Goal: Information Seeking & Learning: Learn about a topic

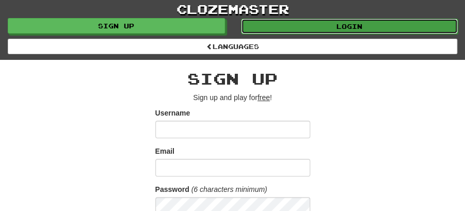
click at [354, 24] on link "Login" at bounding box center [349, 26] width 217 height 15
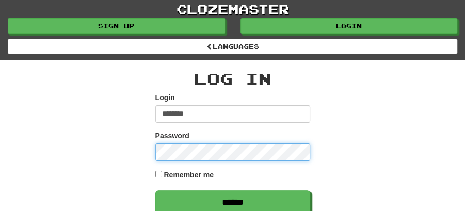
type input "********"
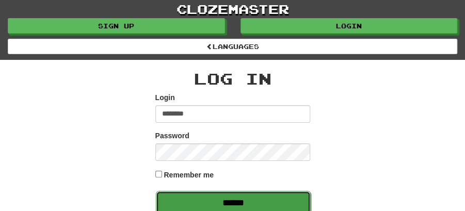
click at [220, 198] on input "******" at bounding box center [233, 203] width 155 height 24
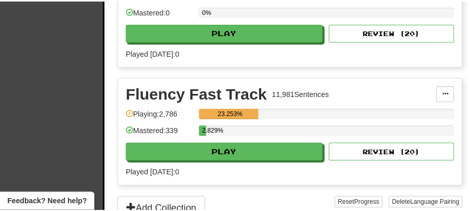
scroll to position [344, 0]
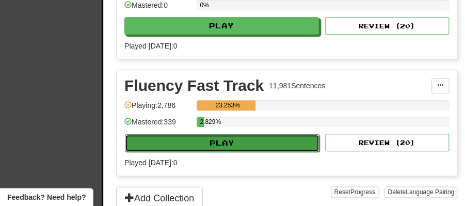
click at [230, 139] on button "Play" at bounding box center [222, 143] width 195 height 18
select select "**"
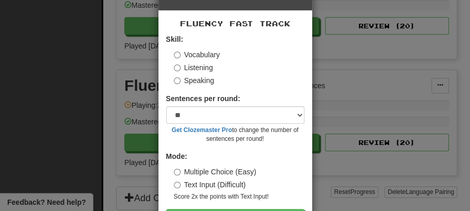
scroll to position [70, 0]
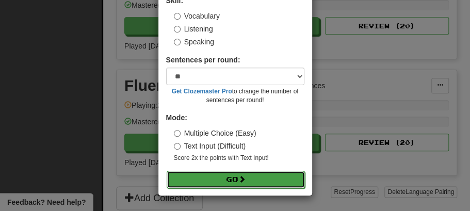
click at [229, 179] on button "Go" at bounding box center [236, 180] width 138 height 18
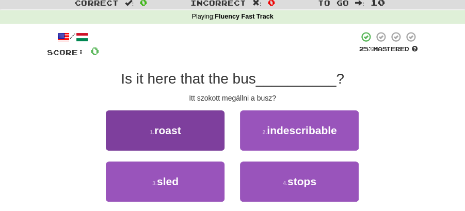
scroll to position [69, 0]
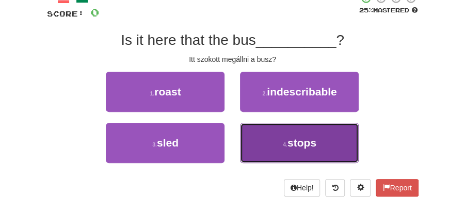
click at [303, 143] on span "stops" at bounding box center [302, 143] width 29 height 12
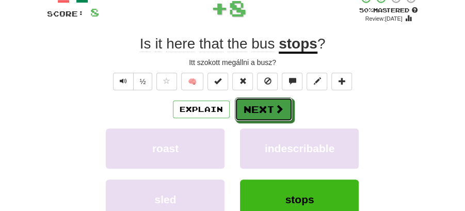
click at [254, 106] on button "Next" at bounding box center [264, 110] width 58 height 24
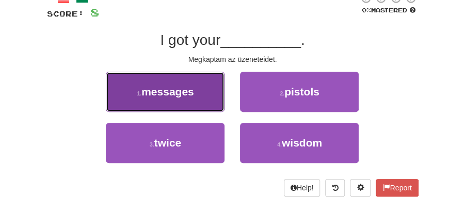
click at [188, 95] on span "messages" at bounding box center [167, 92] width 53 height 12
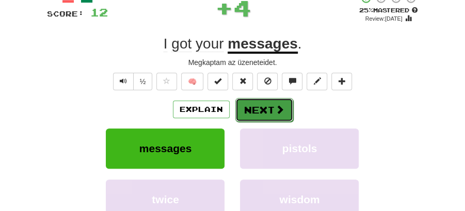
click at [255, 111] on button "Next" at bounding box center [264, 110] width 58 height 24
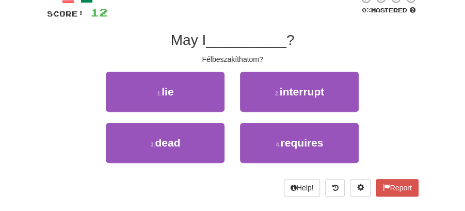
drag, startPoint x: 419, startPoint y: 108, endPoint x: 421, endPoint y: 138, distance: 30.0
click at [419, 108] on div "/ Score: 12 0 % Mastered May I __________ ? Félbeszakíthatom? 1 . lie 2 . inter…" at bounding box center [232, 98] width 387 height 226
click at [435, 120] on div "Correct : 2 Incorrect : 0 To go : 8 Playing : Fluency Fast Track / Score: 12 0 …" at bounding box center [232, 84] width 465 height 253
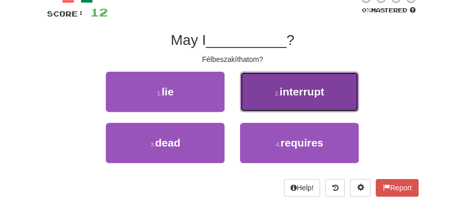
click at [292, 99] on button "2 . interrupt" at bounding box center [299, 92] width 119 height 40
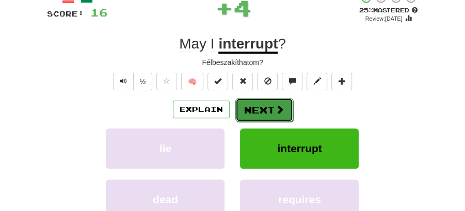
click at [265, 109] on button "Next" at bounding box center [264, 110] width 58 height 24
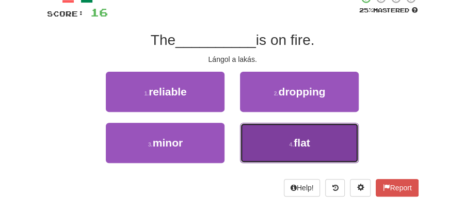
click at [300, 137] on span "flat" at bounding box center [302, 143] width 17 height 12
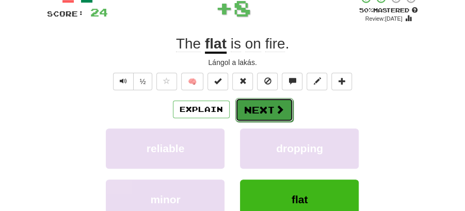
click at [268, 104] on button "Next" at bounding box center [264, 110] width 58 height 24
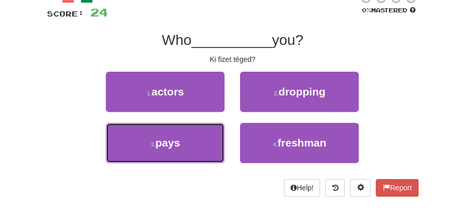
drag, startPoint x: 189, startPoint y: 143, endPoint x: 241, endPoint y: 122, distance: 55.8
click at [194, 143] on button "3 . pays" at bounding box center [165, 143] width 119 height 40
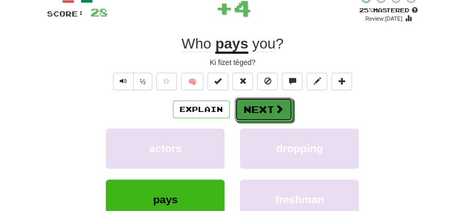
click at [256, 103] on button "Next" at bounding box center [264, 110] width 58 height 24
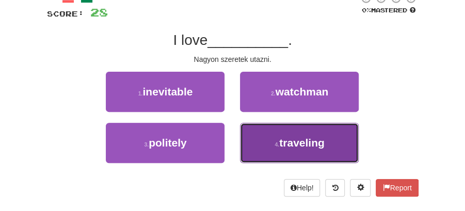
drag, startPoint x: 294, startPoint y: 145, endPoint x: 283, endPoint y: 122, distance: 25.2
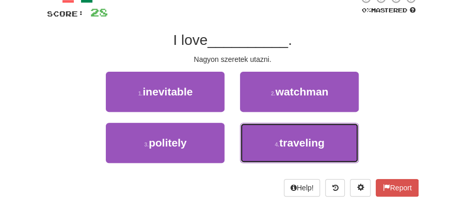
click at [294, 144] on span "traveling" at bounding box center [301, 143] width 45 height 12
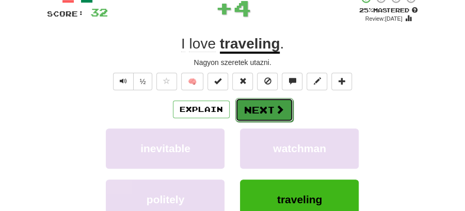
click at [262, 103] on button "Next" at bounding box center [264, 110] width 58 height 24
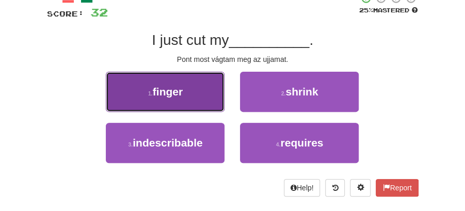
click at [183, 94] on span "finger" at bounding box center [168, 92] width 30 height 12
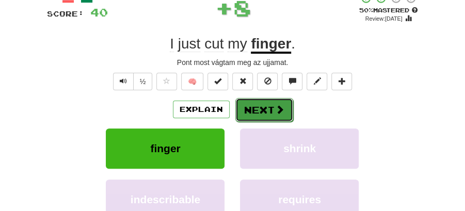
click at [285, 108] on button "Next" at bounding box center [264, 110] width 58 height 24
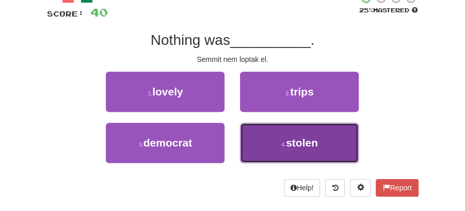
drag, startPoint x: 313, startPoint y: 145, endPoint x: 295, endPoint y: 127, distance: 25.2
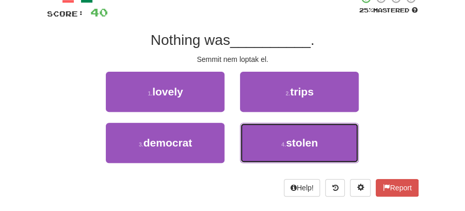
click at [313, 145] on span "stolen" at bounding box center [302, 143] width 32 height 12
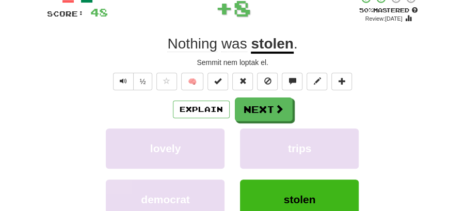
click at [266, 106] on button "Next" at bounding box center [264, 110] width 58 height 24
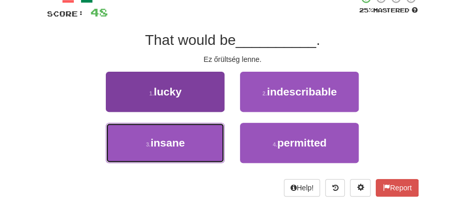
drag, startPoint x: 183, startPoint y: 149, endPoint x: 212, endPoint y: 138, distance: 31.4
click at [194, 146] on button "3 . insane" at bounding box center [165, 143] width 119 height 40
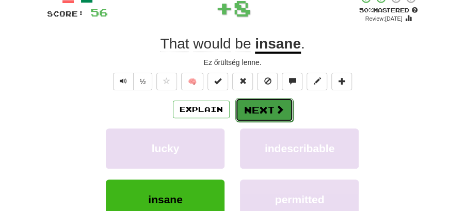
click at [278, 101] on button "Next" at bounding box center [264, 110] width 58 height 24
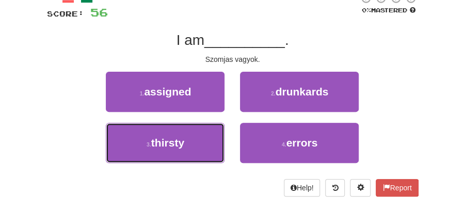
drag, startPoint x: 208, startPoint y: 145, endPoint x: 248, endPoint y: 124, distance: 45.0
click at [213, 139] on button "3 . thirsty" at bounding box center [165, 143] width 119 height 40
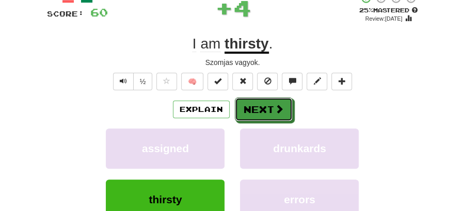
drag, startPoint x: 275, startPoint y: 110, endPoint x: 252, endPoint y: 103, distance: 24.3
click at [275, 109] on span at bounding box center [279, 108] width 9 height 9
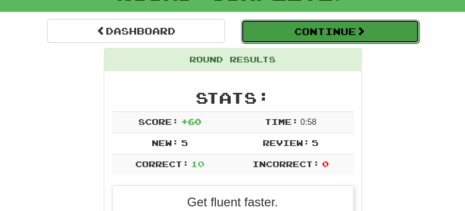
click at [306, 30] on button "Continue" at bounding box center [330, 32] width 178 height 24
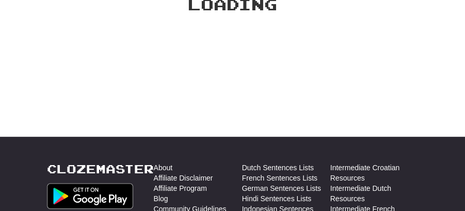
scroll to position [79, 0]
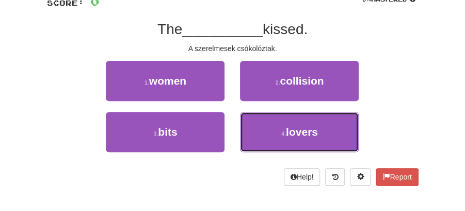
drag, startPoint x: 283, startPoint y: 133, endPoint x: 272, endPoint y: 111, distance: 24.7
click at [282, 131] on small "4 ." at bounding box center [283, 134] width 5 height 6
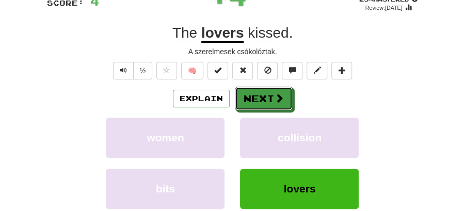
click at [254, 96] on button "Next" at bounding box center [264, 99] width 58 height 24
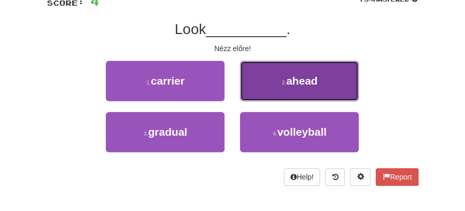
click at [302, 83] on span "ahead" at bounding box center [301, 81] width 31 height 12
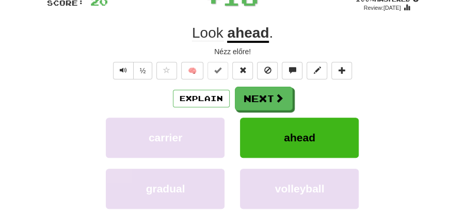
click at [258, 97] on button "Next" at bounding box center [264, 99] width 58 height 24
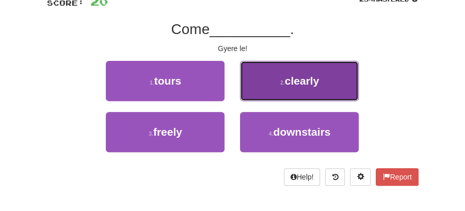
click at [302, 87] on button "2 . clearly" at bounding box center [299, 81] width 119 height 40
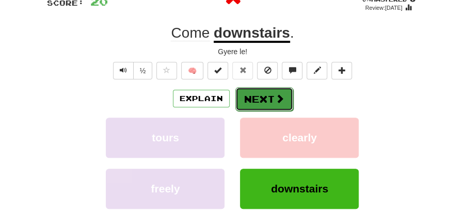
click at [269, 95] on button "Next" at bounding box center [264, 99] width 58 height 24
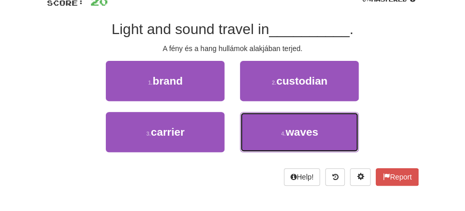
drag, startPoint x: 299, startPoint y: 126, endPoint x: 273, endPoint y: 115, distance: 29.3
click at [299, 127] on span "waves" at bounding box center [301, 132] width 33 height 12
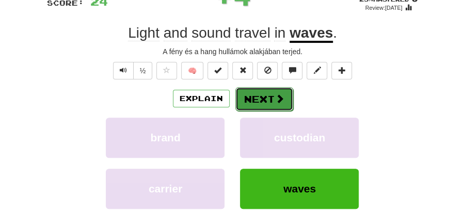
click at [253, 98] on button "Next" at bounding box center [264, 99] width 58 height 24
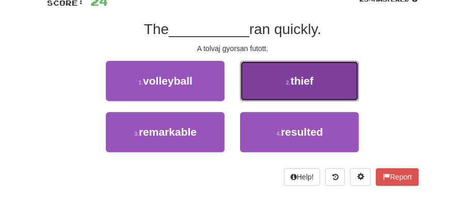
click at [309, 85] on span "thief" at bounding box center [302, 81] width 23 height 12
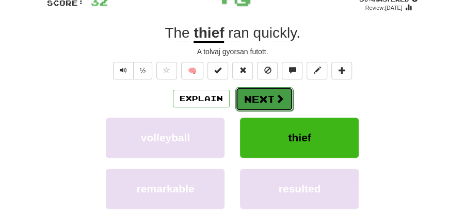
click at [268, 89] on button "Next" at bounding box center [264, 99] width 58 height 24
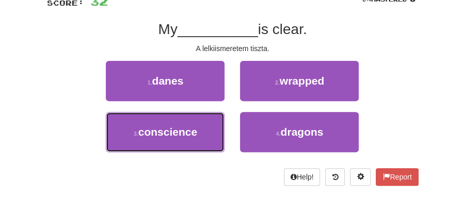
drag, startPoint x: 192, startPoint y: 134, endPoint x: 283, endPoint y: 83, distance: 104.2
click at [192, 133] on span "conscience" at bounding box center [167, 132] width 59 height 12
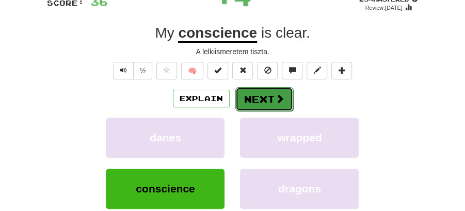
click at [268, 91] on button "Next" at bounding box center [264, 99] width 58 height 24
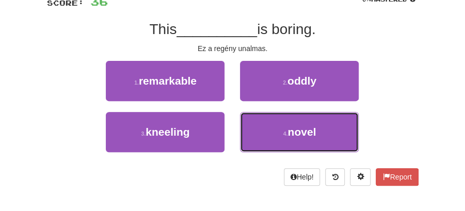
drag, startPoint x: 287, startPoint y: 135, endPoint x: 281, endPoint y: 112, distance: 23.9
click at [287, 136] on small "4 ." at bounding box center [285, 134] width 5 height 6
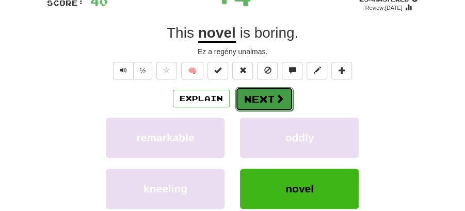
click at [270, 97] on button "Next" at bounding box center [264, 99] width 58 height 24
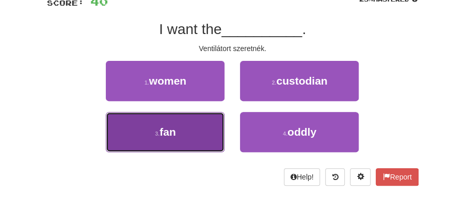
drag, startPoint x: 178, startPoint y: 135, endPoint x: 214, endPoint y: 114, distance: 41.6
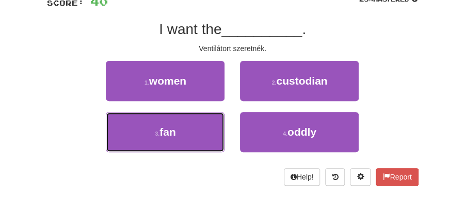
click at [181, 133] on button "3 . fan" at bounding box center [165, 132] width 119 height 40
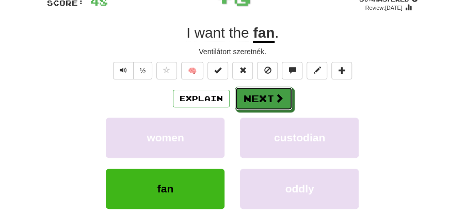
click at [248, 95] on button "Next" at bounding box center [264, 99] width 58 height 24
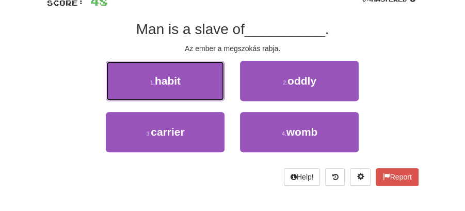
click at [191, 84] on button "1 . habit" at bounding box center [165, 81] width 119 height 40
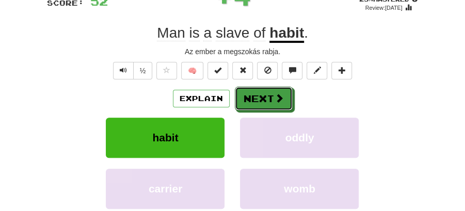
click at [281, 98] on span at bounding box center [279, 97] width 9 height 9
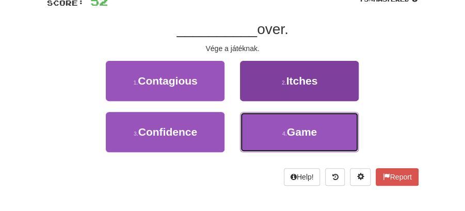
click at [297, 137] on button "4 . Game" at bounding box center [299, 132] width 119 height 40
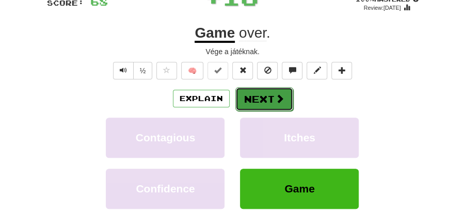
click at [266, 97] on button "Next" at bounding box center [264, 99] width 58 height 24
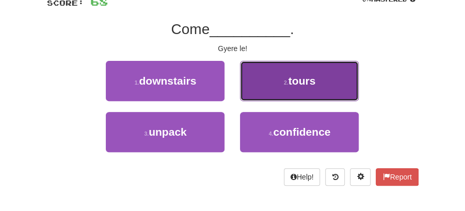
click at [287, 83] on small "2 ." at bounding box center [286, 82] width 5 height 6
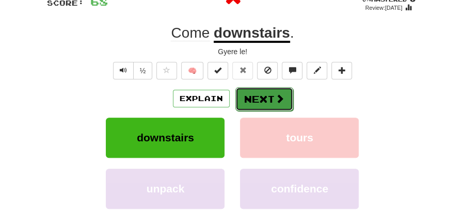
click at [260, 87] on button "Next" at bounding box center [264, 99] width 58 height 24
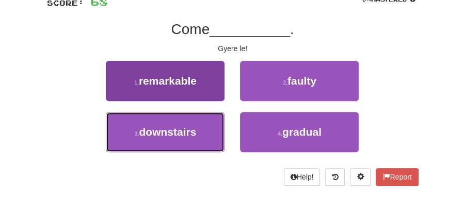
drag, startPoint x: 187, startPoint y: 126, endPoint x: 207, endPoint y: 118, distance: 21.1
click at [197, 122] on button "3 . downstairs" at bounding box center [165, 132] width 119 height 40
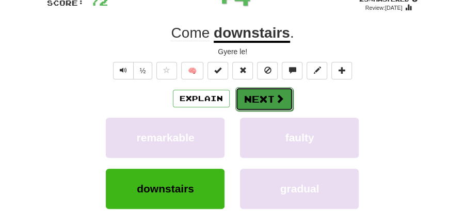
click at [251, 88] on button "Next" at bounding box center [264, 99] width 58 height 24
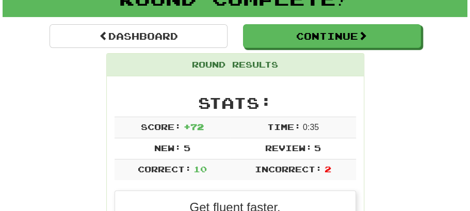
scroll to position [22, 0]
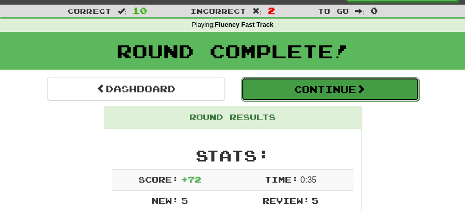
click at [318, 84] on button "Continue" at bounding box center [330, 89] width 178 height 24
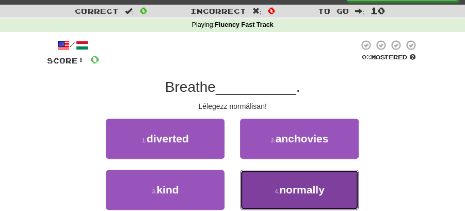
click at [289, 188] on span "normally" at bounding box center [301, 190] width 45 height 12
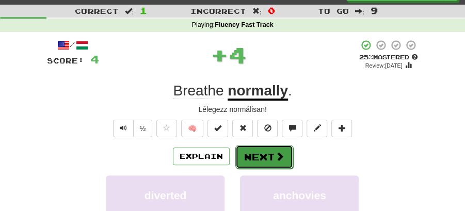
click at [278, 154] on span at bounding box center [279, 156] width 9 height 9
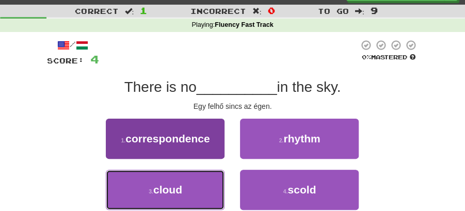
click at [209, 185] on button "3 . cloud" at bounding box center [165, 190] width 119 height 40
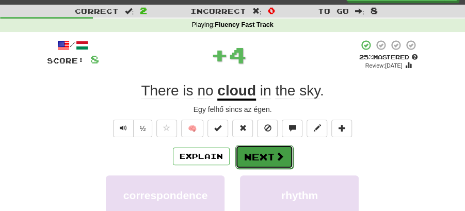
click at [269, 158] on button "Next" at bounding box center [264, 157] width 58 height 24
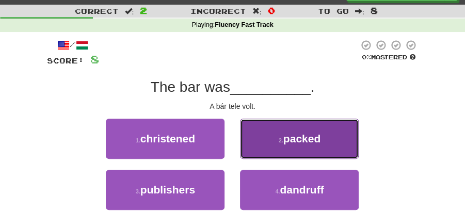
click at [296, 151] on button "2 . packed" at bounding box center [299, 139] width 119 height 40
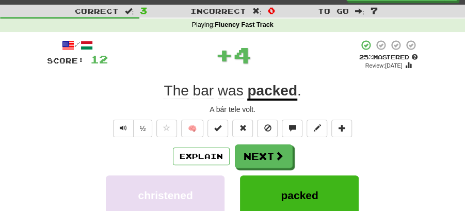
click at [256, 157] on button "Next" at bounding box center [264, 157] width 58 height 24
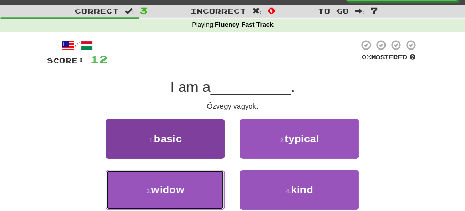
click at [192, 194] on button "3 . widow" at bounding box center [165, 190] width 119 height 40
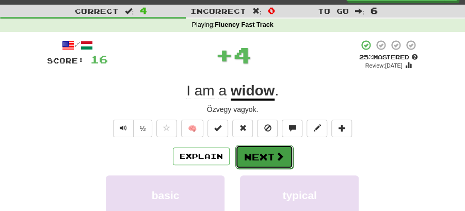
click at [254, 154] on button "Next" at bounding box center [264, 157] width 58 height 24
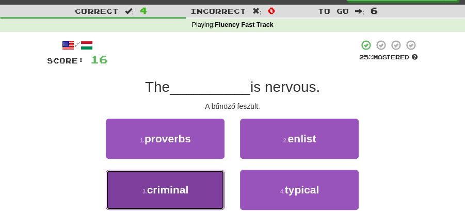
drag, startPoint x: 168, startPoint y: 197, endPoint x: 222, endPoint y: 177, distance: 57.3
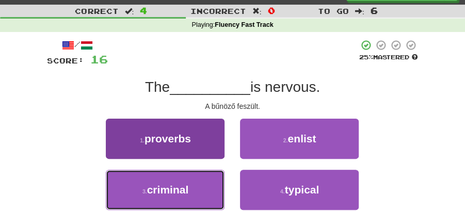
click at [179, 194] on button "3 . criminal" at bounding box center [165, 190] width 119 height 40
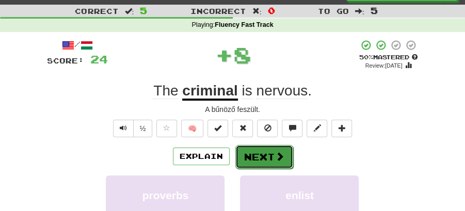
click at [279, 153] on span at bounding box center [279, 156] width 9 height 9
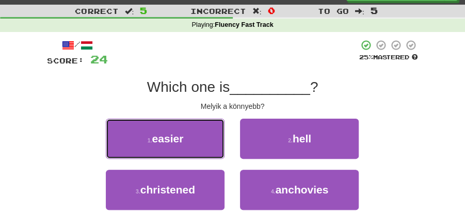
drag, startPoint x: 173, startPoint y: 141, endPoint x: 219, endPoint y: 142, distance: 46.0
click at [180, 141] on span "easier" at bounding box center [167, 139] width 31 height 12
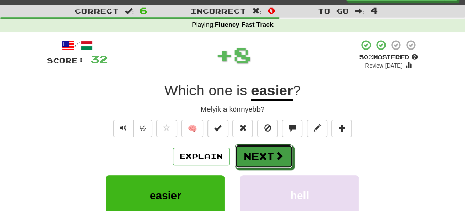
click at [247, 146] on button "Next" at bounding box center [264, 157] width 58 height 24
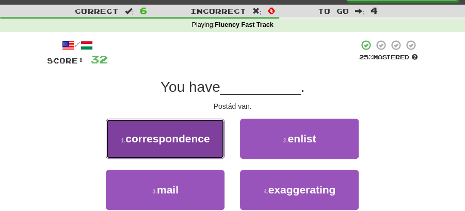
click at [186, 148] on button "1 . correspondence" at bounding box center [165, 139] width 119 height 40
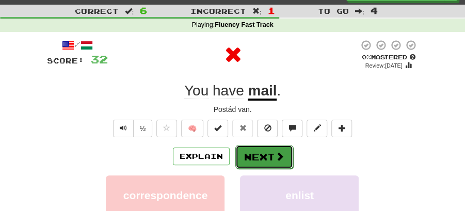
click at [264, 158] on button "Next" at bounding box center [264, 157] width 58 height 24
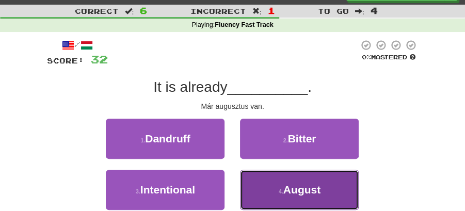
click at [305, 188] on span "August" at bounding box center [301, 190] width 37 height 12
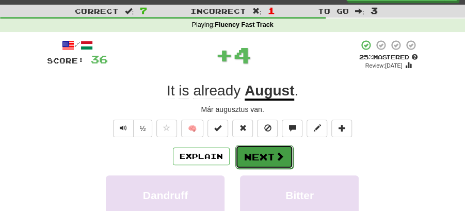
click at [276, 162] on button "Next" at bounding box center [264, 157] width 58 height 24
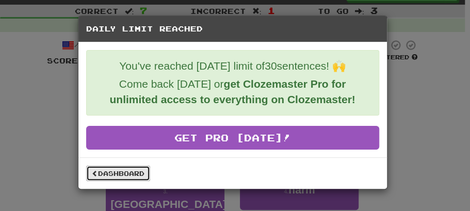
click at [131, 168] on link "Dashboard" at bounding box center [118, 173] width 64 height 15
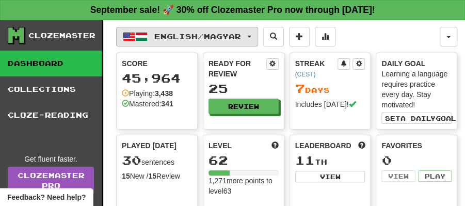
click at [258, 39] on button "English / Magyar" at bounding box center [187, 37] width 142 height 20
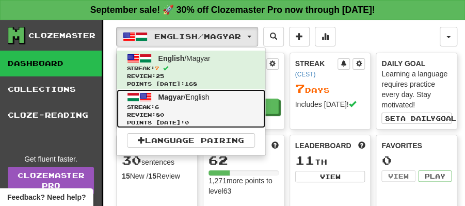
click at [182, 99] on span "Magyar" at bounding box center [170, 97] width 25 height 8
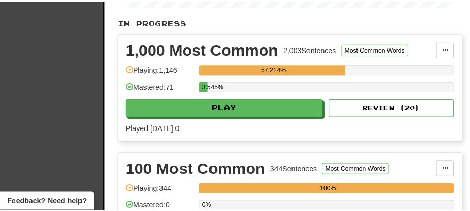
scroll to position [275, 0]
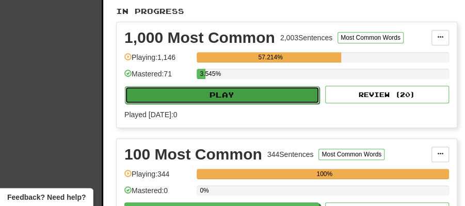
click at [227, 90] on button "Play" at bounding box center [222, 95] width 195 height 18
select select "**"
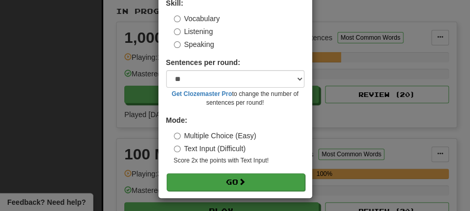
scroll to position [70, 0]
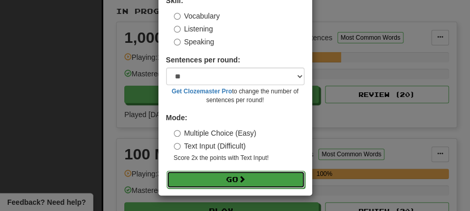
click at [220, 179] on button "Go" at bounding box center [236, 180] width 138 height 18
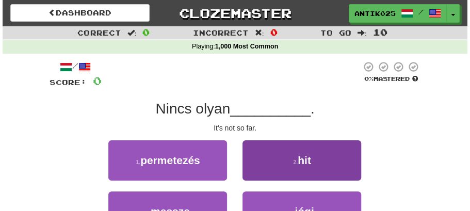
scroll to position [69, 0]
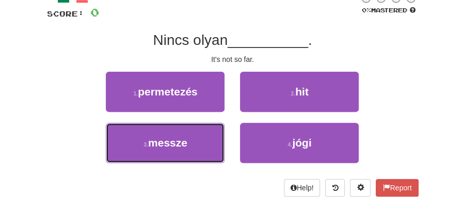
drag, startPoint x: 180, startPoint y: 149, endPoint x: 257, endPoint y: 123, distance: 81.0
click at [190, 148] on button "3 . messze" at bounding box center [165, 143] width 119 height 40
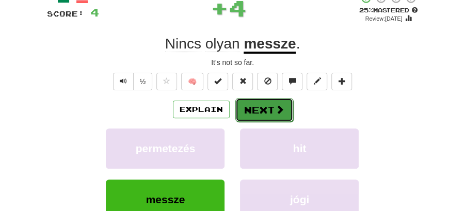
click at [262, 115] on button "Next" at bounding box center [264, 110] width 58 height 24
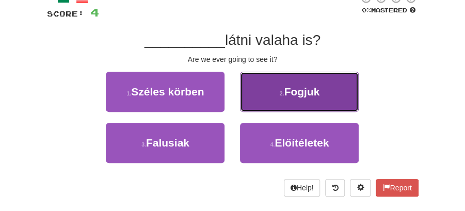
click at [295, 92] on span "Fogjuk" at bounding box center [302, 92] width 36 height 12
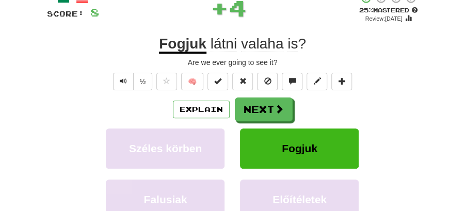
click at [267, 101] on button "Next" at bounding box center [264, 110] width 58 height 24
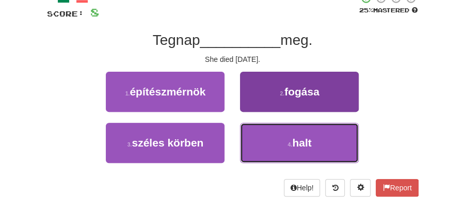
click at [317, 137] on button "4 . halt" at bounding box center [299, 143] width 119 height 40
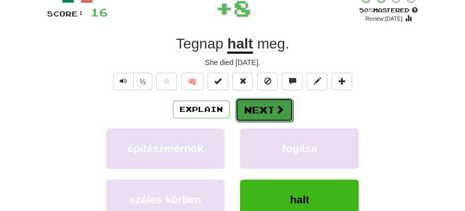
click at [269, 108] on button "Next" at bounding box center [264, 110] width 58 height 24
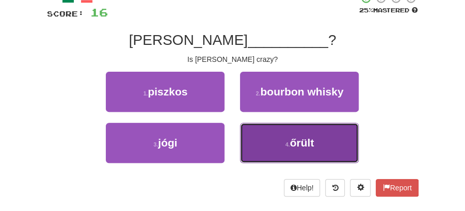
drag, startPoint x: 291, startPoint y: 144, endPoint x: 278, endPoint y: 126, distance: 22.1
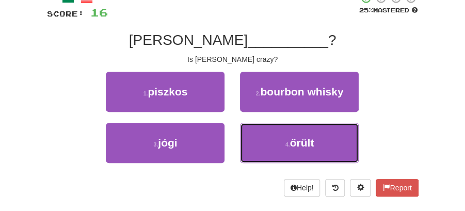
click at [288, 141] on button "4 . őrült" at bounding box center [299, 143] width 119 height 40
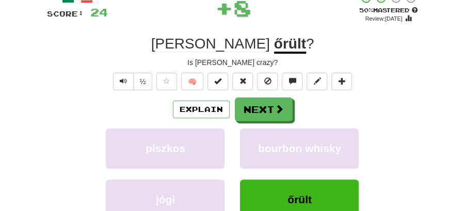
click at [259, 104] on button "Next" at bounding box center [264, 110] width 58 height 24
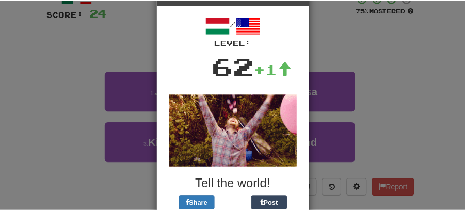
scroll to position [96, 0]
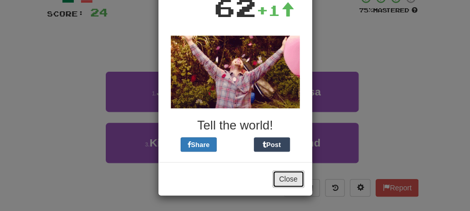
click at [286, 176] on button "Close" at bounding box center [289, 179] width 32 height 18
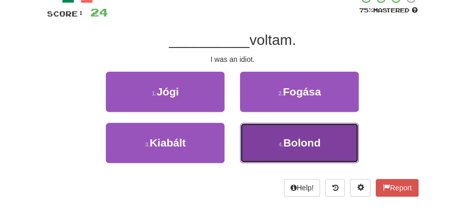
drag, startPoint x: 305, startPoint y: 150, endPoint x: 278, endPoint y: 129, distance: 33.9
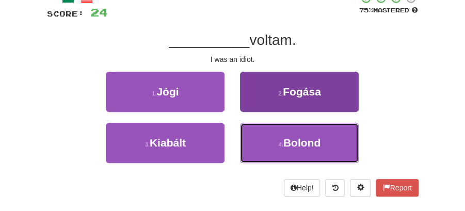
click at [305, 149] on button "4 . Bolond" at bounding box center [299, 143] width 119 height 40
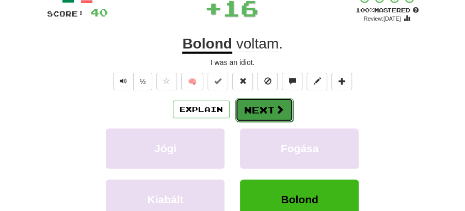
click at [265, 118] on button "Next" at bounding box center [264, 110] width 58 height 24
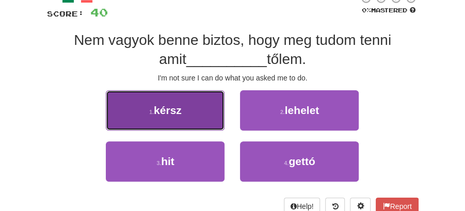
drag, startPoint x: 197, startPoint y: 119, endPoint x: 208, endPoint y: 119, distance: 10.3
click at [208, 119] on button "1 . kérsz" at bounding box center [165, 110] width 119 height 40
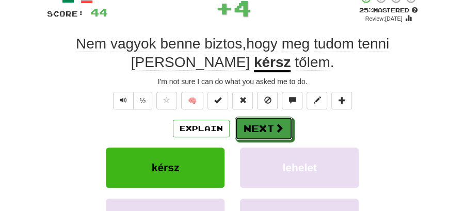
click at [269, 120] on button "Next" at bounding box center [264, 129] width 58 height 24
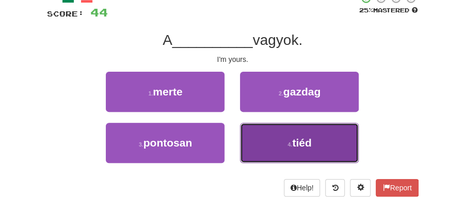
drag, startPoint x: 285, startPoint y: 140, endPoint x: 280, endPoint y: 126, distance: 15.2
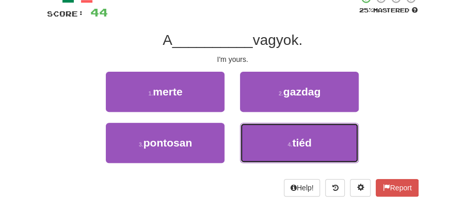
click at [285, 138] on button "4 . tiéd" at bounding box center [299, 143] width 119 height 40
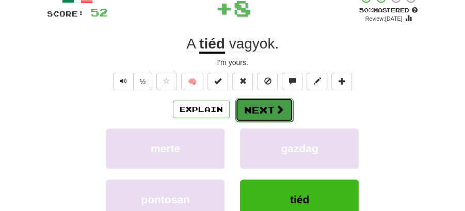
click at [271, 116] on button "Next" at bounding box center [264, 110] width 58 height 24
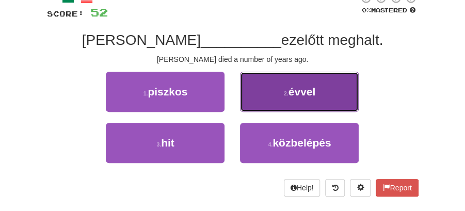
click at [301, 90] on span "évvel" at bounding box center [302, 92] width 27 height 12
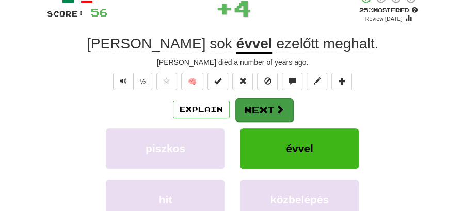
click at [268, 100] on button "Next" at bounding box center [264, 110] width 58 height 24
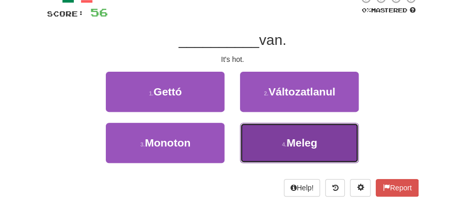
click at [297, 145] on span "Meleg" at bounding box center [301, 143] width 31 height 12
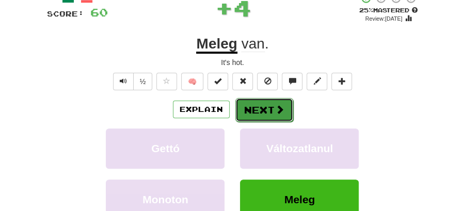
click at [268, 116] on button "Next" at bounding box center [264, 110] width 58 height 24
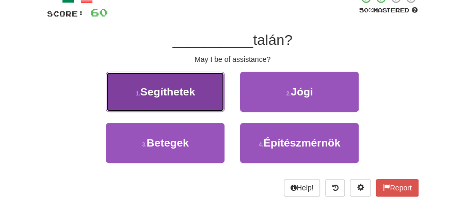
drag, startPoint x: 202, startPoint y: 93, endPoint x: 222, endPoint y: 98, distance: 20.2
click at [222, 98] on button "1 . Segíthetek" at bounding box center [165, 92] width 119 height 40
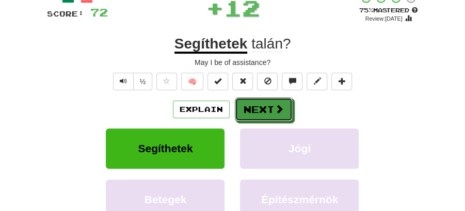
click at [290, 107] on button "Next" at bounding box center [264, 110] width 58 height 24
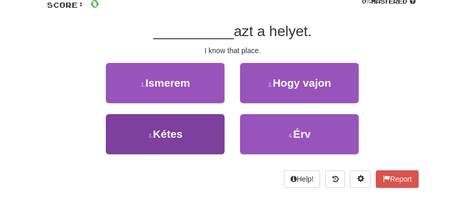
scroll to position [79, 0]
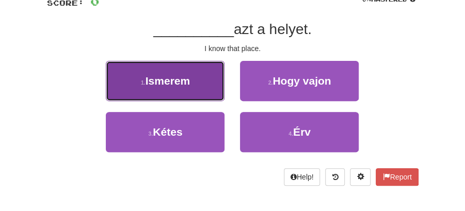
drag, startPoint x: 189, startPoint y: 81, endPoint x: 200, endPoint y: 82, distance: 10.4
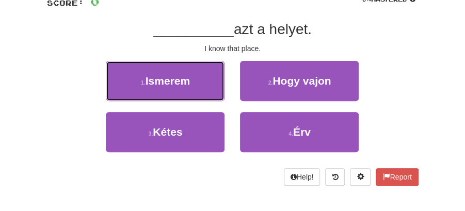
click at [189, 81] on span "Ismerem" at bounding box center [168, 81] width 44 height 12
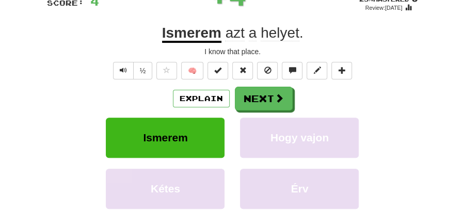
click at [257, 95] on button "Next" at bounding box center [264, 99] width 58 height 24
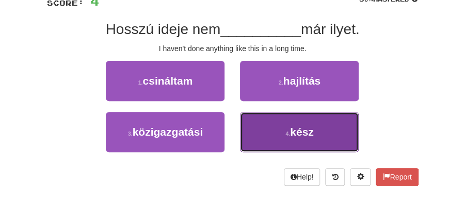
click at [291, 127] on span "kész" at bounding box center [302, 132] width 24 height 12
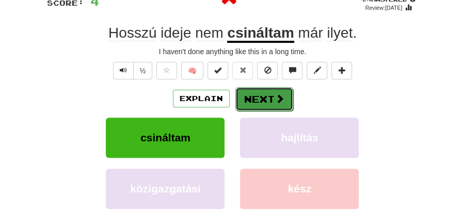
click at [272, 88] on button "Next" at bounding box center [264, 99] width 58 height 24
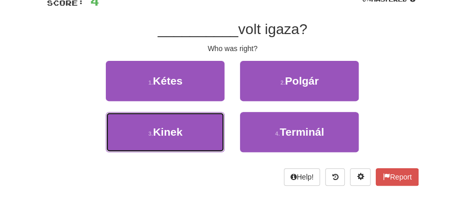
drag, startPoint x: 191, startPoint y: 137, endPoint x: 227, endPoint y: 114, distance: 43.2
click at [194, 137] on button "3 . Kinek" at bounding box center [165, 132] width 119 height 40
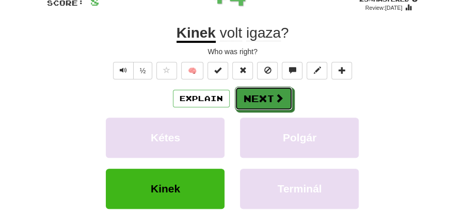
click at [244, 95] on button "Next" at bounding box center [264, 99] width 58 height 24
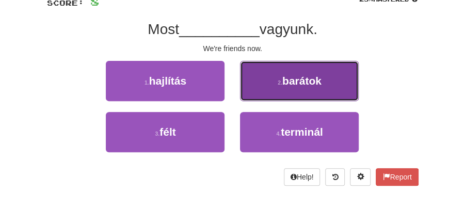
click at [301, 81] on span "barátok" at bounding box center [301, 81] width 39 height 12
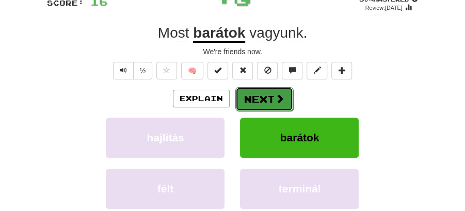
click at [268, 90] on button "Next" at bounding box center [264, 99] width 58 height 24
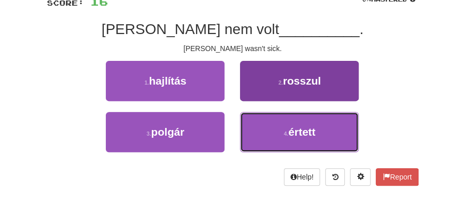
drag, startPoint x: 291, startPoint y: 130, endPoint x: 305, endPoint y: 93, distance: 39.2
click at [307, 98] on div "1 . hajlítás 2 . rosszul 3 . polgár 4 . értett" at bounding box center [232, 112] width 387 height 102
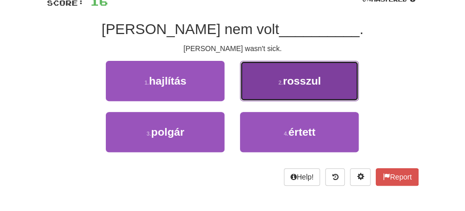
click at [302, 90] on button "2 . rosszul" at bounding box center [299, 81] width 119 height 40
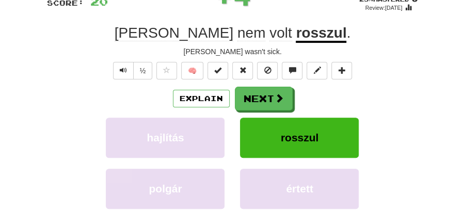
click at [261, 93] on button "Next" at bounding box center [264, 99] width 58 height 24
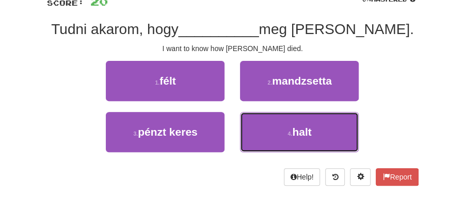
drag, startPoint x: 317, startPoint y: 135, endPoint x: 280, endPoint y: 110, distance: 44.0
click at [314, 134] on button "4 . halt" at bounding box center [299, 132] width 119 height 40
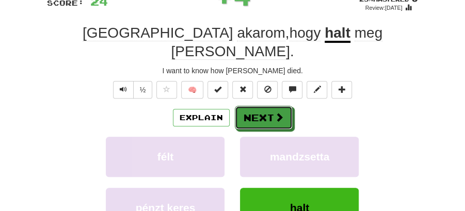
click at [257, 106] on button "Next" at bounding box center [264, 118] width 58 height 24
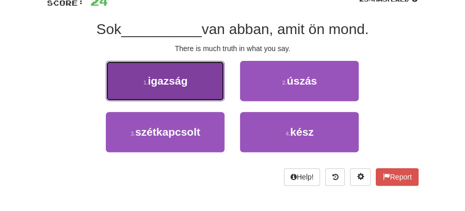
click at [211, 92] on button "1 . igazság" at bounding box center [165, 81] width 119 height 40
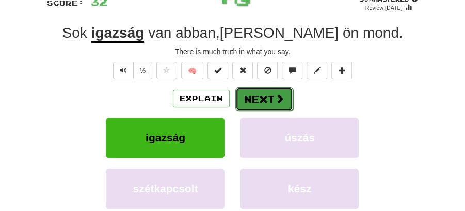
click at [244, 95] on button "Next" at bounding box center [264, 99] width 58 height 24
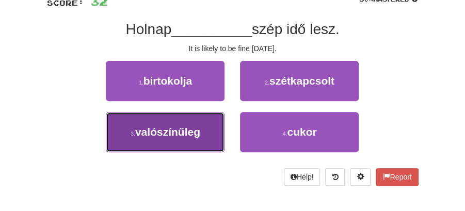
click at [204, 133] on button "3 . valószínűleg" at bounding box center [165, 132] width 119 height 40
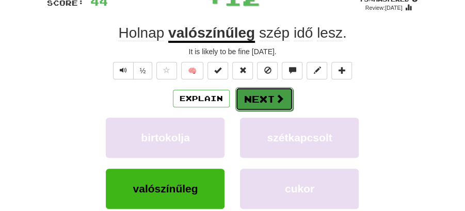
click at [251, 100] on button "Next" at bounding box center [264, 99] width 58 height 24
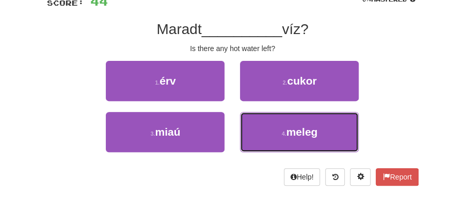
drag, startPoint x: 281, startPoint y: 137, endPoint x: 266, endPoint y: 113, distance: 28.2
click at [281, 133] on button "4 . meleg" at bounding box center [299, 132] width 119 height 40
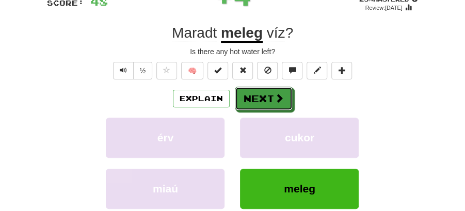
click at [252, 99] on button "Next" at bounding box center [264, 99] width 58 height 24
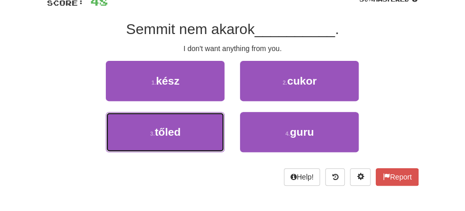
drag, startPoint x: 213, startPoint y: 132, endPoint x: 237, endPoint y: 116, distance: 29.8
click at [216, 130] on button "3 . tőled" at bounding box center [165, 132] width 119 height 40
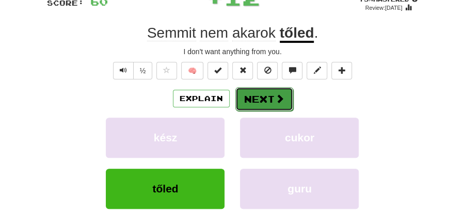
click at [272, 95] on button "Next" at bounding box center [264, 99] width 58 height 24
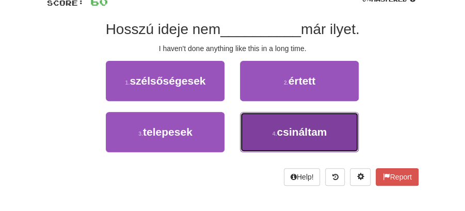
click at [273, 131] on small "4 ." at bounding box center [275, 134] width 5 height 6
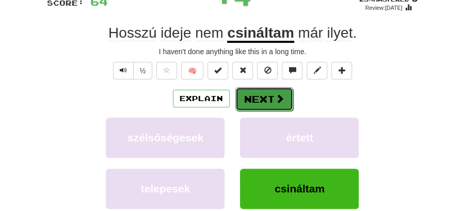
click at [253, 96] on button "Next" at bounding box center [264, 99] width 58 height 24
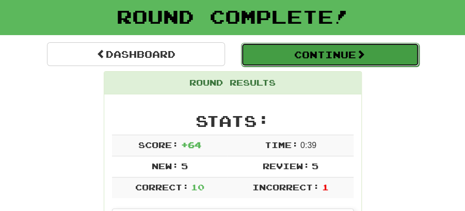
click at [279, 54] on button "Continue" at bounding box center [330, 55] width 178 height 24
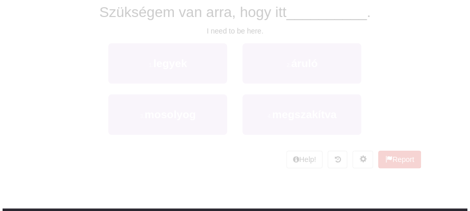
scroll to position [56, 0]
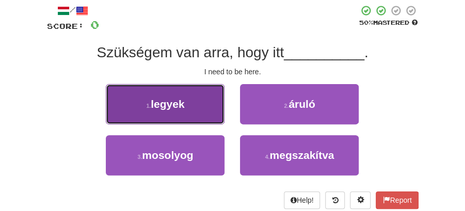
click at [203, 103] on button "1 . legyek" at bounding box center [165, 104] width 119 height 40
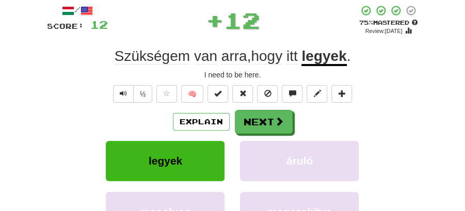
click at [258, 115] on button "Next" at bounding box center [264, 122] width 58 height 24
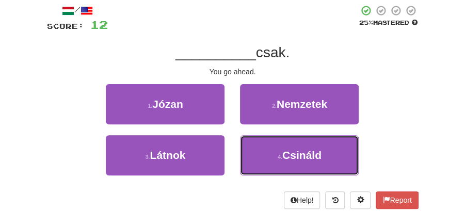
drag, startPoint x: 289, startPoint y: 157, endPoint x: 285, endPoint y: 137, distance: 20.0
click at [289, 149] on span "Csináld" at bounding box center [301, 155] width 39 height 12
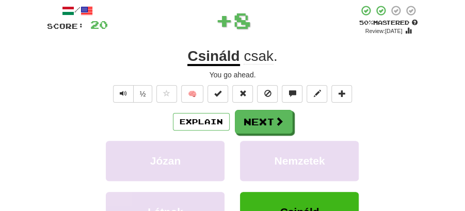
click at [270, 118] on button "Next" at bounding box center [264, 122] width 58 height 24
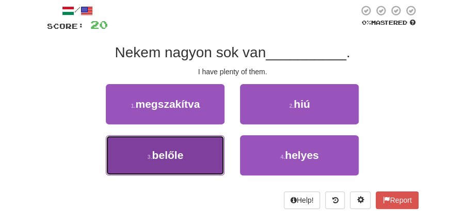
drag, startPoint x: 210, startPoint y: 151, endPoint x: 226, endPoint y: 137, distance: 20.9
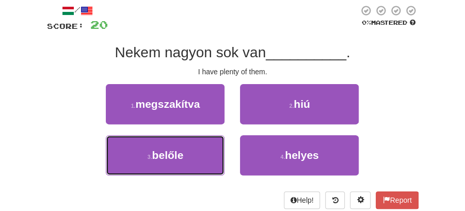
click at [211, 150] on button "3 . belőle" at bounding box center [165, 155] width 119 height 40
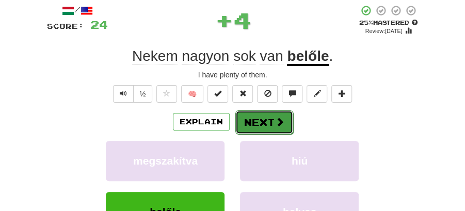
click at [262, 117] on button "Next" at bounding box center [264, 122] width 58 height 24
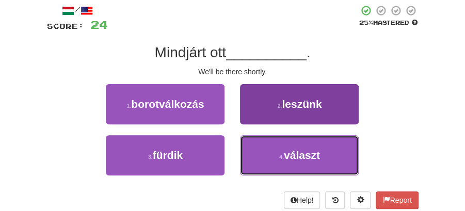
drag, startPoint x: 273, startPoint y: 158, endPoint x: 273, endPoint y: 152, distance: 6.2
click at [273, 158] on button "4 . választ" at bounding box center [299, 155] width 119 height 40
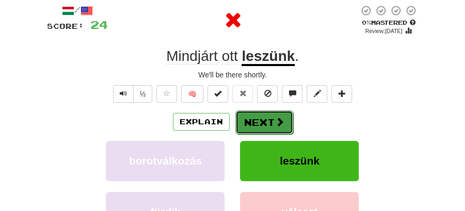
click at [269, 112] on button "Next" at bounding box center [264, 122] width 58 height 24
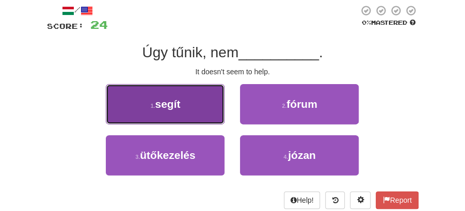
drag, startPoint x: 156, startPoint y: 99, endPoint x: 227, endPoint y: 105, distance: 71.5
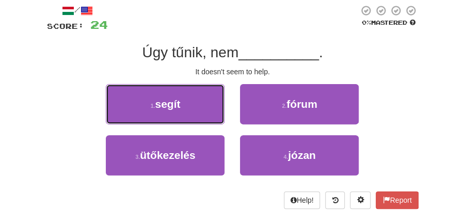
click at [161, 99] on span "segít" at bounding box center [167, 104] width 25 height 12
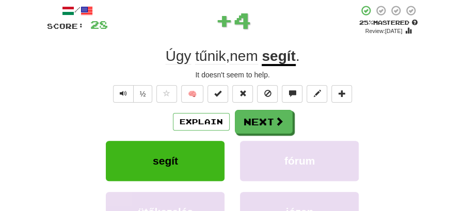
click at [262, 114] on button "Next" at bounding box center [264, 122] width 58 height 24
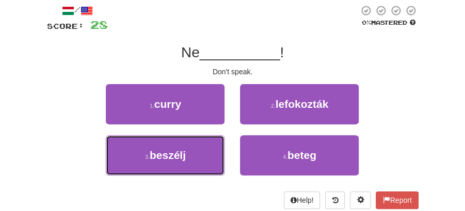
drag, startPoint x: 199, startPoint y: 148, endPoint x: 228, endPoint y: 138, distance: 30.4
click at [203, 148] on button "3 . beszélj" at bounding box center [165, 155] width 119 height 40
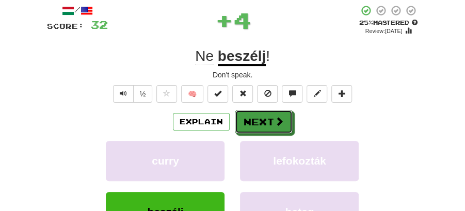
click at [260, 117] on button "Next" at bounding box center [264, 122] width 58 height 24
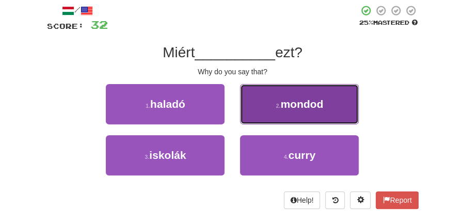
click at [300, 105] on span "mondod" at bounding box center [301, 104] width 43 height 12
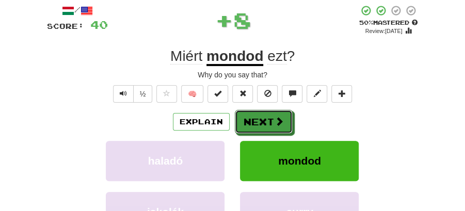
click at [262, 114] on button "Next" at bounding box center [264, 122] width 58 height 24
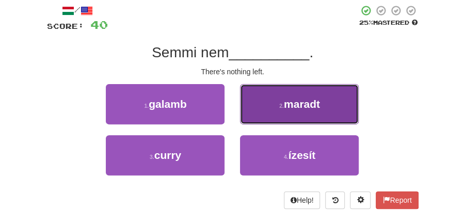
click at [293, 111] on button "2 . maradt" at bounding box center [299, 104] width 119 height 40
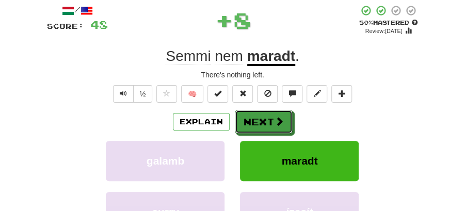
click at [258, 121] on button "Next" at bounding box center [264, 122] width 58 height 24
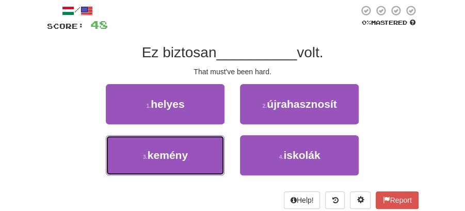
drag, startPoint x: 209, startPoint y: 153, endPoint x: 254, endPoint y: 135, distance: 48.7
click at [217, 150] on button "3 . kemény" at bounding box center [165, 155] width 119 height 40
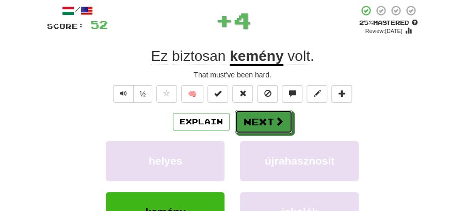
click at [265, 115] on button "Next" at bounding box center [264, 122] width 58 height 24
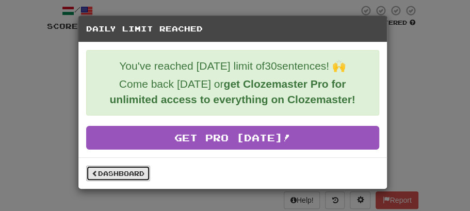
click at [147, 169] on link "Dashboard" at bounding box center [118, 173] width 64 height 15
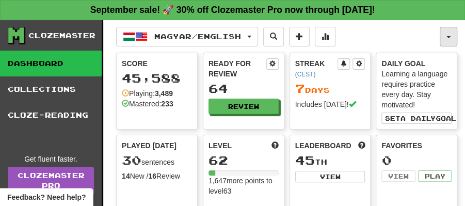
click at [453, 36] on button "button" at bounding box center [449, 37] width 18 height 20
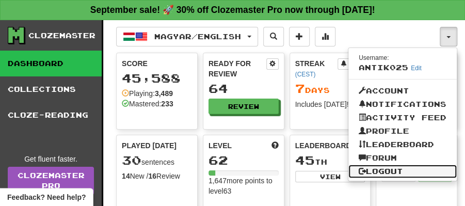
click at [384, 170] on link "Logout" at bounding box center [402, 171] width 108 height 13
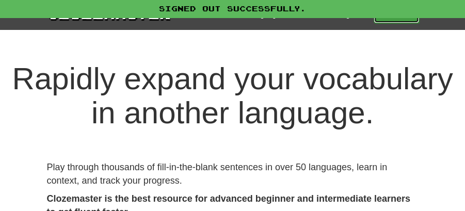
click at [400, 21] on link "Play" at bounding box center [396, 15] width 45 height 18
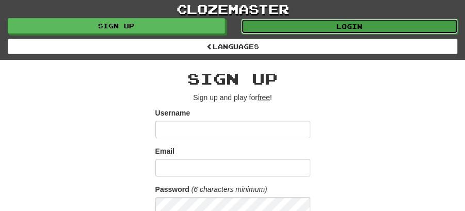
click at [329, 21] on link "Login" at bounding box center [349, 26] width 217 height 15
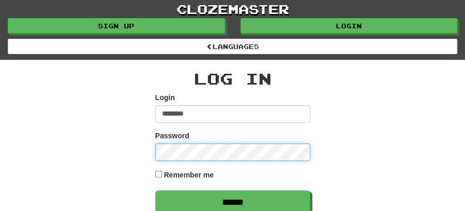
type input "********"
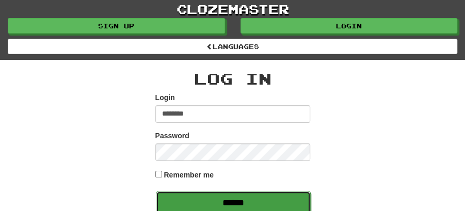
click at [225, 199] on input "******" at bounding box center [233, 203] width 155 height 24
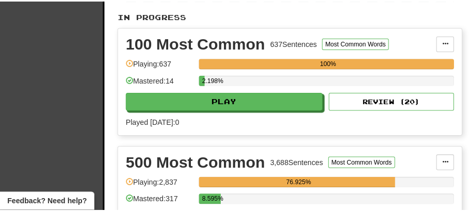
scroll to position [344, 0]
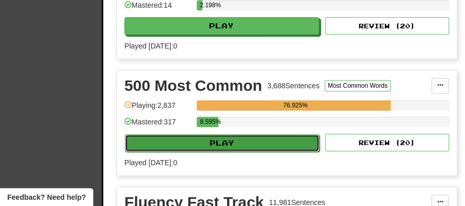
click at [242, 138] on button "Play" at bounding box center [222, 143] width 195 height 18
select select "**"
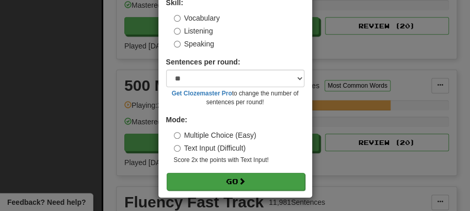
scroll to position [70, 0]
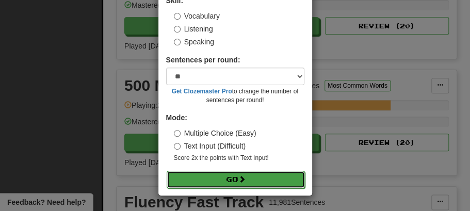
click at [227, 180] on button "Go" at bounding box center [236, 180] width 138 height 18
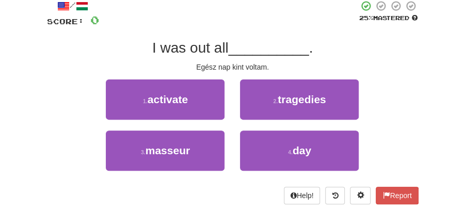
scroll to position [69, 0]
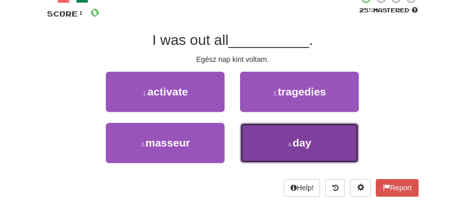
click at [290, 147] on button "4 . day" at bounding box center [299, 143] width 119 height 40
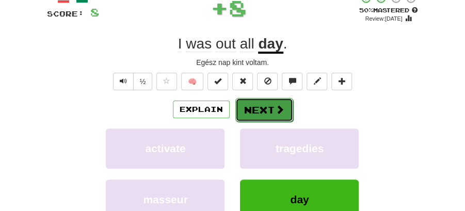
click at [265, 107] on button "Next" at bounding box center [264, 110] width 58 height 24
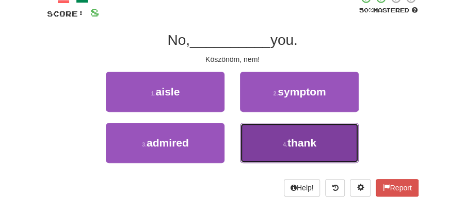
drag, startPoint x: 300, startPoint y: 146, endPoint x: 269, endPoint y: 123, distance: 38.1
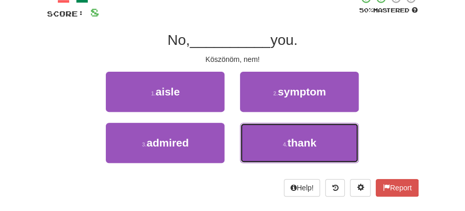
click at [299, 146] on span "thank" at bounding box center [302, 143] width 29 height 12
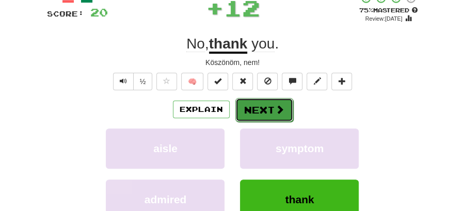
click at [263, 114] on button "Next" at bounding box center [264, 110] width 58 height 24
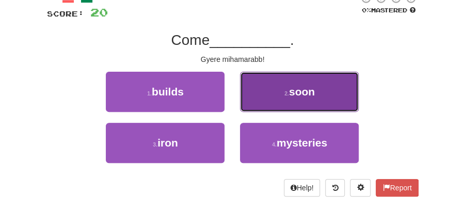
click at [287, 95] on small "2 ." at bounding box center [286, 93] width 5 height 6
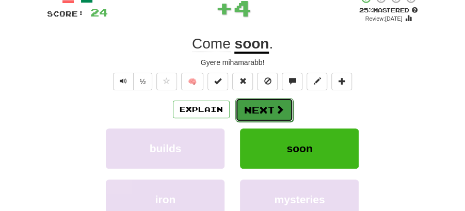
click at [260, 102] on button "Next" at bounding box center [264, 110] width 58 height 24
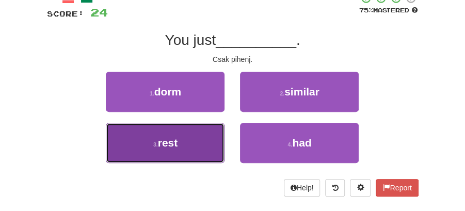
drag, startPoint x: 195, startPoint y: 141, endPoint x: 225, endPoint y: 125, distance: 34.4
click at [198, 138] on button "3 . rest" at bounding box center [165, 143] width 119 height 40
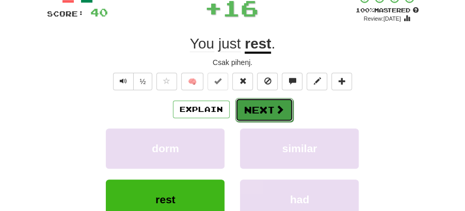
click at [266, 100] on button "Next" at bounding box center [264, 110] width 58 height 24
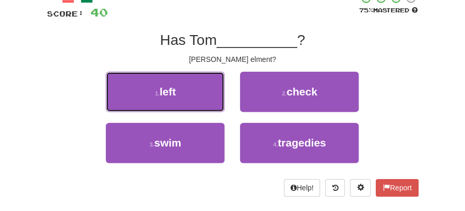
drag, startPoint x: 177, startPoint y: 92, endPoint x: 208, endPoint y: 94, distance: 31.0
click at [189, 92] on button "1 . left" at bounding box center [165, 92] width 119 height 40
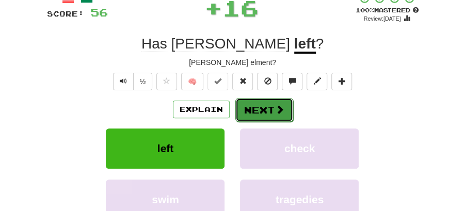
click at [258, 114] on button "Next" at bounding box center [264, 110] width 58 height 24
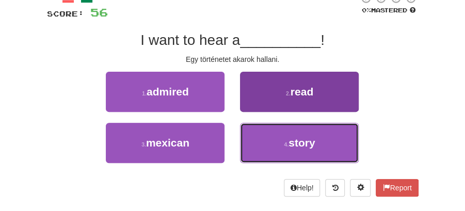
click at [281, 140] on button "4 . story" at bounding box center [299, 143] width 119 height 40
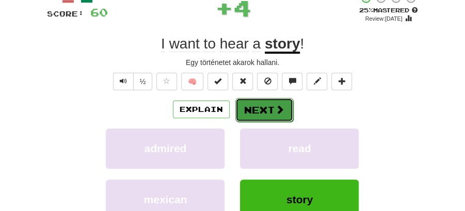
click at [263, 104] on button "Next" at bounding box center [264, 110] width 58 height 24
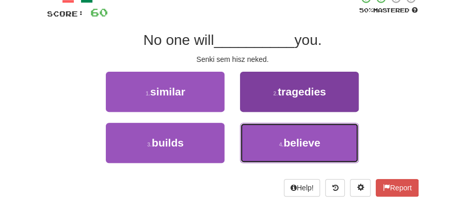
drag, startPoint x: 293, startPoint y: 142, endPoint x: 289, endPoint y: 134, distance: 9.0
click at [293, 140] on span "believe" at bounding box center [301, 143] width 37 height 12
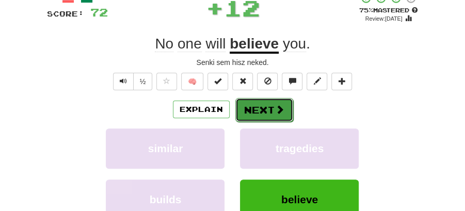
click at [267, 107] on button "Next" at bounding box center [264, 110] width 58 height 24
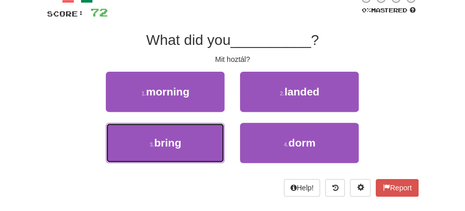
drag, startPoint x: 184, startPoint y: 140, endPoint x: 231, endPoint y: 122, distance: 50.5
click at [189, 140] on button "3 . bring" at bounding box center [165, 143] width 119 height 40
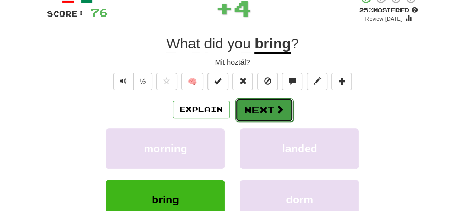
click at [260, 105] on button "Next" at bounding box center [264, 110] width 58 height 24
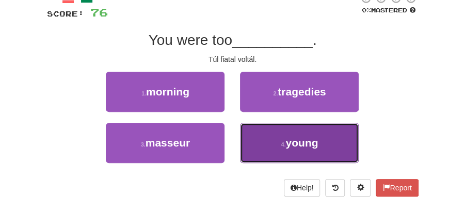
click at [302, 140] on span "young" at bounding box center [301, 143] width 33 height 12
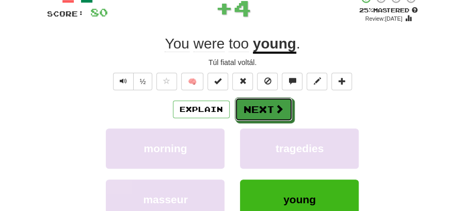
click at [266, 103] on button "Next" at bounding box center [264, 110] width 58 height 24
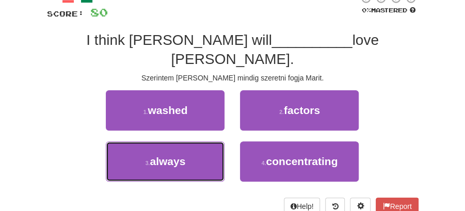
drag, startPoint x: 194, startPoint y: 142, endPoint x: 240, endPoint y: 130, distance: 47.7
click at [213, 141] on button "3 . always" at bounding box center [165, 161] width 119 height 40
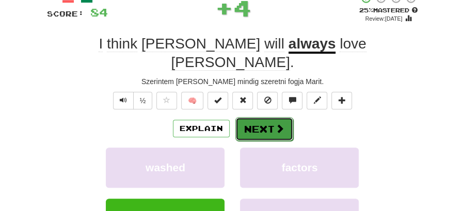
click at [262, 117] on button "Next" at bounding box center [264, 129] width 58 height 24
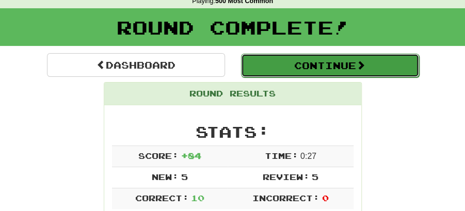
click at [306, 67] on button "Continue" at bounding box center [330, 66] width 178 height 24
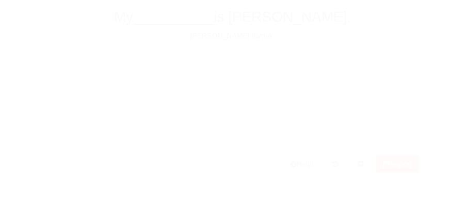
scroll to position [45, 0]
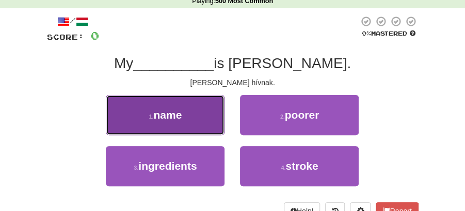
drag, startPoint x: 195, startPoint y: 115, endPoint x: 284, endPoint y: 120, distance: 89.4
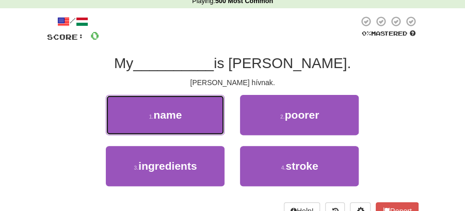
click at [198, 116] on button "1 . name" at bounding box center [165, 115] width 119 height 40
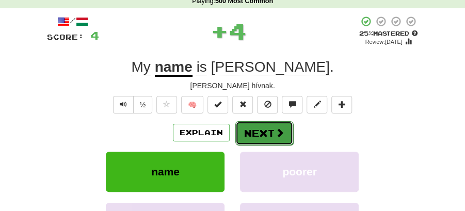
click at [266, 123] on button "Next" at bounding box center [264, 133] width 58 height 24
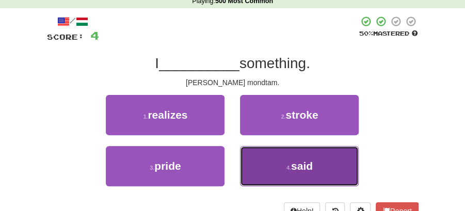
click at [296, 159] on button "4 . said" at bounding box center [299, 166] width 119 height 40
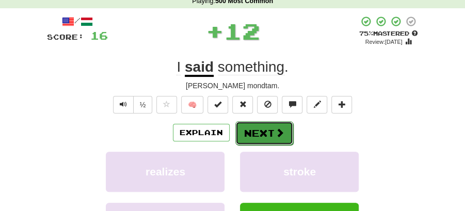
click at [277, 122] on button "Next" at bounding box center [264, 133] width 58 height 24
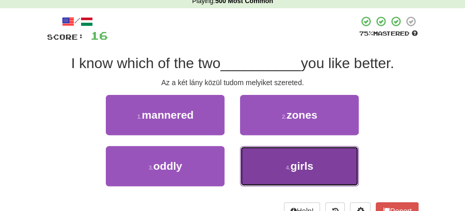
click at [305, 164] on span "girls" at bounding box center [302, 166] width 23 height 12
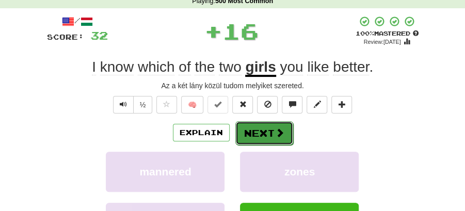
click at [261, 126] on button "Next" at bounding box center [264, 133] width 58 height 24
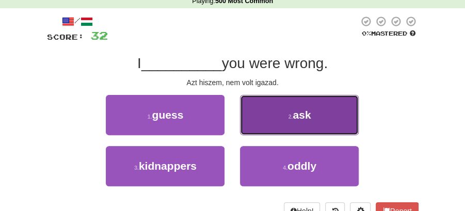
click at [296, 115] on span "ask" at bounding box center [302, 115] width 18 height 12
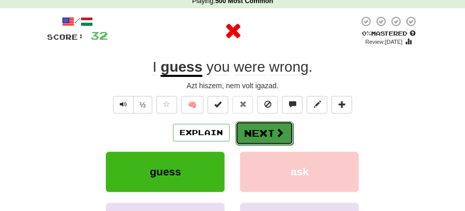
click at [272, 131] on button "Next" at bounding box center [264, 133] width 58 height 24
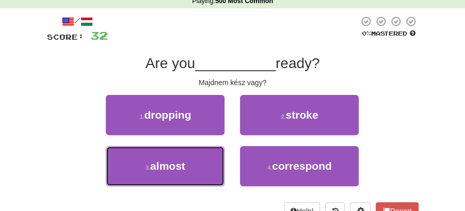
drag, startPoint x: 190, startPoint y: 164, endPoint x: 242, endPoint y: 147, distance: 53.9
click at [211, 158] on button "3 . almost" at bounding box center [165, 166] width 119 height 40
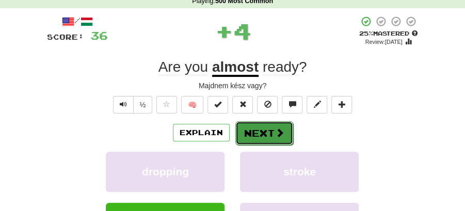
click at [276, 129] on span at bounding box center [279, 132] width 9 height 9
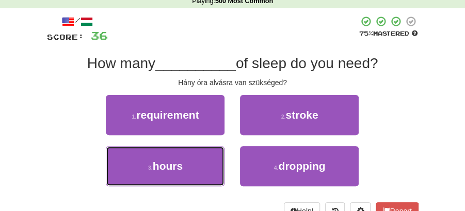
click at [216, 162] on button "3 . hours" at bounding box center [165, 166] width 119 height 40
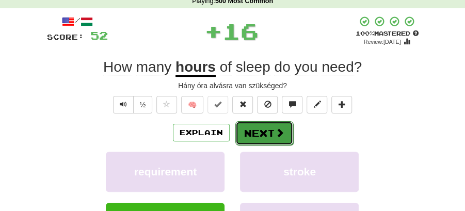
click at [255, 131] on button "Next" at bounding box center [264, 133] width 58 height 24
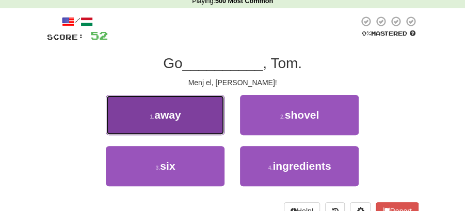
click at [205, 120] on button "1 . away" at bounding box center [165, 115] width 119 height 40
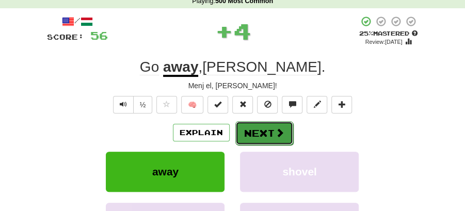
click at [267, 125] on button "Next" at bounding box center [264, 133] width 58 height 24
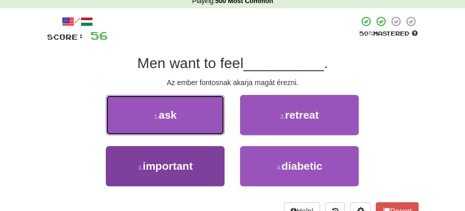
drag, startPoint x: 183, startPoint y: 115, endPoint x: 212, endPoint y: 171, distance: 63.7
click at [213, 171] on div "1 . ask 2 . retreat 3 . important 4 . diabetic" at bounding box center [232, 146] width 387 height 102
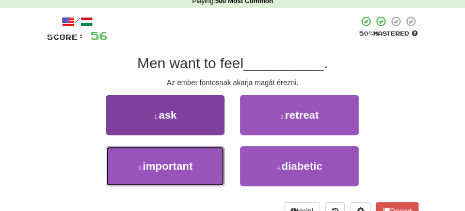
click at [210, 169] on button "3 . important" at bounding box center [165, 166] width 119 height 40
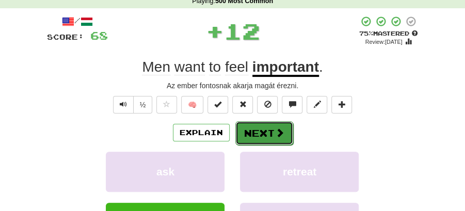
click at [236, 133] on button "Next" at bounding box center [264, 133] width 58 height 24
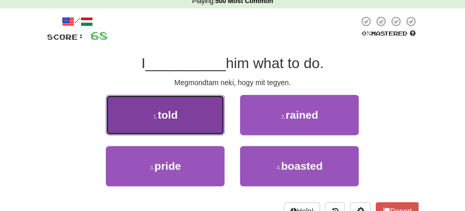
click at [200, 123] on button "1 . told" at bounding box center [165, 115] width 119 height 40
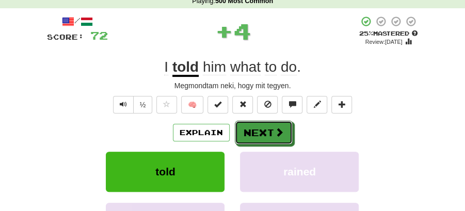
click at [251, 123] on button "Next" at bounding box center [264, 133] width 58 height 24
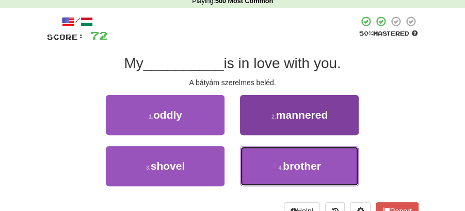
click at [270, 165] on button "4 . brother" at bounding box center [299, 166] width 119 height 40
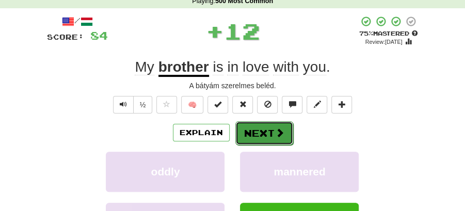
click at [272, 132] on button "Next" at bounding box center [264, 133] width 58 height 24
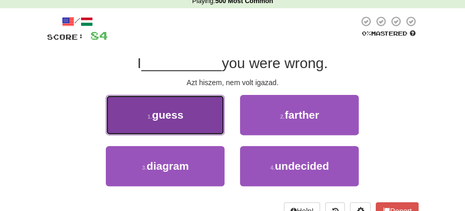
drag, startPoint x: 188, startPoint y: 118, endPoint x: 202, endPoint y: 121, distance: 14.3
click at [202, 121] on button "1 . guess" at bounding box center [165, 115] width 119 height 40
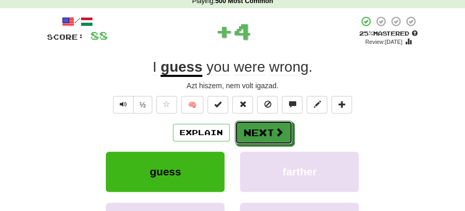
click at [248, 127] on button "Next" at bounding box center [264, 133] width 58 height 24
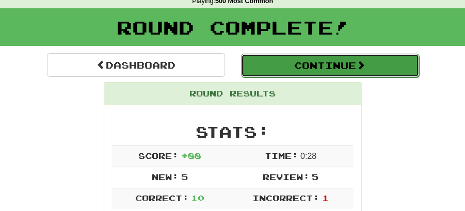
click at [267, 59] on button "Continue" at bounding box center [330, 66] width 178 height 24
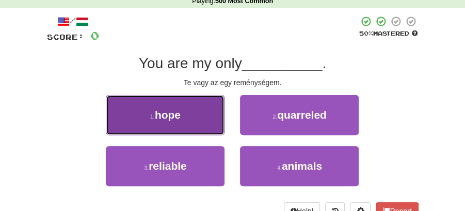
drag, startPoint x: 184, startPoint y: 126, endPoint x: 198, endPoint y: 126, distance: 14.5
click at [198, 126] on button "1 . hope" at bounding box center [165, 115] width 119 height 40
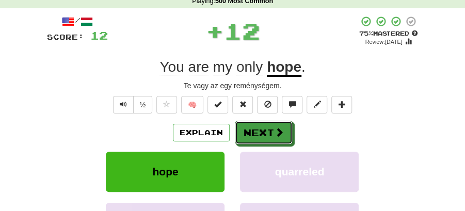
click at [252, 127] on button "Next" at bounding box center [264, 133] width 58 height 24
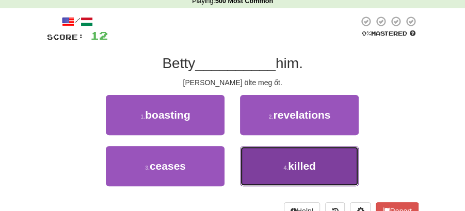
click at [283, 163] on button "4 . killed" at bounding box center [299, 166] width 119 height 40
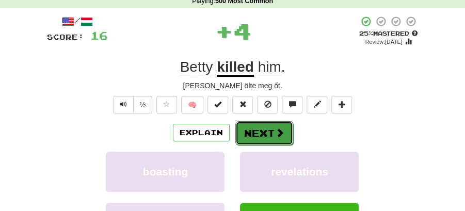
click at [272, 135] on button "Next" at bounding box center [264, 133] width 58 height 24
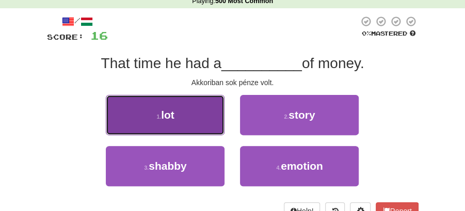
click at [202, 116] on button "1 . lot" at bounding box center [165, 115] width 119 height 40
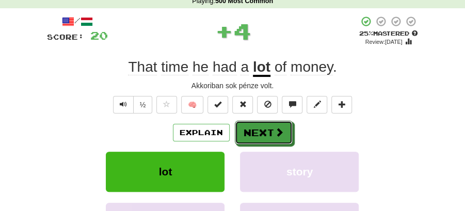
click at [257, 130] on button "Next" at bounding box center [264, 133] width 58 height 24
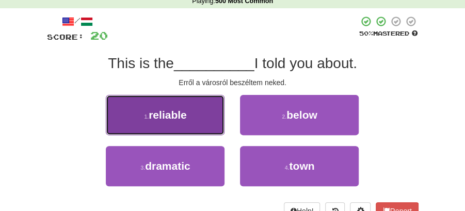
drag, startPoint x: 193, startPoint y: 115, endPoint x: 227, endPoint y: 120, distance: 34.5
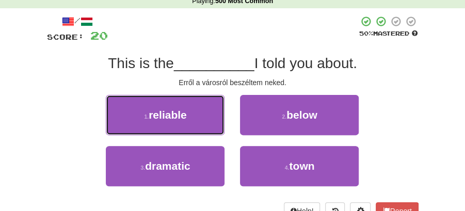
click at [195, 115] on button "1 . reliable" at bounding box center [165, 115] width 119 height 40
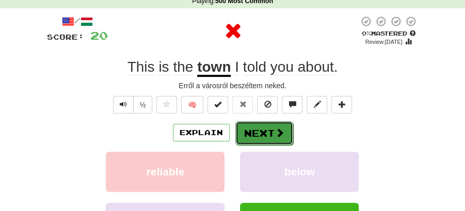
click at [269, 126] on button "Next" at bounding box center [264, 133] width 58 height 24
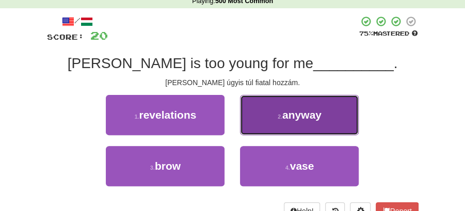
click at [285, 121] on button "2 . anyway" at bounding box center [299, 115] width 119 height 40
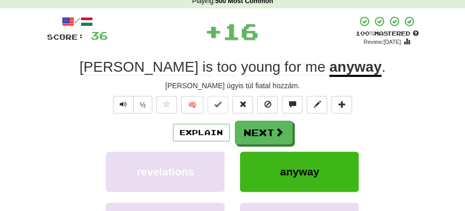
click at [257, 128] on button "Next" at bounding box center [264, 133] width 58 height 24
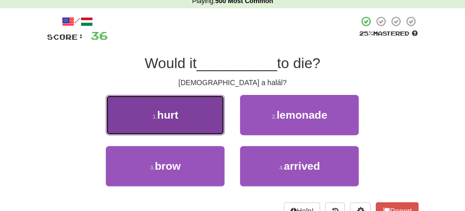
click at [204, 116] on button "1 . hurt" at bounding box center [165, 115] width 119 height 40
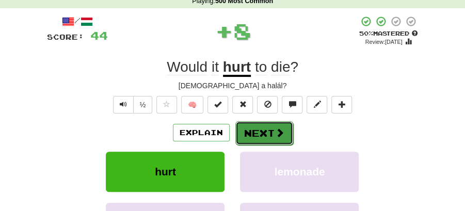
click at [251, 127] on button "Next" at bounding box center [264, 133] width 58 height 24
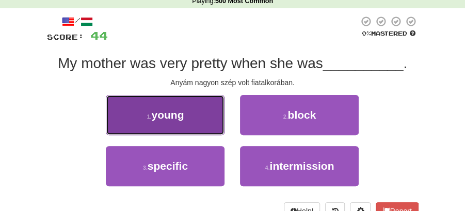
click at [208, 122] on button "1 . young" at bounding box center [165, 115] width 119 height 40
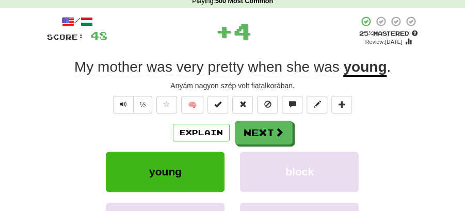
click at [251, 129] on button "Next" at bounding box center [264, 133] width 58 height 24
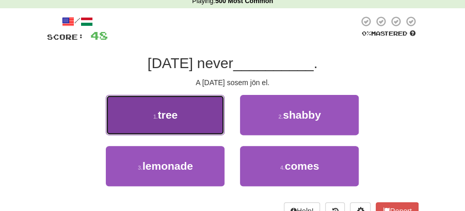
drag, startPoint x: 185, startPoint y: 123, endPoint x: 205, endPoint y: 127, distance: 20.5
click at [205, 127] on button "1 . tree" at bounding box center [165, 115] width 119 height 40
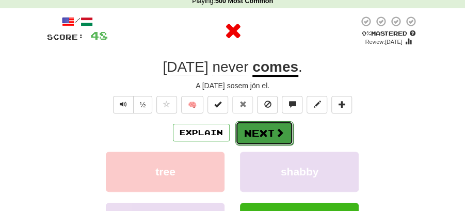
click at [265, 126] on button "Next" at bounding box center [264, 133] width 58 height 24
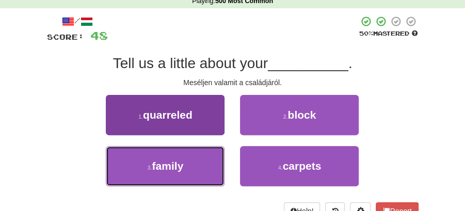
drag, startPoint x: 183, startPoint y: 162, endPoint x: 210, endPoint y: 153, distance: 28.2
click at [194, 160] on button "3 . family" at bounding box center [165, 166] width 119 height 40
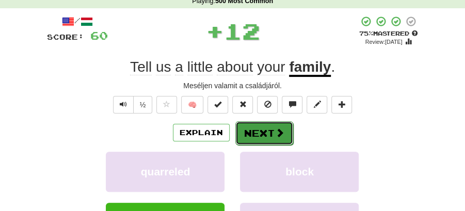
click at [254, 130] on button "Next" at bounding box center [264, 133] width 58 height 24
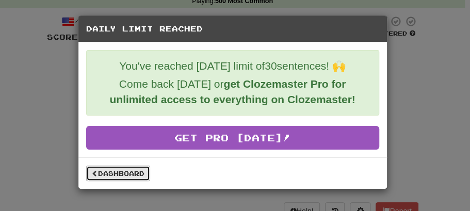
click at [122, 172] on link "Dashboard" at bounding box center [118, 173] width 64 height 15
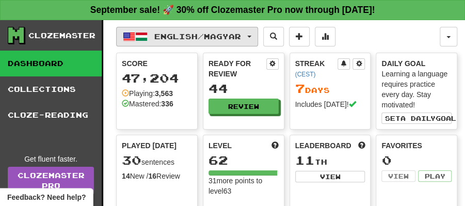
click at [258, 34] on button "English / Magyar" at bounding box center [187, 37] width 142 height 20
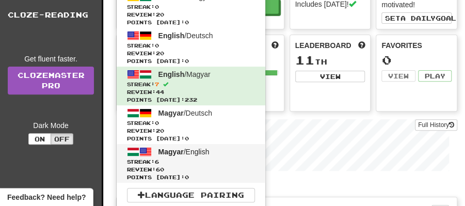
scroll to position [103, 0]
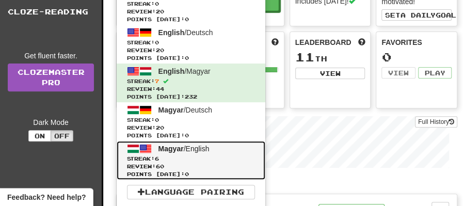
click at [182, 151] on span "Magyar" at bounding box center [170, 149] width 25 height 8
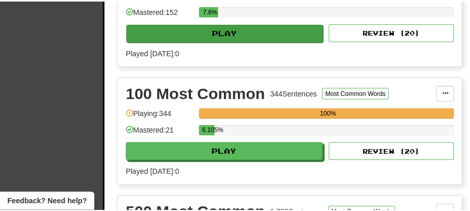
scroll to position [275, 0]
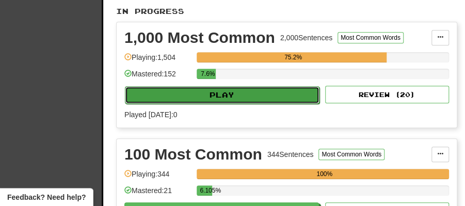
click at [233, 86] on button "Play" at bounding box center [222, 95] width 195 height 18
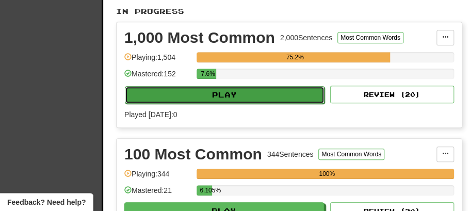
select select "**"
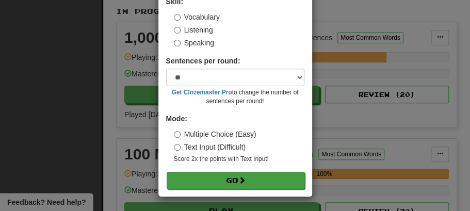
scroll to position [70, 0]
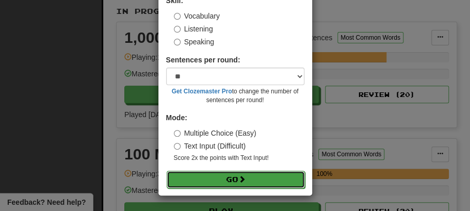
click at [235, 179] on button "Go" at bounding box center [236, 180] width 138 height 18
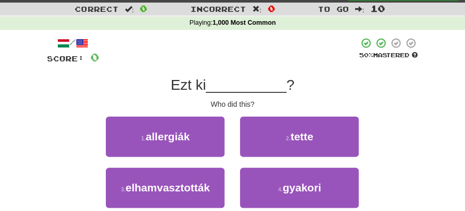
scroll to position [69, 0]
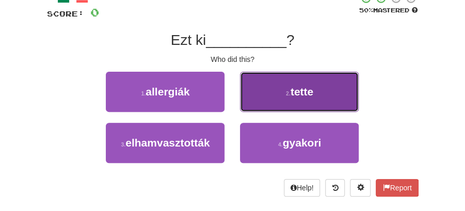
click at [283, 92] on button "2 . tette" at bounding box center [299, 92] width 119 height 40
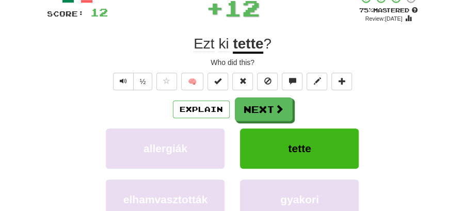
click at [260, 102] on button "Next" at bounding box center [264, 110] width 58 height 24
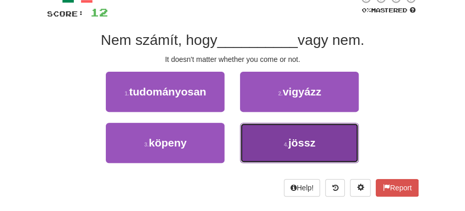
click at [277, 141] on button "4 . jössz" at bounding box center [299, 143] width 119 height 40
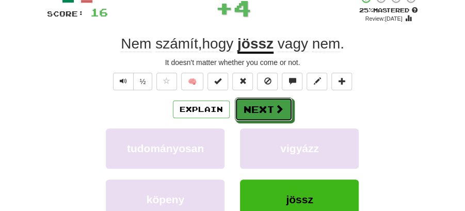
click at [267, 111] on button "Next" at bounding box center [264, 110] width 58 height 24
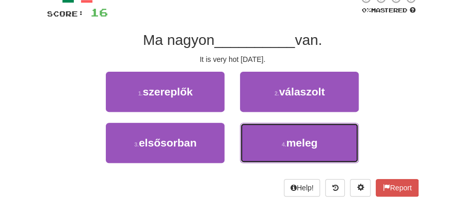
drag, startPoint x: 294, startPoint y: 142, endPoint x: 280, endPoint y: 121, distance: 25.3
click at [293, 137] on span "meleg" at bounding box center [301, 143] width 31 height 12
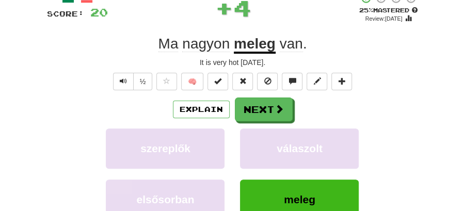
click at [266, 104] on button "Next" at bounding box center [264, 110] width 58 height 24
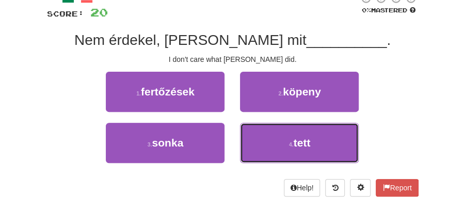
drag, startPoint x: 276, startPoint y: 144, endPoint x: 276, endPoint y: 126, distance: 18.1
click at [276, 137] on button "4 . tett" at bounding box center [299, 143] width 119 height 40
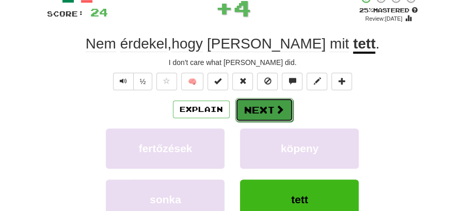
click at [268, 109] on button "Next" at bounding box center [264, 110] width 58 height 24
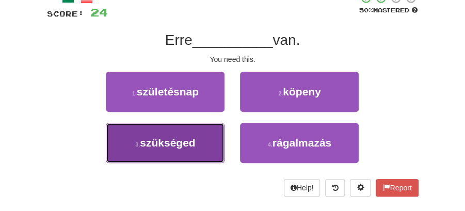
drag, startPoint x: 204, startPoint y: 143, endPoint x: 229, endPoint y: 127, distance: 29.1
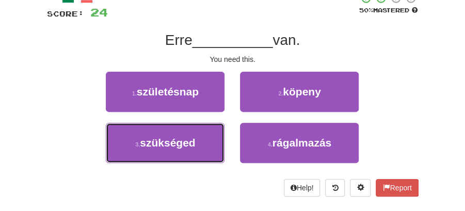
click at [205, 140] on button "3 . szükséged" at bounding box center [165, 143] width 119 height 40
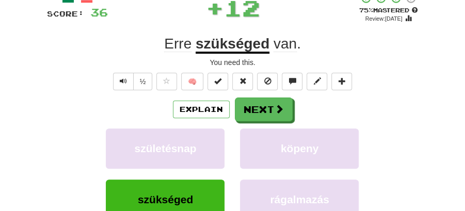
click at [265, 111] on button "Next" at bounding box center [264, 110] width 58 height 24
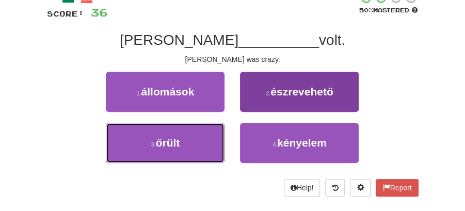
click at [190, 138] on button "3 . őrült" at bounding box center [165, 143] width 119 height 40
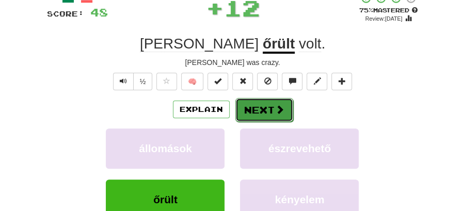
click at [286, 116] on button "Next" at bounding box center [264, 110] width 58 height 24
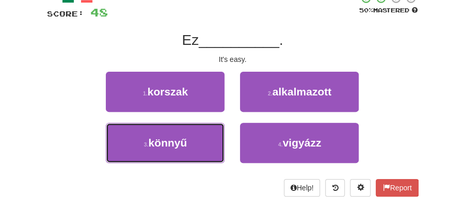
drag, startPoint x: 208, startPoint y: 138, endPoint x: 227, endPoint y: 125, distance: 22.9
click at [211, 137] on button "3 . könnyű" at bounding box center [165, 143] width 119 height 40
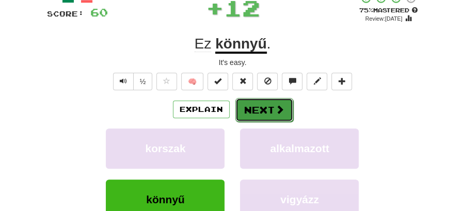
click at [254, 104] on button "Next" at bounding box center [264, 110] width 58 height 24
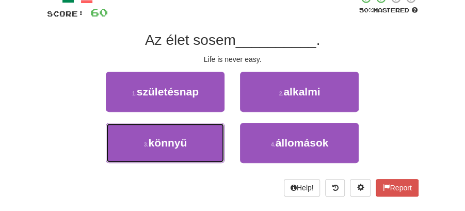
drag, startPoint x: 187, startPoint y: 141, endPoint x: 206, endPoint y: 127, distance: 24.0
click at [195, 135] on button "3 . könnyű" at bounding box center [165, 143] width 119 height 40
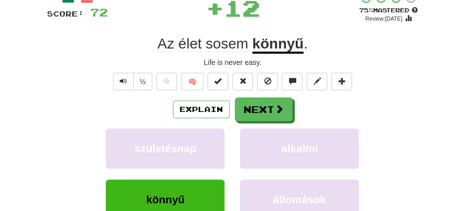
click at [249, 109] on button "Next" at bounding box center [264, 110] width 58 height 24
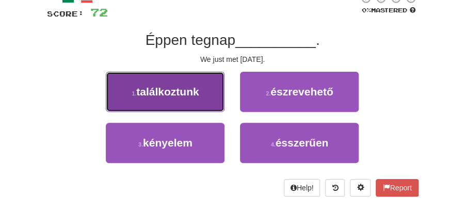
click at [192, 98] on button "1 . találkoztunk" at bounding box center [165, 92] width 119 height 40
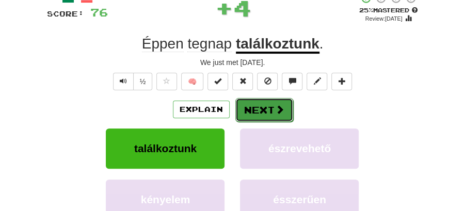
click at [275, 106] on span at bounding box center [279, 109] width 9 height 9
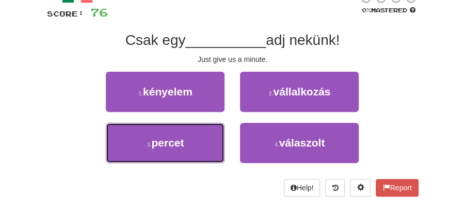
drag, startPoint x: 187, startPoint y: 140, endPoint x: 229, endPoint y: 122, distance: 45.8
click at [210, 132] on button "3 . percet" at bounding box center [165, 143] width 119 height 40
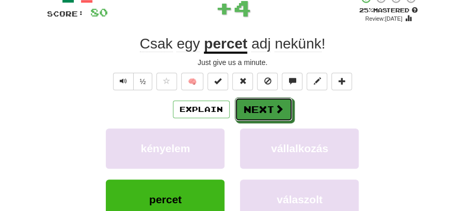
click at [265, 98] on div "Explain Next" at bounding box center [233, 110] width 372 height 24
click at [268, 107] on button "Next" at bounding box center [264, 110] width 58 height 24
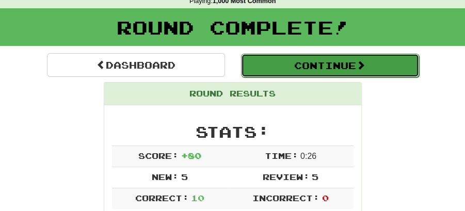
click at [296, 66] on button "Continue" at bounding box center [330, 66] width 178 height 24
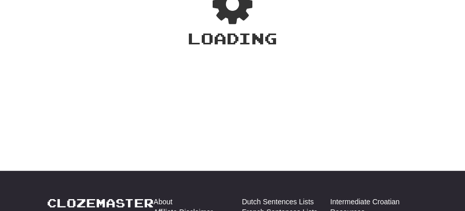
scroll to position [45, 0]
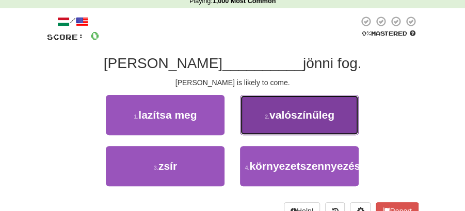
click at [273, 125] on button "2 . valószínűleg" at bounding box center [299, 115] width 119 height 40
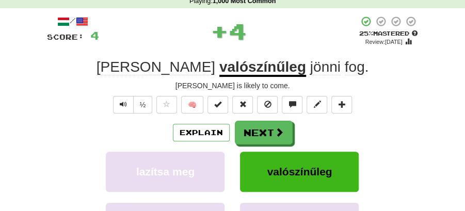
click at [267, 129] on button "Next" at bounding box center [264, 133] width 58 height 24
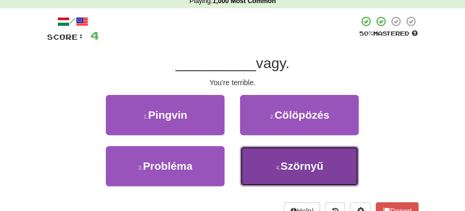
click at [273, 159] on button "4 . Szörnyű" at bounding box center [299, 166] width 119 height 40
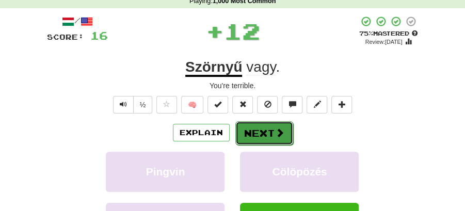
click at [256, 130] on button "Next" at bounding box center [264, 133] width 58 height 24
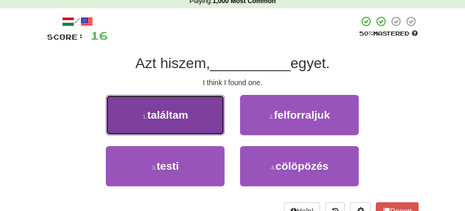
click at [197, 121] on button "1 . találtam" at bounding box center [165, 115] width 119 height 40
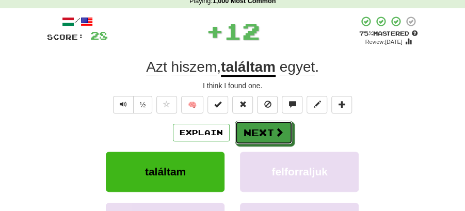
click at [272, 127] on button "Next" at bounding box center [264, 133] width 58 height 24
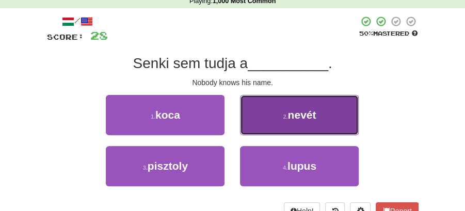
click at [301, 117] on span "nevét" at bounding box center [302, 115] width 28 height 12
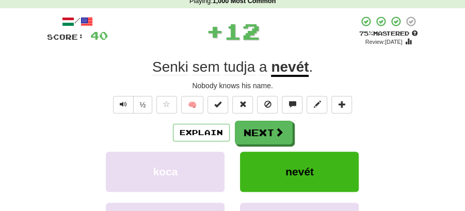
click at [277, 124] on button "Next" at bounding box center [264, 133] width 58 height 24
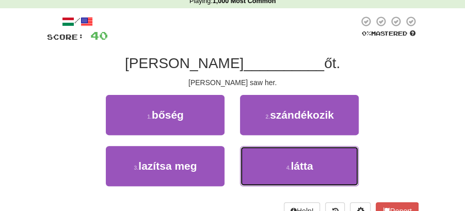
drag, startPoint x: 301, startPoint y: 172, endPoint x: 291, endPoint y: 150, distance: 24.7
click at [299, 167] on button "4 . látta" at bounding box center [299, 166] width 119 height 40
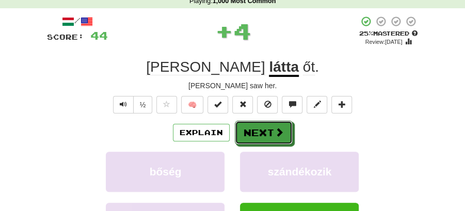
click at [276, 128] on span at bounding box center [279, 131] width 9 height 9
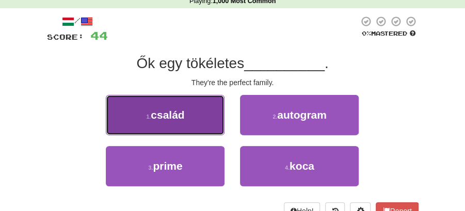
drag, startPoint x: 180, startPoint y: 116, endPoint x: 191, endPoint y: 118, distance: 10.9
click at [191, 118] on button "1 . család" at bounding box center [165, 115] width 119 height 40
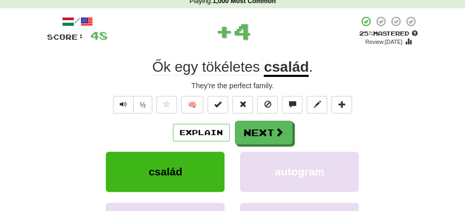
click at [252, 127] on button "Next" at bounding box center [264, 133] width 58 height 24
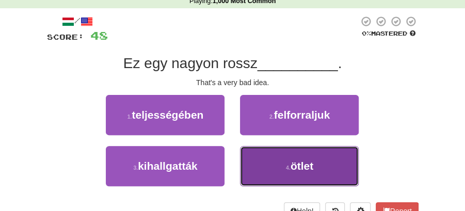
drag, startPoint x: 290, startPoint y: 169, endPoint x: 277, endPoint y: 146, distance: 26.6
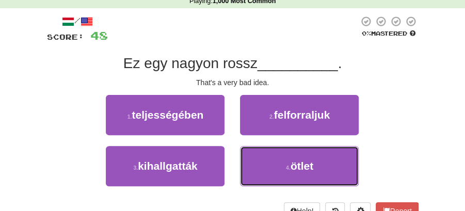
click at [290, 167] on small "4 ." at bounding box center [288, 168] width 5 height 6
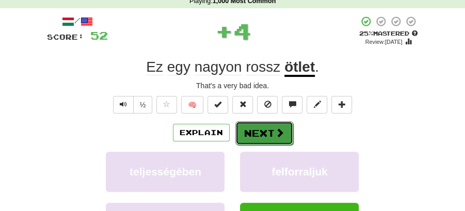
click at [272, 136] on button "Next" at bounding box center [264, 133] width 58 height 24
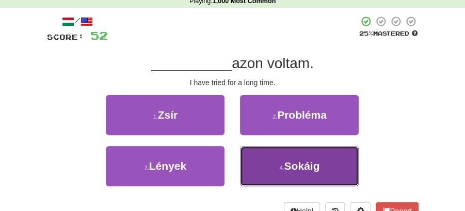
click at [291, 166] on span "Sokáig" at bounding box center [302, 166] width 36 height 12
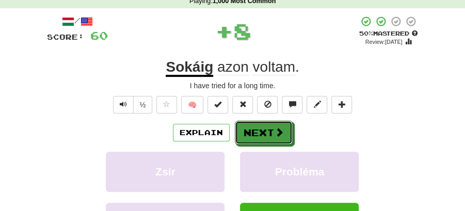
click at [276, 136] on span at bounding box center [279, 131] width 9 height 9
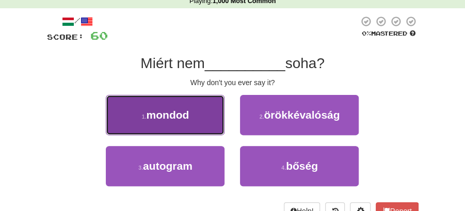
drag, startPoint x: 182, startPoint y: 114, endPoint x: 242, endPoint y: 120, distance: 60.2
click at [198, 115] on button "1 . mondod" at bounding box center [165, 115] width 119 height 40
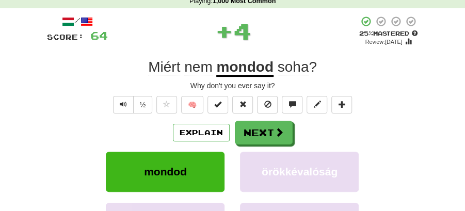
click at [257, 122] on button "Next" at bounding box center [264, 133] width 58 height 24
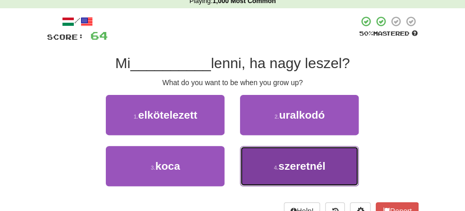
drag, startPoint x: 280, startPoint y: 169, endPoint x: 280, endPoint y: 145, distance: 24.8
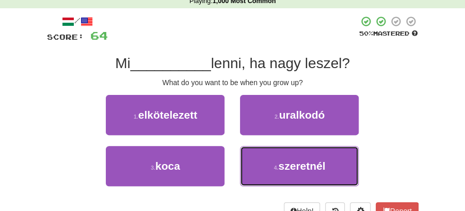
click at [280, 168] on span "szeretnél" at bounding box center [301, 166] width 47 height 12
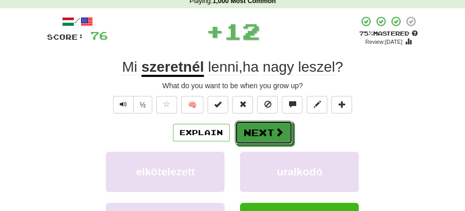
drag, startPoint x: 280, startPoint y: 145, endPoint x: 266, endPoint y: 124, distance: 24.6
click at [279, 136] on span at bounding box center [279, 131] width 9 height 9
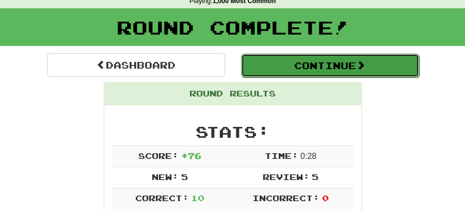
click at [295, 67] on button "Continue" at bounding box center [330, 66] width 178 height 24
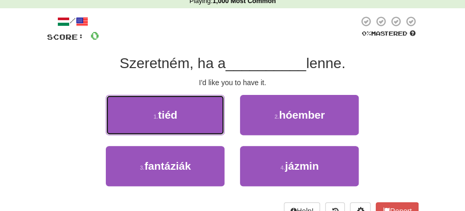
drag, startPoint x: 208, startPoint y: 117, endPoint x: 215, endPoint y: 117, distance: 6.7
click at [211, 117] on button "1 . tiéd" at bounding box center [165, 115] width 119 height 40
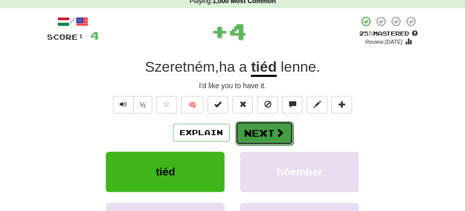
click at [278, 129] on span at bounding box center [279, 132] width 9 height 9
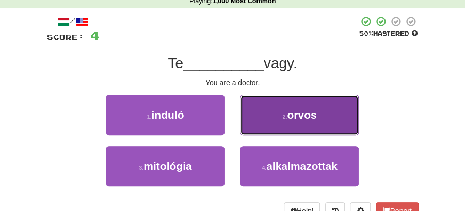
click at [297, 125] on button "2 . orvos" at bounding box center [299, 115] width 119 height 40
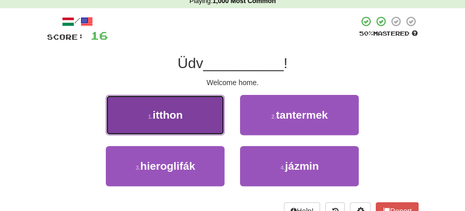
click at [201, 122] on button "1 . itthon" at bounding box center [165, 115] width 119 height 40
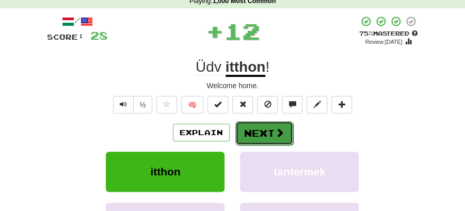
click at [254, 125] on button "Next" at bounding box center [264, 133] width 58 height 24
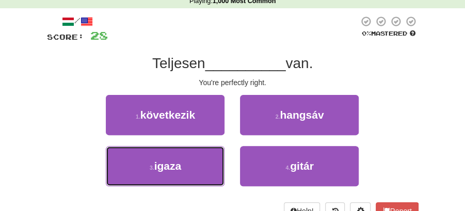
drag, startPoint x: 214, startPoint y: 163, endPoint x: 240, endPoint y: 145, distance: 31.2
click at [218, 160] on button "3 . igaza" at bounding box center [165, 166] width 119 height 40
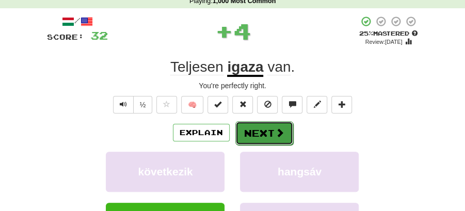
click at [260, 131] on button "Next" at bounding box center [264, 133] width 58 height 24
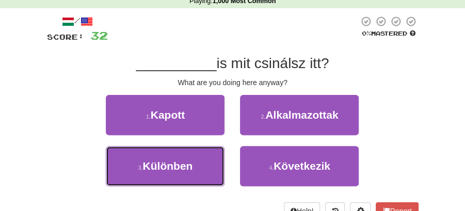
drag, startPoint x: 217, startPoint y: 165, endPoint x: 253, endPoint y: 144, distance: 41.4
click at [218, 164] on button "3 . Különben" at bounding box center [165, 166] width 119 height 40
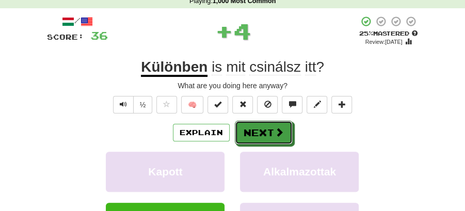
click at [289, 130] on button "Next" at bounding box center [264, 133] width 58 height 24
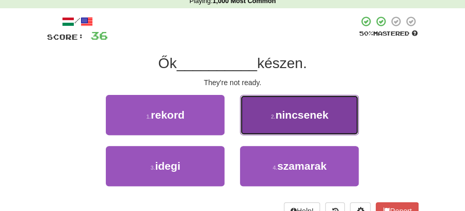
click at [274, 117] on small "2 ." at bounding box center [273, 117] width 5 height 6
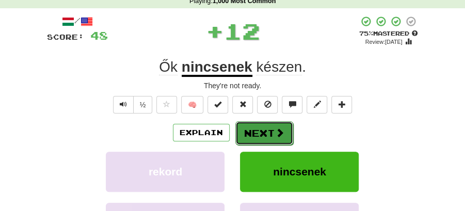
click at [267, 131] on button "Next" at bounding box center [264, 133] width 58 height 24
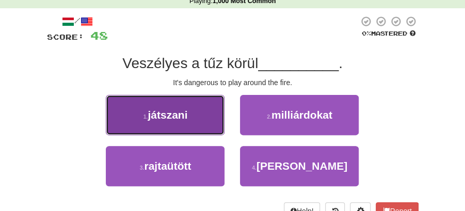
drag, startPoint x: 181, startPoint y: 118, endPoint x: 203, endPoint y: 120, distance: 22.3
click at [203, 120] on button "1 . játszani" at bounding box center [165, 115] width 119 height 40
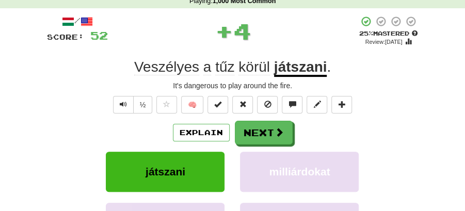
click at [268, 121] on button "Next" at bounding box center [264, 133] width 58 height 24
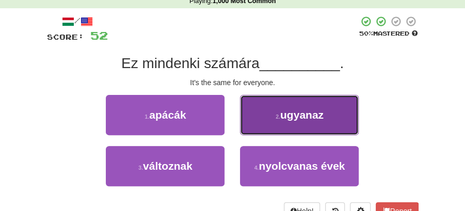
click at [286, 118] on span "ugyanaz" at bounding box center [301, 115] width 43 height 12
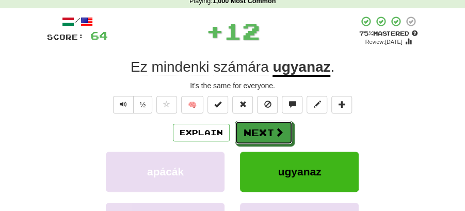
drag, startPoint x: 253, startPoint y: 125, endPoint x: 192, endPoint y: 89, distance: 71.5
click at [251, 126] on button "Next" at bounding box center [264, 133] width 58 height 24
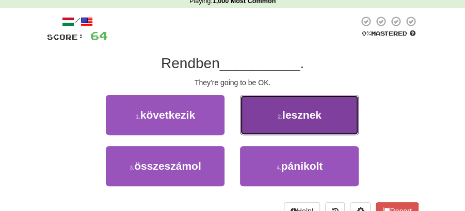
click at [277, 125] on button "2 . lesznek" at bounding box center [299, 115] width 119 height 40
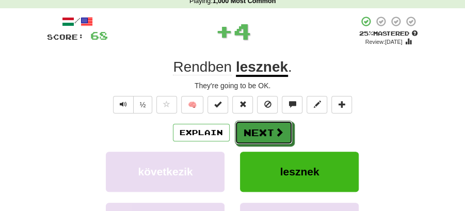
drag, startPoint x: 277, startPoint y: 125, endPoint x: 215, endPoint y: 60, distance: 89.8
click at [270, 126] on button "Next" at bounding box center [264, 133] width 58 height 24
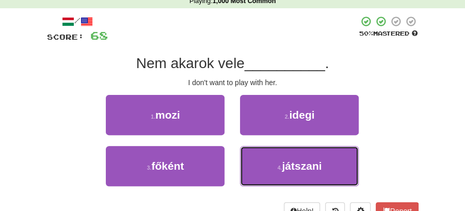
drag, startPoint x: 280, startPoint y: 169, endPoint x: 269, endPoint y: 146, distance: 25.4
click at [280, 166] on small "4 ." at bounding box center [280, 168] width 5 height 6
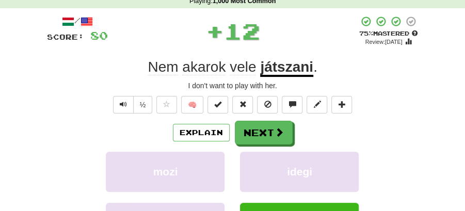
click at [261, 126] on button "Next" at bounding box center [264, 133] width 58 height 24
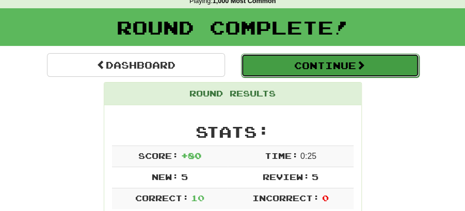
click at [274, 68] on button "Continue" at bounding box center [330, 66] width 178 height 24
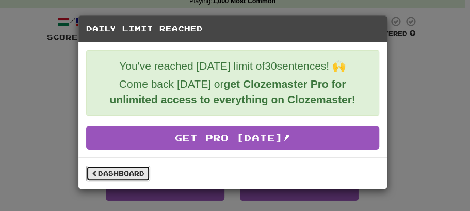
click at [119, 171] on link "Dashboard" at bounding box center [118, 173] width 64 height 15
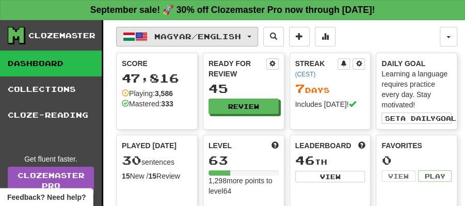
click at [258, 34] on button "Magyar / English" at bounding box center [187, 37] width 142 height 20
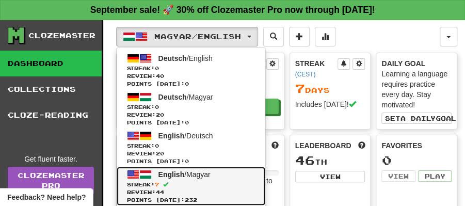
click at [173, 173] on span "English" at bounding box center [171, 174] width 26 height 8
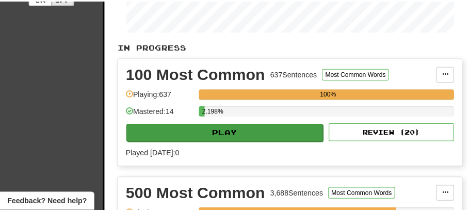
scroll to position [310, 0]
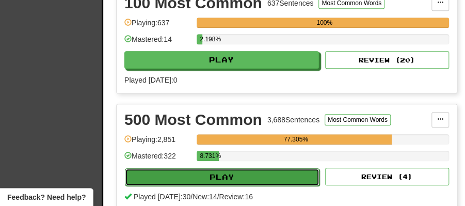
click at [238, 176] on button "Play" at bounding box center [222, 177] width 195 height 18
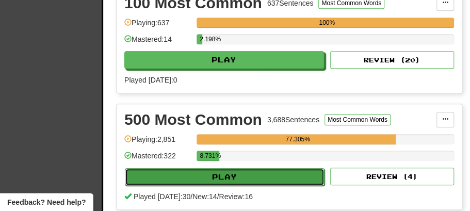
select select "**"
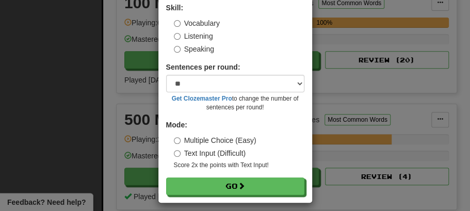
scroll to position [70, 0]
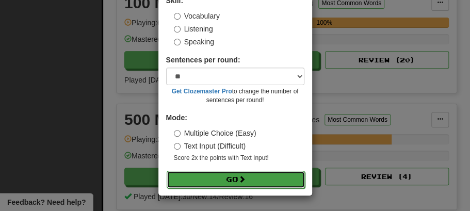
click at [229, 180] on button "Go" at bounding box center [236, 180] width 138 height 18
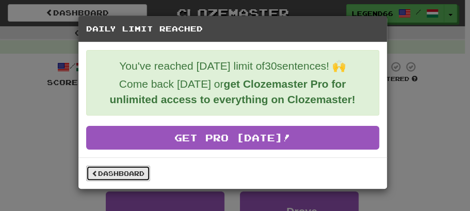
click at [127, 166] on link "Dashboard" at bounding box center [118, 173] width 64 height 15
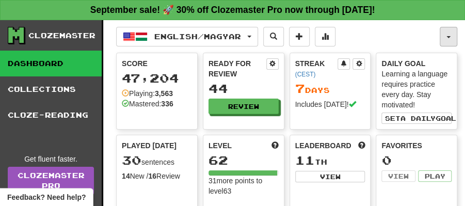
click at [447, 34] on button "button" at bounding box center [449, 37] width 18 height 20
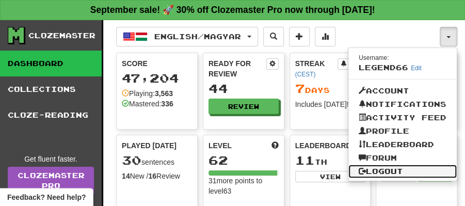
click at [382, 166] on link "Logout" at bounding box center [402, 171] width 108 height 13
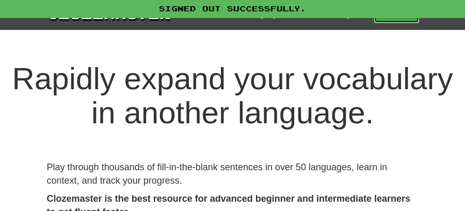
click at [410, 19] on link "Play" at bounding box center [396, 15] width 45 height 18
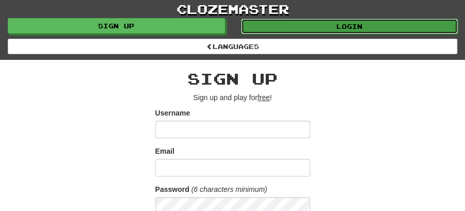
click at [337, 20] on link "Login" at bounding box center [349, 26] width 217 height 15
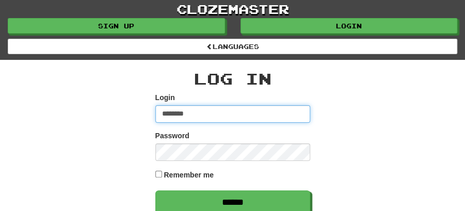
type input "******"
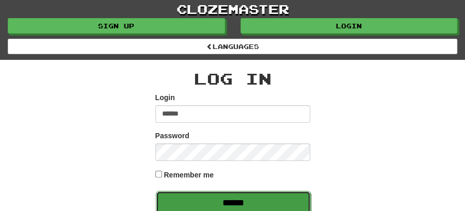
click at [232, 198] on input "******" at bounding box center [233, 203] width 155 height 24
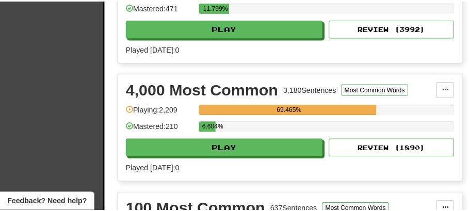
scroll to position [344, 0]
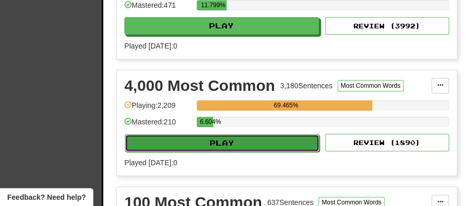
click at [247, 140] on button "Play" at bounding box center [222, 143] width 195 height 18
select select "**"
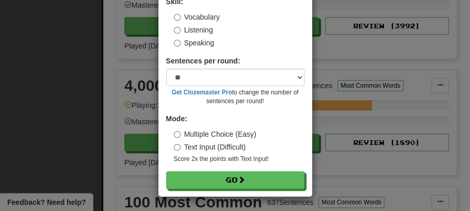
scroll to position [70, 0]
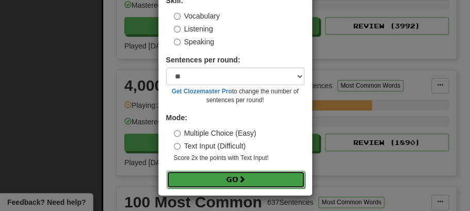
click at [236, 180] on button "Go" at bounding box center [236, 180] width 138 height 18
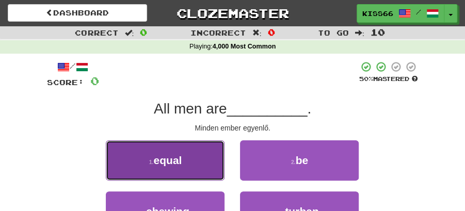
drag, startPoint x: 190, startPoint y: 166, endPoint x: 202, endPoint y: 168, distance: 12.5
click at [202, 168] on button "1 . equal" at bounding box center [165, 160] width 119 height 40
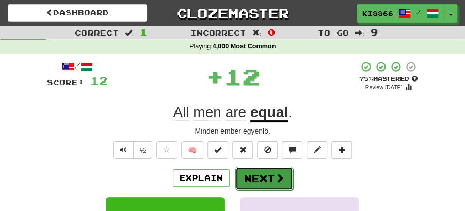
click at [253, 173] on button "Next" at bounding box center [264, 179] width 58 height 24
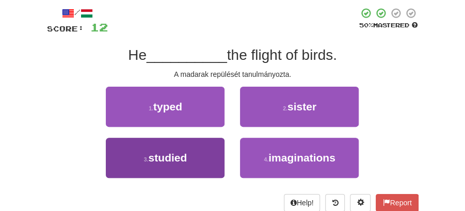
scroll to position [69, 0]
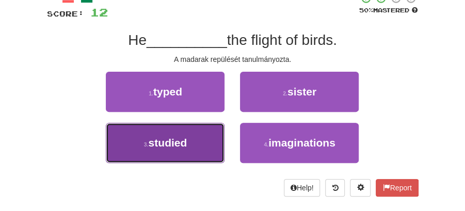
click at [197, 140] on button "3 . studied" at bounding box center [165, 143] width 119 height 40
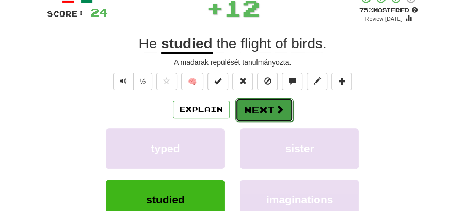
click at [261, 108] on button "Next" at bounding box center [264, 110] width 58 height 24
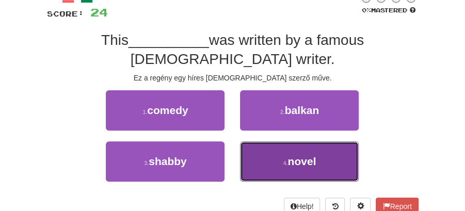
click at [299, 160] on span "novel" at bounding box center [302, 161] width 28 height 12
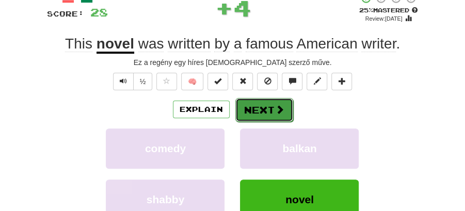
click at [278, 109] on span at bounding box center [279, 109] width 9 height 9
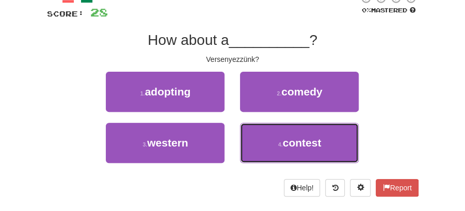
drag, startPoint x: 287, startPoint y: 134, endPoint x: 281, endPoint y: 124, distance: 11.3
click at [286, 133] on button "4 . contest" at bounding box center [299, 143] width 119 height 40
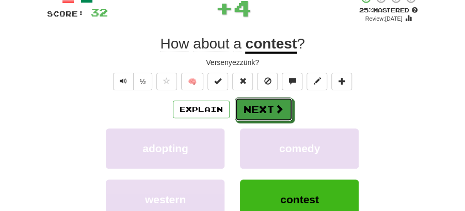
drag, startPoint x: 281, startPoint y: 124, endPoint x: 270, endPoint y: 110, distance: 18.1
click at [270, 110] on button "Next" at bounding box center [264, 110] width 58 height 24
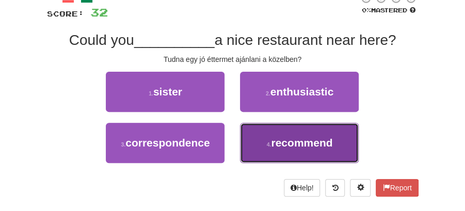
drag, startPoint x: 275, startPoint y: 142, endPoint x: 276, endPoint y: 121, distance: 21.7
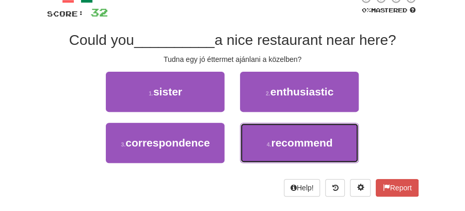
click at [276, 138] on span "recommend" at bounding box center [301, 143] width 61 height 12
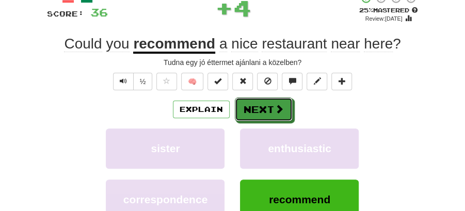
click at [275, 109] on span at bounding box center [279, 108] width 9 height 9
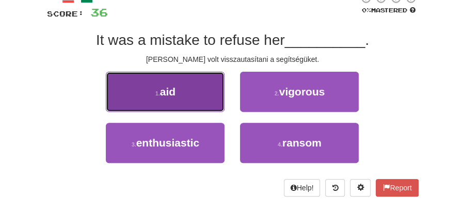
click at [195, 99] on button "1 . aid" at bounding box center [165, 92] width 119 height 40
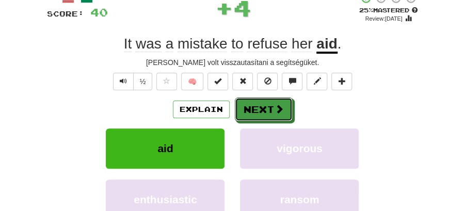
click at [258, 109] on button "Next" at bounding box center [264, 110] width 58 height 24
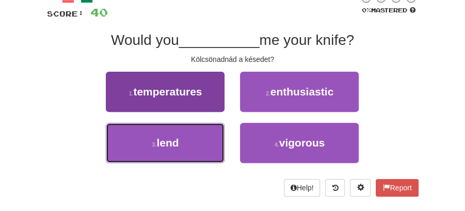
drag, startPoint x: 185, startPoint y: 147, endPoint x: 199, endPoint y: 142, distance: 15.0
click at [193, 145] on button "3 . lend" at bounding box center [165, 143] width 119 height 40
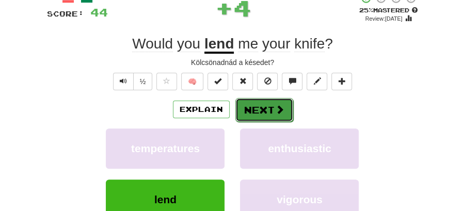
drag, startPoint x: 276, startPoint y: 104, endPoint x: 145, endPoint y: 35, distance: 148.2
click at [275, 105] on span at bounding box center [279, 109] width 9 height 9
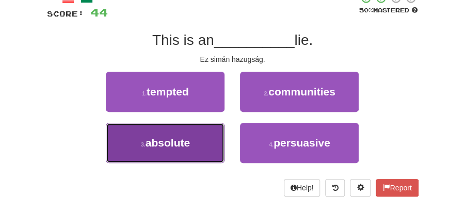
drag, startPoint x: 193, startPoint y: 138, endPoint x: 230, endPoint y: 123, distance: 40.1
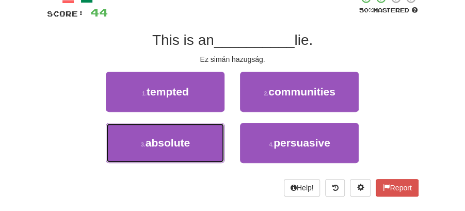
click at [195, 138] on button "3 . absolute" at bounding box center [165, 143] width 119 height 40
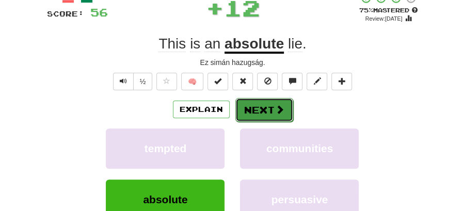
click at [257, 104] on button "Next" at bounding box center [264, 110] width 58 height 24
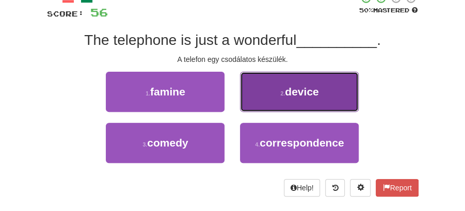
click at [292, 98] on button "2 . device" at bounding box center [299, 92] width 119 height 40
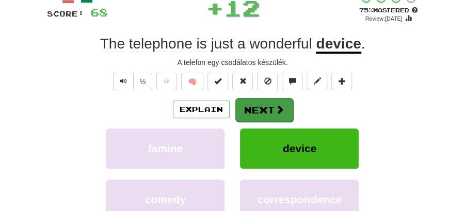
click at [264, 105] on button "Next" at bounding box center [264, 110] width 58 height 24
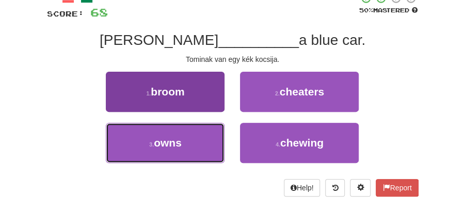
drag, startPoint x: 200, startPoint y: 145, endPoint x: 224, endPoint y: 130, distance: 27.8
click at [205, 139] on button "3 . owns" at bounding box center [165, 143] width 119 height 40
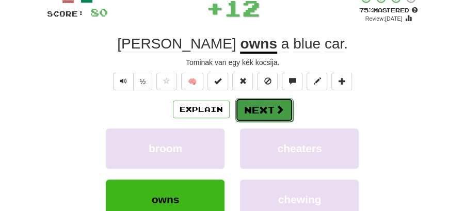
click at [266, 103] on button "Next" at bounding box center [264, 110] width 58 height 24
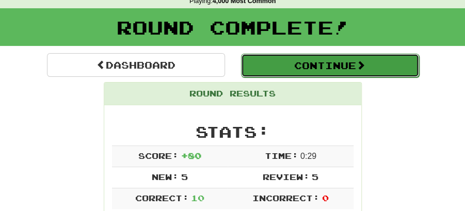
click at [295, 68] on button "Continue" at bounding box center [330, 66] width 178 height 24
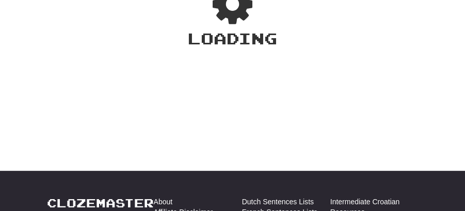
scroll to position [45, 0]
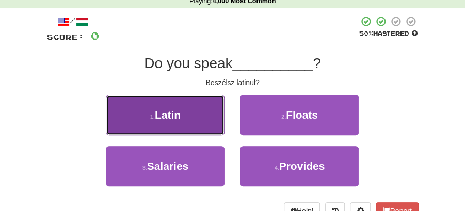
click at [192, 121] on button "1 . Latin" at bounding box center [165, 115] width 119 height 40
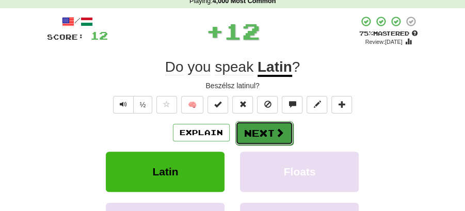
click at [239, 125] on button "Next" at bounding box center [264, 133] width 58 height 24
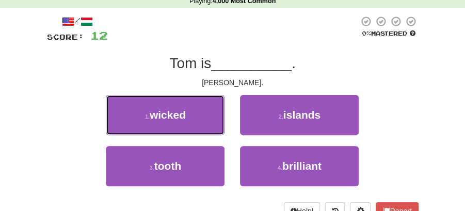
drag, startPoint x: 187, startPoint y: 115, endPoint x: 243, endPoint y: 119, distance: 55.3
click at [191, 115] on button "1 . wicked" at bounding box center [165, 115] width 119 height 40
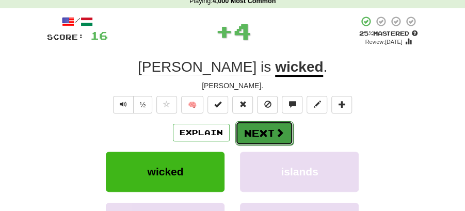
click at [256, 127] on button "Next" at bounding box center [264, 133] width 58 height 24
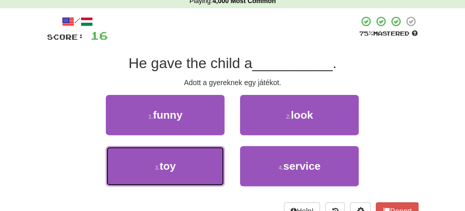
drag, startPoint x: 198, startPoint y: 165, endPoint x: 233, endPoint y: 146, distance: 39.8
click at [205, 163] on button "3 . toy" at bounding box center [165, 166] width 119 height 40
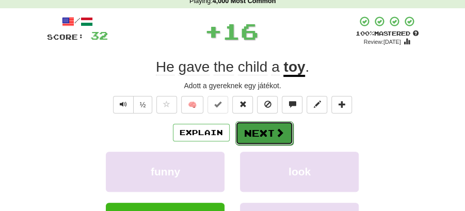
click at [250, 132] on button "Next" at bounding box center [264, 133] width 58 height 24
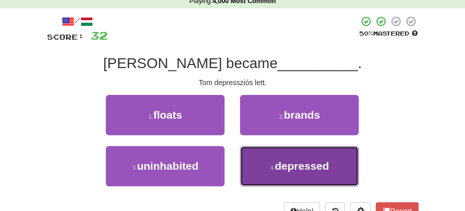
click at [278, 165] on span "depressed" at bounding box center [302, 166] width 54 height 12
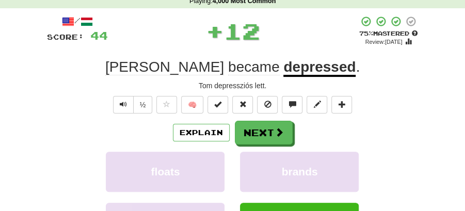
click at [260, 136] on button "Next" at bounding box center [264, 133] width 58 height 24
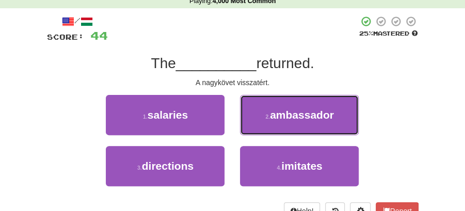
click at [269, 120] on button "2 . ambassador" at bounding box center [299, 115] width 119 height 40
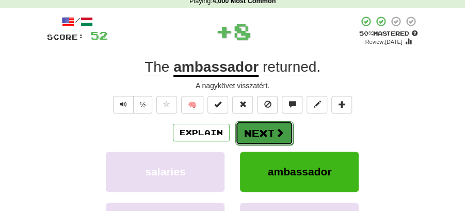
click at [263, 130] on button "Next" at bounding box center [264, 133] width 58 height 24
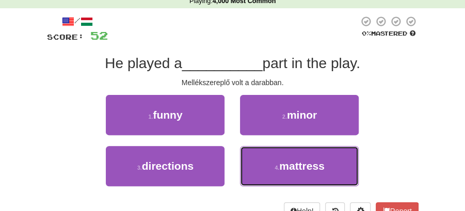
drag, startPoint x: 271, startPoint y: 164, endPoint x: 269, endPoint y: 147, distance: 17.7
click at [272, 162] on button "4 . mattress" at bounding box center [299, 166] width 119 height 40
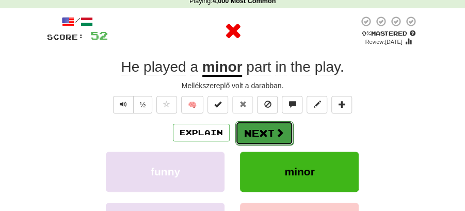
click at [287, 139] on button "Next" at bounding box center [264, 133] width 58 height 24
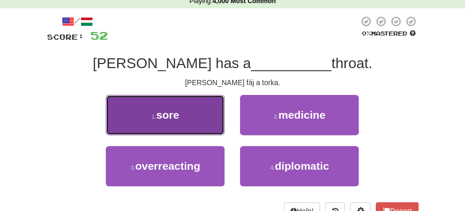
click at [190, 124] on button "1 . sore" at bounding box center [165, 115] width 119 height 40
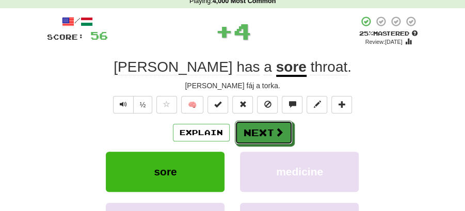
click at [247, 126] on button "Next" at bounding box center [264, 133] width 58 height 24
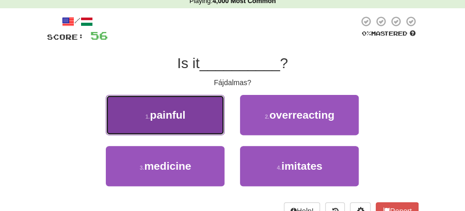
click at [194, 114] on button "1 . painful" at bounding box center [165, 115] width 119 height 40
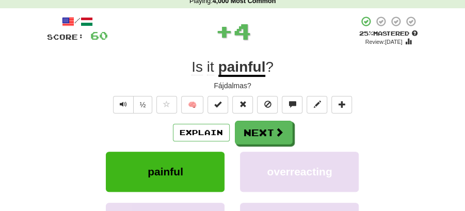
click at [245, 133] on button "Next" at bounding box center [264, 133] width 58 height 24
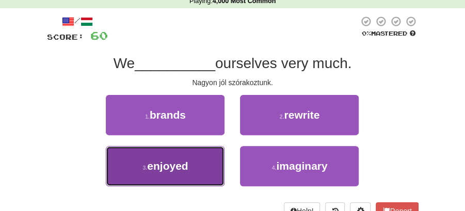
drag, startPoint x: 205, startPoint y: 163, endPoint x: 220, endPoint y: 148, distance: 21.5
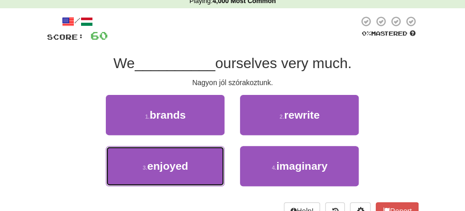
click at [205, 163] on button "3 . enjoyed" at bounding box center [165, 166] width 119 height 40
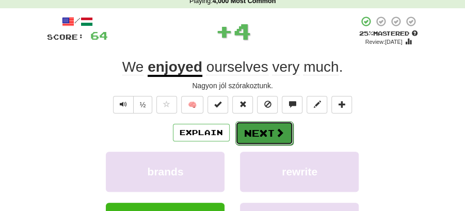
click at [252, 127] on button "Next" at bounding box center [264, 133] width 58 height 24
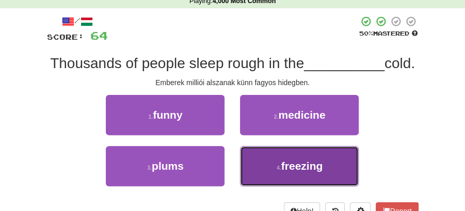
drag, startPoint x: 279, startPoint y: 186, endPoint x: 274, endPoint y: 170, distance: 16.5
click at [278, 181] on button "4 . freezing" at bounding box center [299, 166] width 119 height 40
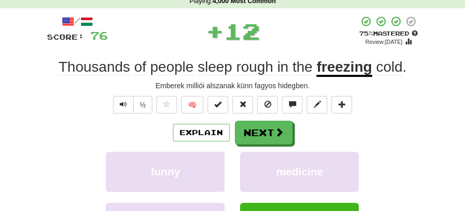
click at [265, 146] on div "Explain Next funny medicine plums freezing Learn more: funny medicine plums fre…" at bounding box center [233, 195] width 372 height 149
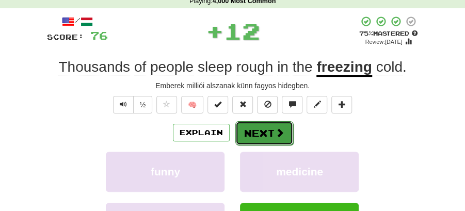
click at [262, 138] on button "Next" at bounding box center [264, 133] width 58 height 24
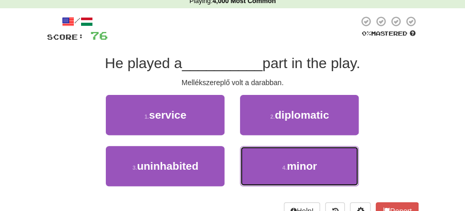
drag, startPoint x: 279, startPoint y: 165, endPoint x: 274, endPoint y: 149, distance: 17.3
click at [277, 158] on button "4 . minor" at bounding box center [299, 166] width 119 height 40
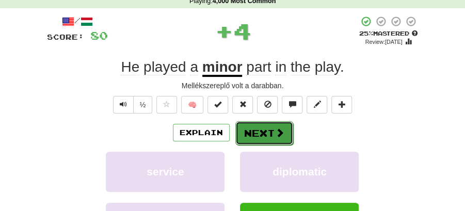
click at [263, 124] on button "Next" at bounding box center [264, 133] width 58 height 24
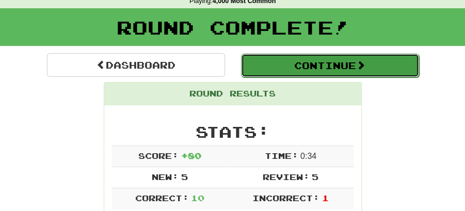
click at [283, 66] on button "Continue" at bounding box center [330, 66] width 178 height 24
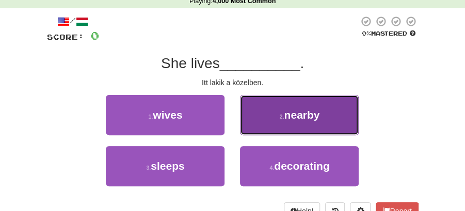
drag, startPoint x: 272, startPoint y: 117, endPoint x: 253, endPoint y: 120, distance: 19.3
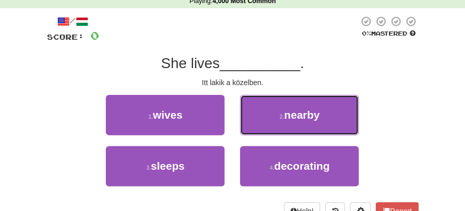
click at [269, 118] on button "2 . nearby" at bounding box center [299, 115] width 119 height 40
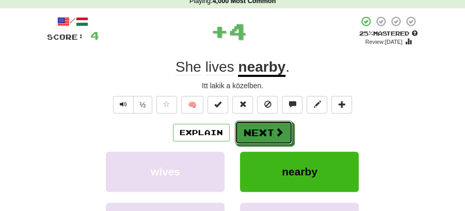
click at [244, 123] on button "Next" at bounding box center [264, 133] width 58 height 24
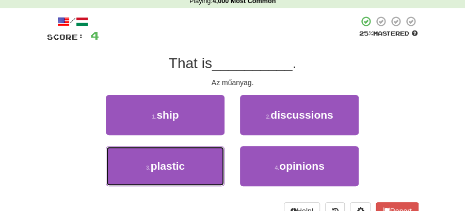
drag, startPoint x: 182, startPoint y: 169, endPoint x: 236, endPoint y: 147, distance: 58.3
click at [189, 168] on button "3 . plastic" at bounding box center [165, 166] width 119 height 40
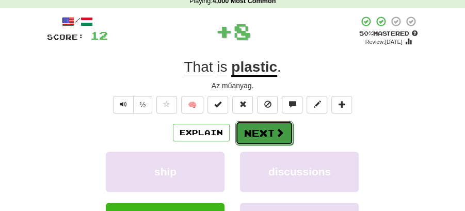
click at [257, 129] on button "Next" at bounding box center [264, 133] width 58 height 24
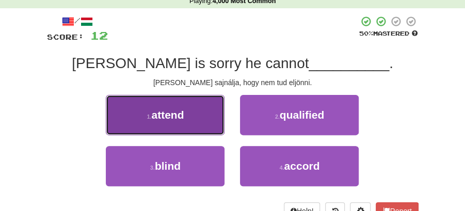
drag, startPoint x: 167, startPoint y: 115, endPoint x: 174, endPoint y: 115, distance: 7.7
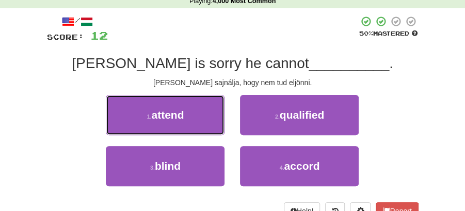
click at [169, 115] on span "attend" at bounding box center [167, 115] width 33 height 12
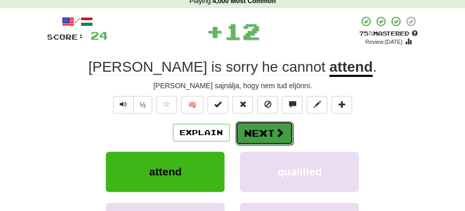
click at [256, 127] on button "Next" at bounding box center [264, 133] width 58 height 24
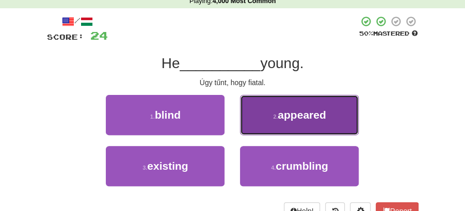
click at [288, 124] on button "2 . appeared" at bounding box center [299, 115] width 119 height 40
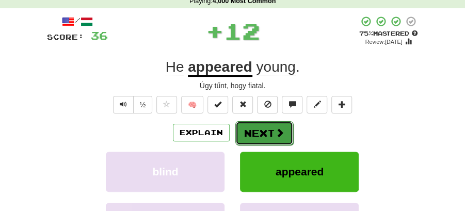
click at [258, 127] on button "Next" at bounding box center [264, 133] width 58 height 24
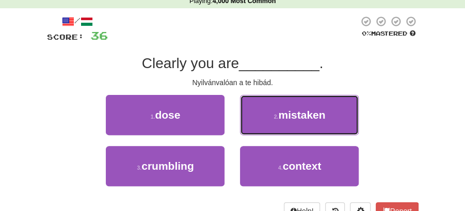
click at [288, 116] on span "mistaken" at bounding box center [301, 115] width 47 height 12
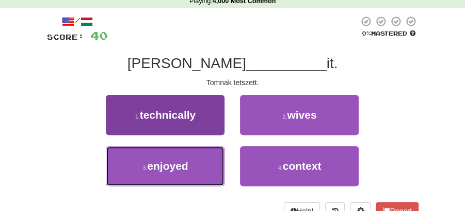
drag, startPoint x: 199, startPoint y: 162, endPoint x: 217, endPoint y: 151, distance: 21.3
click at [206, 158] on button "3 . enjoyed" at bounding box center [165, 166] width 119 height 40
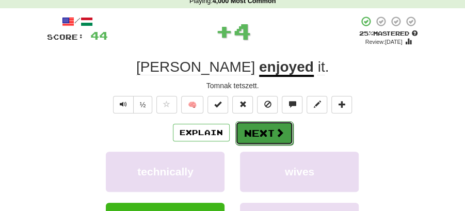
click at [263, 122] on button "Next" at bounding box center [264, 133] width 58 height 24
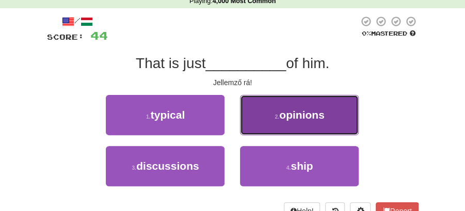
click at [300, 116] on span "opinions" at bounding box center [301, 115] width 45 height 12
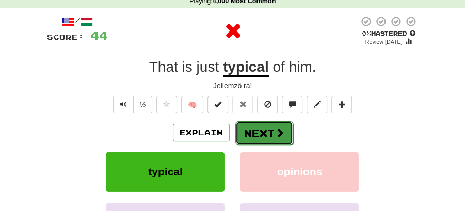
click at [268, 126] on button "Next" at bounding box center [264, 133] width 58 height 24
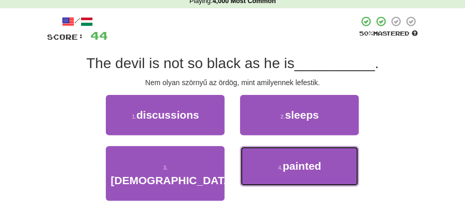
drag, startPoint x: 284, startPoint y: 163, endPoint x: 278, endPoint y: 147, distance: 17.6
click at [284, 163] on span "painted" at bounding box center [302, 166] width 39 height 12
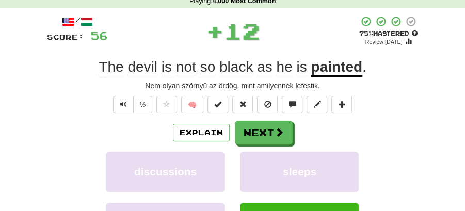
click at [272, 135] on button "Next" at bounding box center [264, 133] width 58 height 24
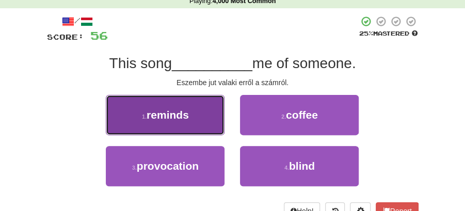
click at [186, 115] on span "reminds" at bounding box center [168, 115] width 42 height 12
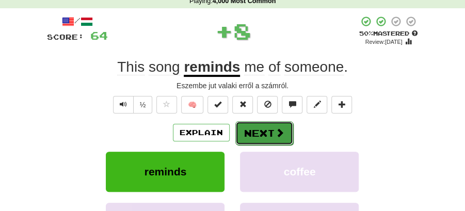
click at [278, 128] on span at bounding box center [279, 132] width 9 height 9
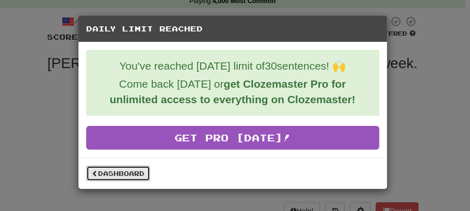
click at [122, 172] on link "Dashboard" at bounding box center [118, 173] width 64 height 15
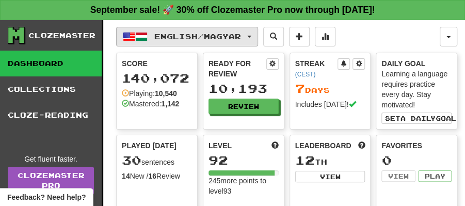
click at [258, 33] on button "English / Magyar" at bounding box center [187, 37] width 142 height 20
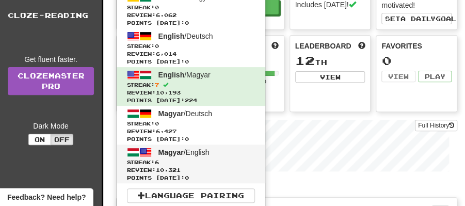
scroll to position [103, 0]
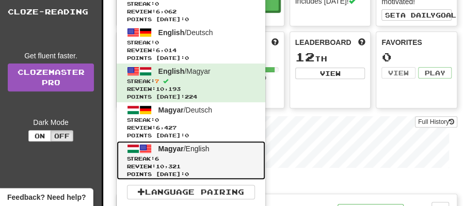
click at [180, 150] on span "Magyar" at bounding box center [170, 149] width 25 height 8
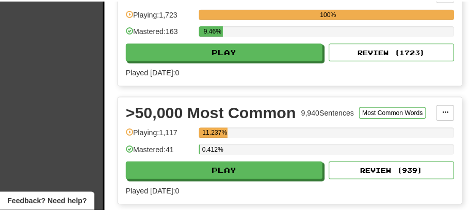
scroll to position [791, 0]
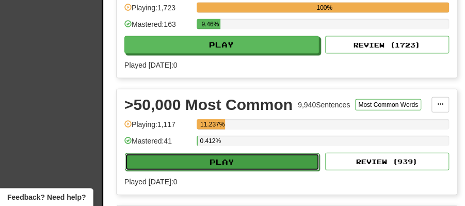
click at [225, 155] on button "Play" at bounding box center [222, 162] width 195 height 18
select select "**"
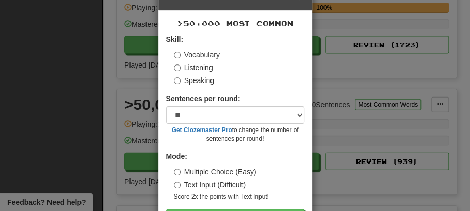
scroll to position [70, 0]
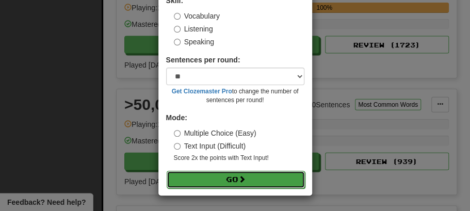
click at [228, 179] on button "Go" at bounding box center [236, 180] width 138 height 18
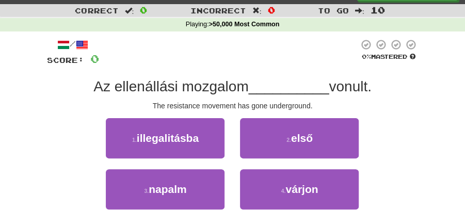
scroll to position [34, 0]
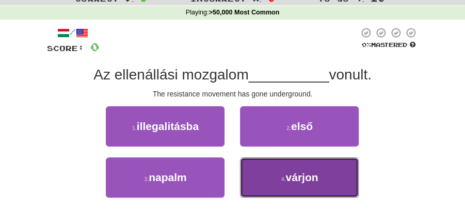
click at [286, 170] on button "4 . várjon" at bounding box center [299, 177] width 119 height 40
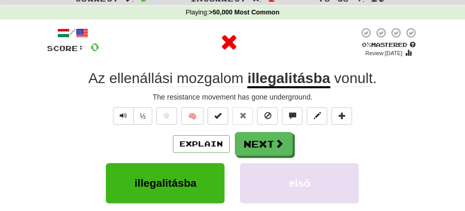
click at [272, 138] on button "Next" at bounding box center [264, 144] width 58 height 24
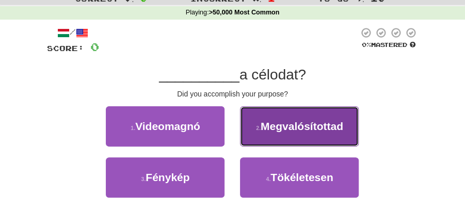
click at [293, 124] on span "Megvalósítottad" at bounding box center [302, 126] width 83 height 12
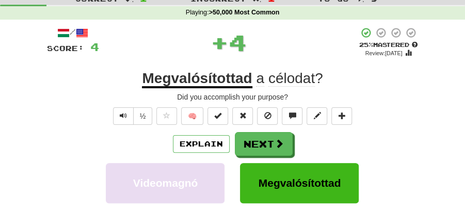
click at [275, 137] on button "Next" at bounding box center [264, 144] width 58 height 24
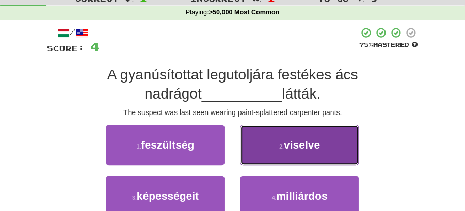
click at [286, 149] on span "viselve" at bounding box center [302, 145] width 36 height 12
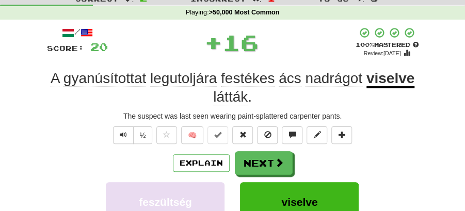
click at [263, 154] on button "Next" at bounding box center [264, 163] width 58 height 24
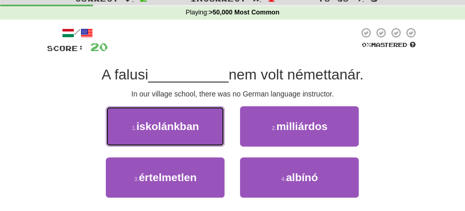
drag, startPoint x: 180, startPoint y: 130, endPoint x: 227, endPoint y: 129, distance: 47.0
click at [193, 129] on span "iskolánkban" at bounding box center [167, 126] width 62 height 12
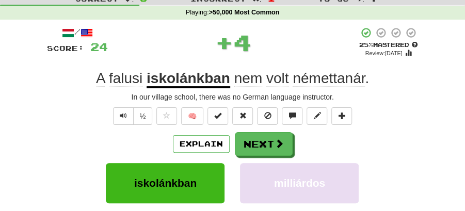
click at [270, 135] on button "Next" at bounding box center [264, 144] width 58 height 24
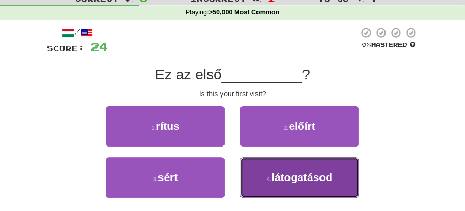
click at [269, 178] on small "4 ." at bounding box center [269, 179] width 5 height 6
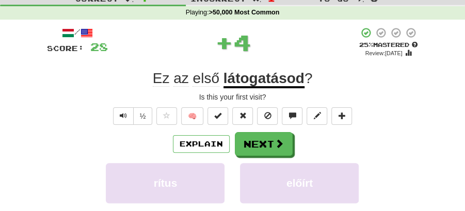
click at [262, 141] on button "Next" at bounding box center [264, 144] width 58 height 24
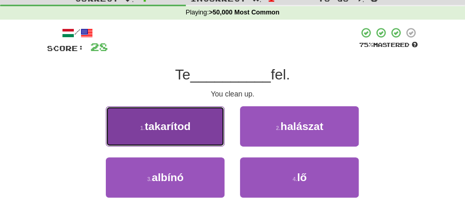
click at [199, 123] on button "1 . takarítod" at bounding box center [165, 126] width 119 height 40
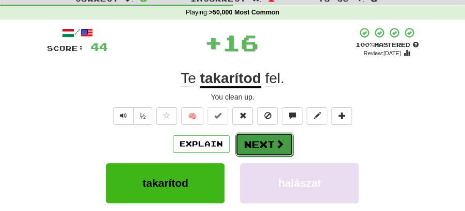
click at [261, 139] on button "Next" at bounding box center [264, 145] width 58 height 24
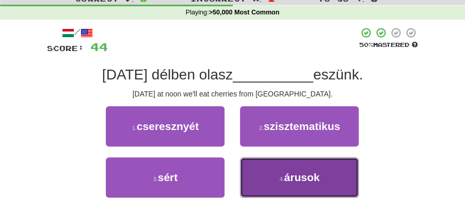
click at [299, 181] on span "árusok" at bounding box center [302, 177] width 36 height 12
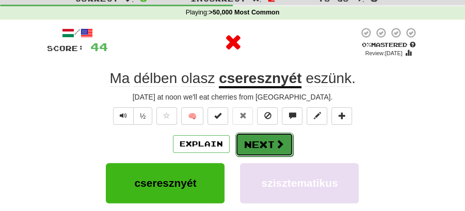
click at [264, 148] on button "Next" at bounding box center [264, 145] width 58 height 24
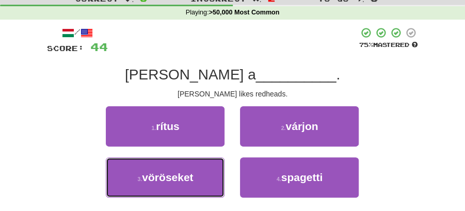
drag, startPoint x: 200, startPoint y: 172, endPoint x: 237, endPoint y: 158, distance: 39.9
click at [209, 169] on button "3 . vöröseket" at bounding box center [165, 177] width 119 height 40
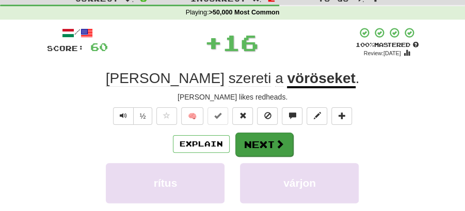
click at [251, 148] on button "Next" at bounding box center [264, 145] width 58 height 24
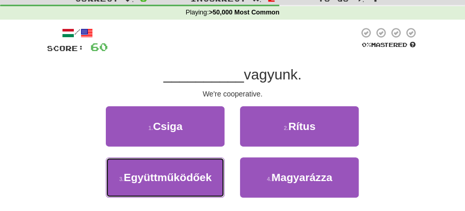
drag, startPoint x: 186, startPoint y: 180, endPoint x: 260, endPoint y: 155, distance: 78.2
click at [193, 179] on span "Együttműködőek" at bounding box center [168, 177] width 88 height 12
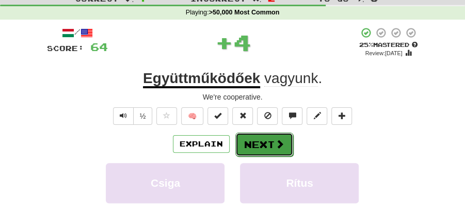
click at [262, 149] on button "Next" at bounding box center [264, 145] width 58 height 24
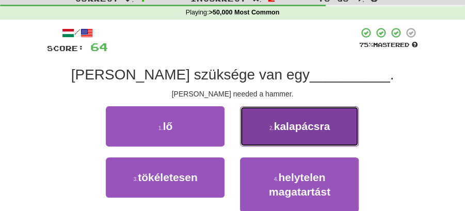
click at [288, 129] on span "kalapácsra" at bounding box center [302, 126] width 56 height 12
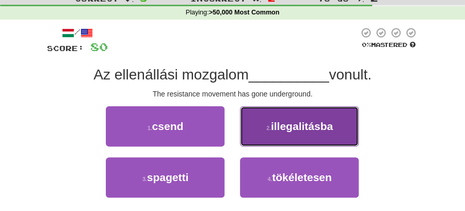
click at [292, 132] on button "2 . illegalitásba" at bounding box center [299, 126] width 119 height 40
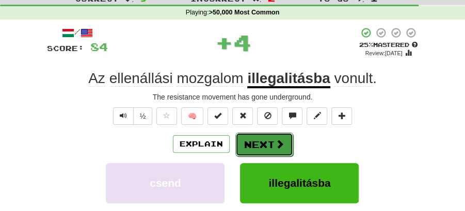
click at [269, 140] on button "Next" at bounding box center [264, 145] width 58 height 24
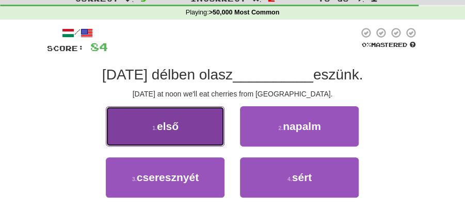
click at [211, 135] on button "1 . első" at bounding box center [165, 126] width 119 height 40
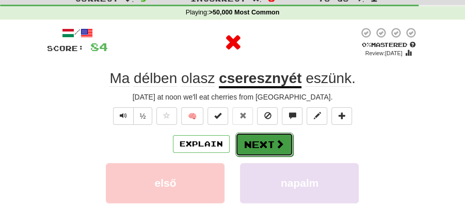
click at [281, 141] on span at bounding box center [279, 143] width 9 height 9
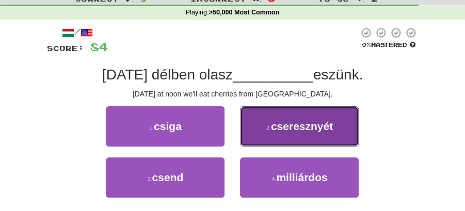
click at [270, 134] on button "2 . cseresznyét" at bounding box center [299, 126] width 119 height 40
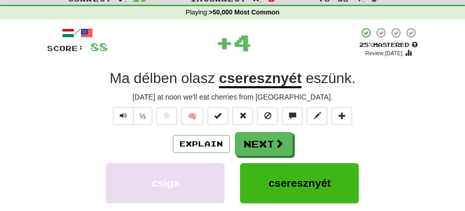
click at [257, 137] on button "Next" at bounding box center [264, 144] width 58 height 24
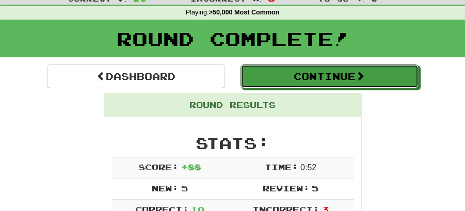
click at [309, 77] on button "Continue" at bounding box center [330, 77] width 178 height 24
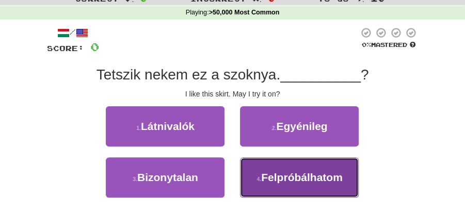
drag, startPoint x: 275, startPoint y: 177, endPoint x: 272, endPoint y: 161, distance: 15.8
click at [275, 174] on span "Felpróbálhatom" at bounding box center [302, 177] width 82 height 12
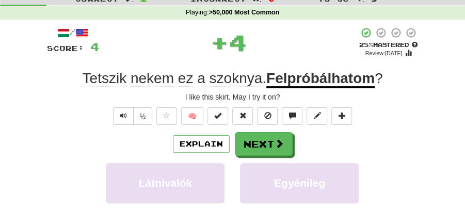
click at [260, 143] on button "Next" at bounding box center [264, 144] width 58 height 24
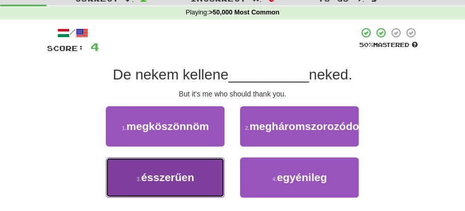
drag, startPoint x: 196, startPoint y: 191, endPoint x: 231, endPoint y: 179, distance: 36.7
click at [198, 191] on button "3 . ésszerűen" at bounding box center [165, 177] width 119 height 40
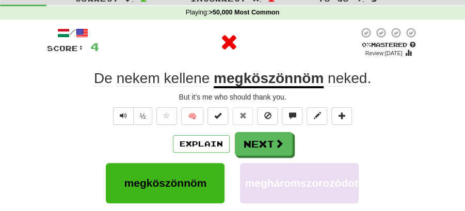
click at [252, 155] on div "Explain Next megköszönnöm megháromszorozódott ésszerűen egyénileg Learn more: m…" at bounding box center [233, 206] width 372 height 149
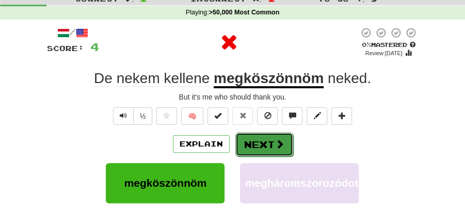
click at [262, 136] on button "Next" at bounding box center [264, 145] width 58 height 24
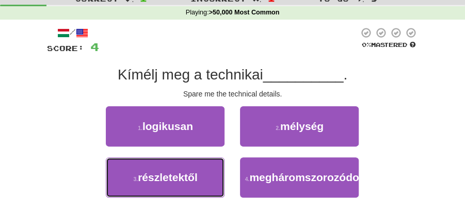
drag, startPoint x: 184, startPoint y: 175, endPoint x: 226, endPoint y: 157, distance: 46.0
click at [192, 173] on span "részletektől" at bounding box center [168, 177] width 60 height 12
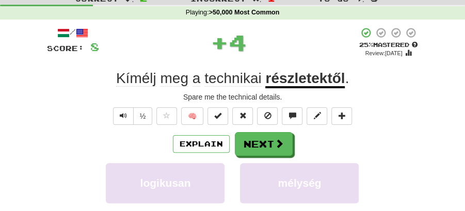
click at [254, 147] on button "Next" at bounding box center [264, 144] width 58 height 24
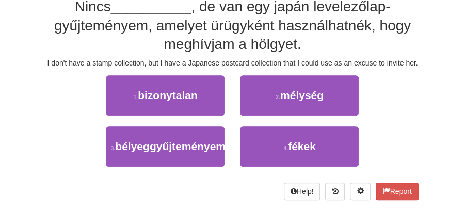
scroll to position [103, 0]
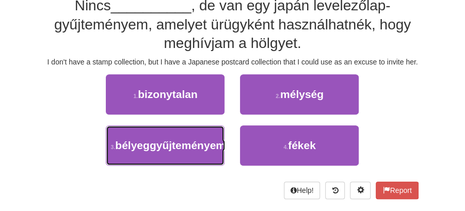
drag, startPoint x: 173, startPoint y: 165, endPoint x: 243, endPoint y: 124, distance: 81.0
click at [177, 151] on span "bélyeggyűjteményem" at bounding box center [170, 145] width 110 height 12
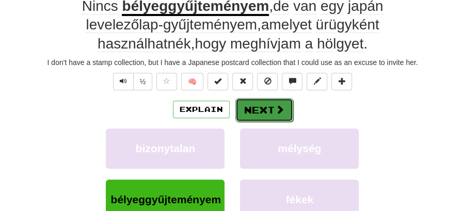
click at [254, 106] on button "Next" at bounding box center [264, 110] width 58 height 24
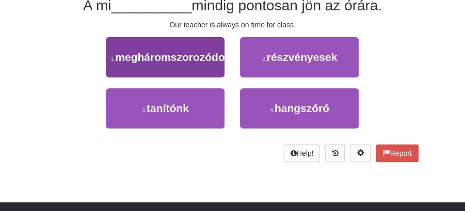
scroll to position [69, 0]
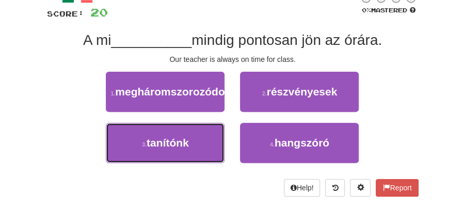
drag, startPoint x: 194, startPoint y: 155, endPoint x: 258, endPoint y: 124, distance: 71.1
click at [201, 149] on button "3 . tanítónk" at bounding box center [165, 143] width 119 height 40
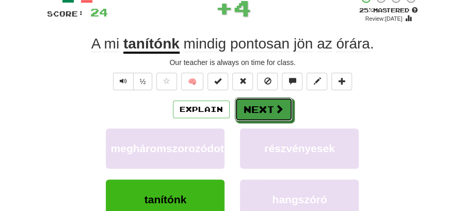
click at [268, 107] on button "Next" at bounding box center [264, 110] width 58 height 24
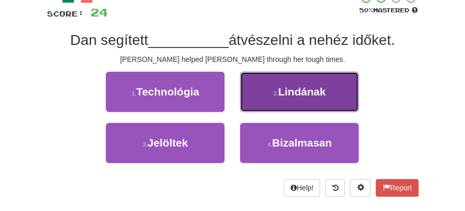
click at [306, 97] on span "Lindának" at bounding box center [301, 92] width 47 height 12
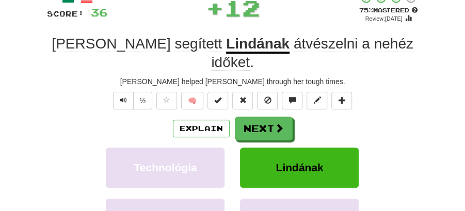
click at [268, 117] on button "Next" at bounding box center [264, 129] width 58 height 24
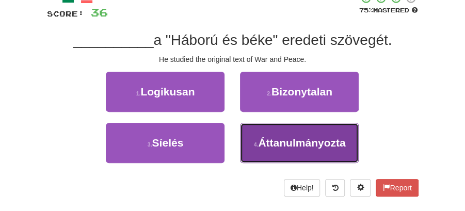
click at [280, 139] on span "Áttanulmányozta" at bounding box center [301, 143] width 87 height 12
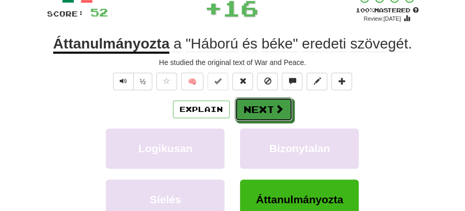
click at [269, 103] on button "Next" at bounding box center [264, 110] width 58 height 24
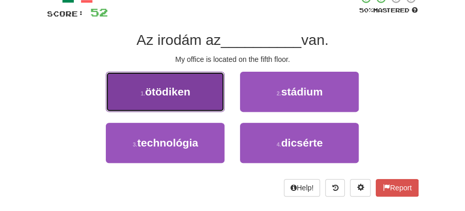
drag, startPoint x: 186, startPoint y: 99, endPoint x: 197, endPoint y: 101, distance: 11.5
click at [197, 101] on button "1 . ötödiken" at bounding box center [165, 92] width 119 height 40
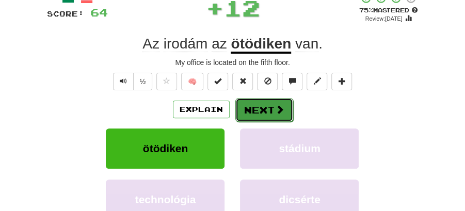
click at [267, 107] on button "Next" at bounding box center [264, 110] width 58 height 24
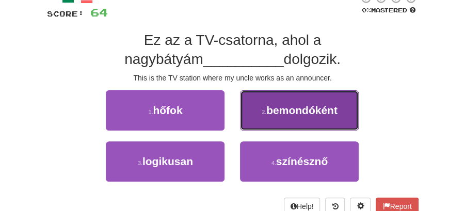
click at [268, 114] on span "bemondóként" at bounding box center [301, 110] width 71 height 12
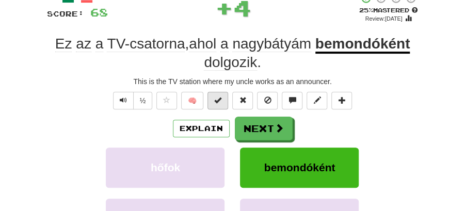
drag, startPoint x: 268, startPoint y: 114, endPoint x: 226, endPoint y: 92, distance: 47.8
click at [267, 114] on div "/ Score: 68 + 4 25 % Mastered Review: 2025-09-21 Ez az a TV-csatorna , ahol a n…" at bounding box center [233, 148] width 372 height 312
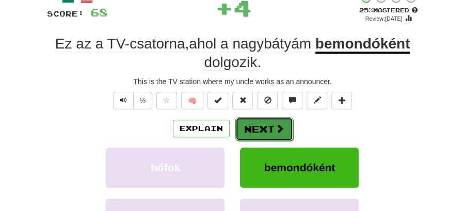
click at [260, 126] on button "Next" at bounding box center [264, 129] width 58 height 24
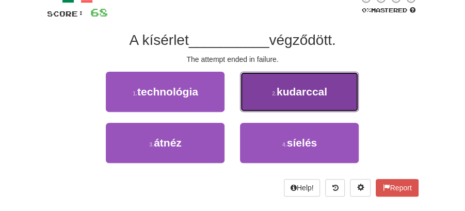
click at [300, 101] on button "2 . kudarccal" at bounding box center [299, 92] width 119 height 40
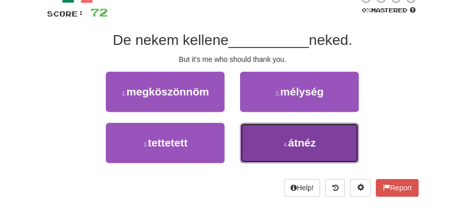
drag, startPoint x: 306, startPoint y: 136, endPoint x: 304, endPoint y: 121, distance: 15.6
click at [306, 137] on span "átnéz" at bounding box center [302, 143] width 28 height 12
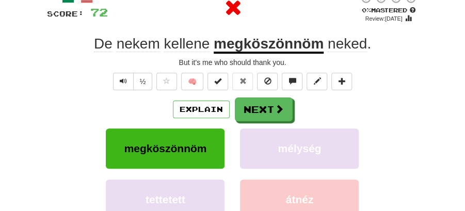
click at [292, 105] on div "Explain Next" at bounding box center [233, 110] width 372 height 24
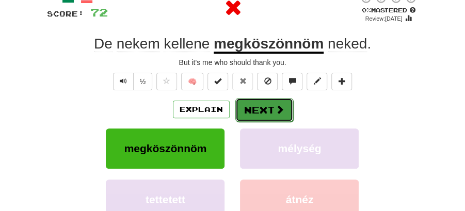
click at [265, 104] on button "Next" at bounding box center [264, 110] width 58 height 24
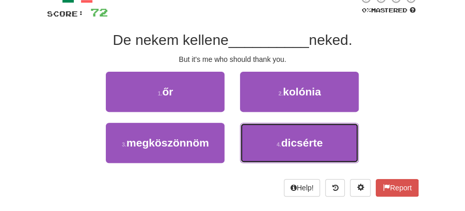
drag, startPoint x: 287, startPoint y: 146, endPoint x: 276, endPoint y: 122, distance: 26.1
click at [287, 140] on span "dicsérte" at bounding box center [302, 143] width 42 height 12
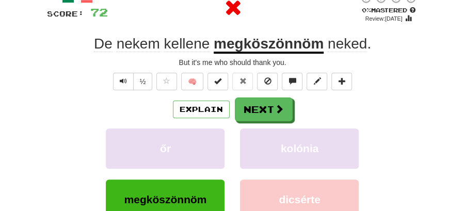
click at [258, 103] on button "Next" at bounding box center [264, 110] width 58 height 24
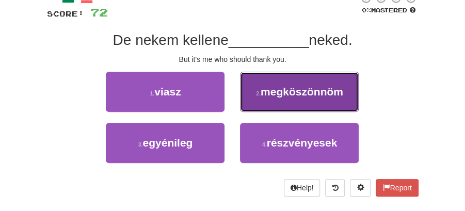
click at [293, 97] on span "megköszönnöm" at bounding box center [302, 92] width 83 height 12
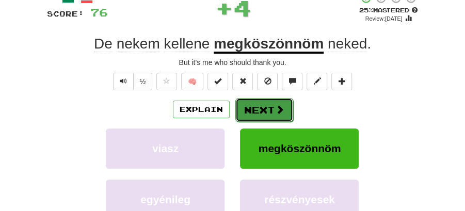
click at [273, 104] on button "Next" at bounding box center [264, 110] width 58 height 24
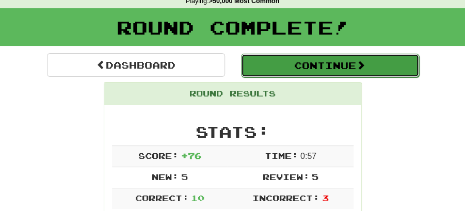
click at [307, 69] on button "Continue" at bounding box center [330, 66] width 178 height 24
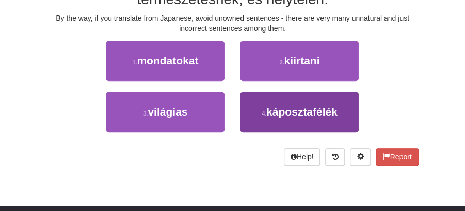
scroll to position [149, 0]
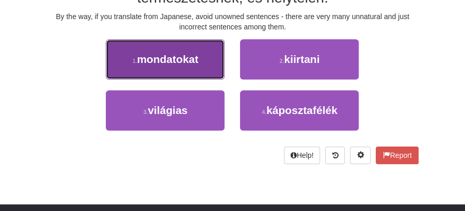
click at [184, 65] on span "mondatokat" at bounding box center [167, 59] width 61 height 12
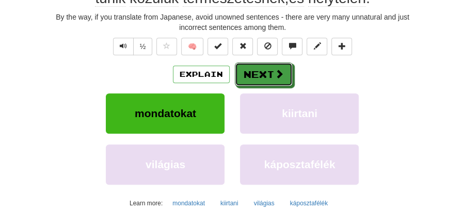
drag, startPoint x: 184, startPoint y: 65, endPoint x: 373, endPoint y: 98, distance: 191.2
click at [372, 99] on div "Explain Next mondatokat kiirtani világias káposztafélék Learn more: mondatokat …" at bounding box center [233, 136] width 372 height 149
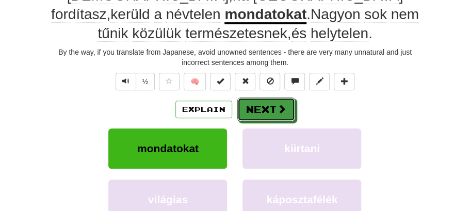
scroll to position [83, 0]
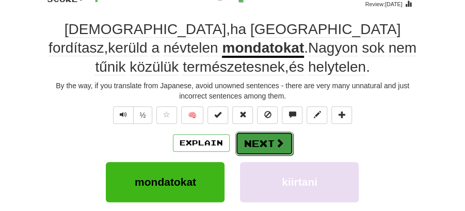
click at [250, 137] on button "Next" at bounding box center [264, 144] width 58 height 24
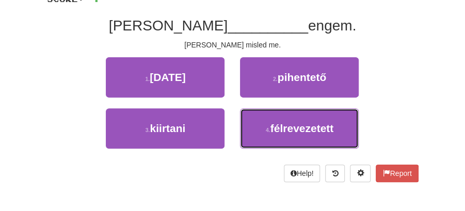
drag, startPoint x: 295, startPoint y: 127, endPoint x: 276, endPoint y: 108, distance: 27.4
click at [295, 127] on span "félrevezetett" at bounding box center [301, 128] width 63 height 12
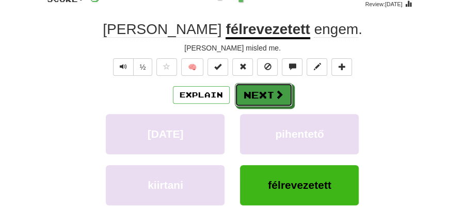
click at [261, 94] on button "Next" at bounding box center [264, 95] width 58 height 24
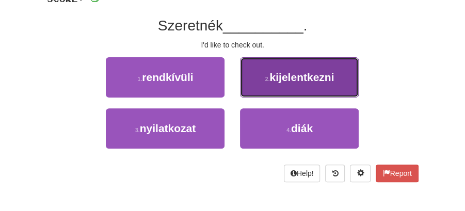
click at [292, 84] on button "2 . kijelentkezni" at bounding box center [299, 77] width 119 height 40
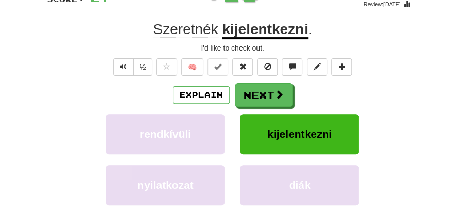
click at [244, 90] on button "Next" at bounding box center [264, 95] width 58 height 24
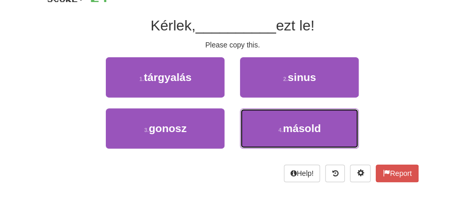
drag, startPoint x: 257, startPoint y: 122, endPoint x: 262, endPoint y: 107, distance: 15.8
click at [257, 122] on button "4 . másold" at bounding box center [299, 128] width 119 height 40
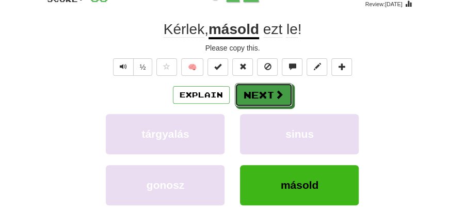
click at [264, 96] on button "Next" at bounding box center [264, 95] width 58 height 24
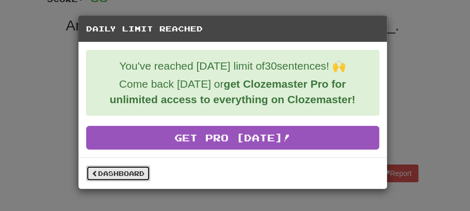
click at [129, 171] on link "Dashboard" at bounding box center [118, 173] width 64 height 15
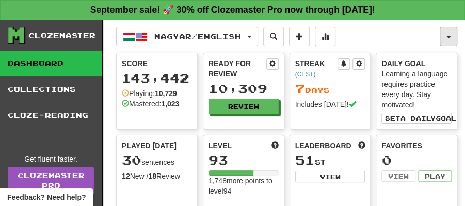
click at [455, 35] on button "button" at bounding box center [449, 37] width 18 height 20
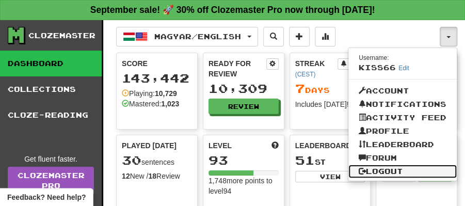
click at [392, 165] on link "Logout" at bounding box center [402, 171] width 108 height 13
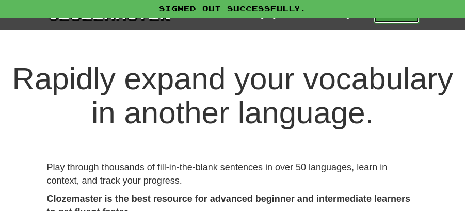
click at [402, 20] on link "Play" at bounding box center [396, 15] width 45 height 18
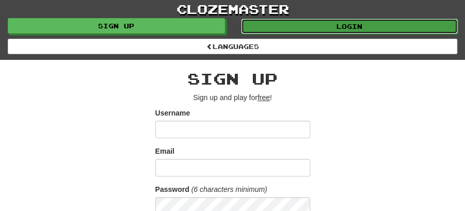
click at [345, 27] on link "Login" at bounding box center [349, 26] width 217 height 15
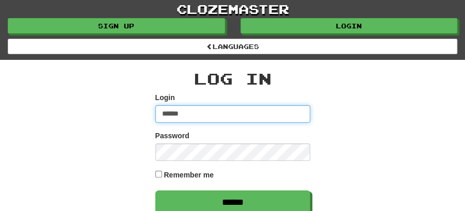
type input "********"
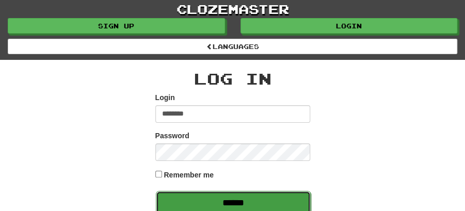
click at [233, 202] on input "******" at bounding box center [233, 203] width 155 height 24
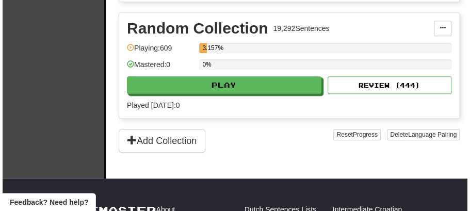
scroll to position [1633, 0]
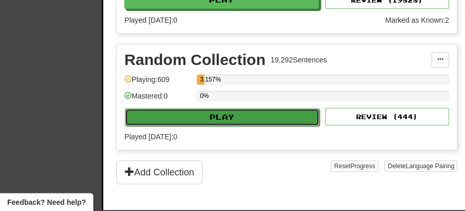
click at [228, 108] on button "Play" at bounding box center [222, 117] width 195 height 18
select select "**"
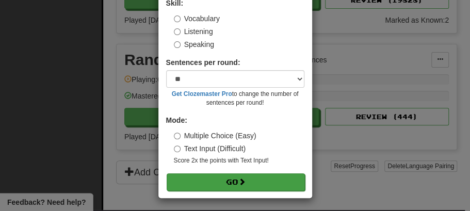
scroll to position [70, 0]
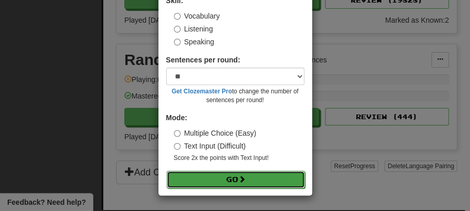
click at [236, 171] on button "Go" at bounding box center [236, 180] width 138 height 18
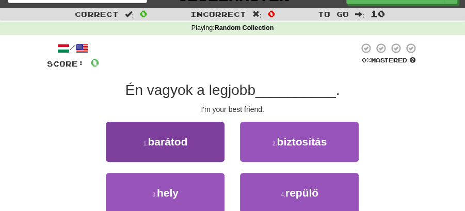
scroll to position [34, 0]
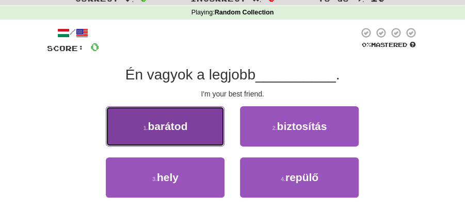
drag, startPoint x: 168, startPoint y: 129, endPoint x: 177, endPoint y: 130, distance: 8.3
click at [177, 130] on span "barátod" at bounding box center [168, 126] width 40 height 12
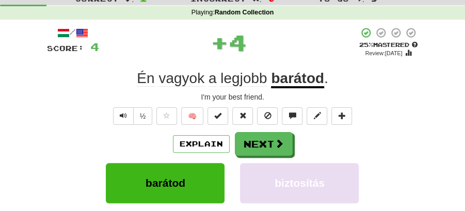
click at [293, 145] on div "Explain Next" at bounding box center [233, 144] width 372 height 24
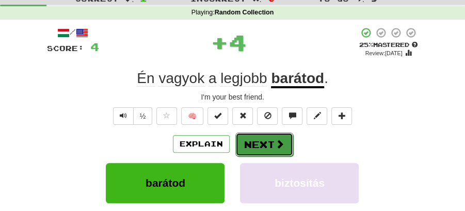
click at [258, 140] on button "Next" at bounding box center [264, 145] width 58 height 24
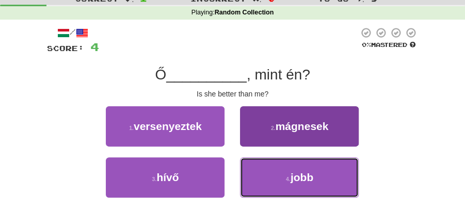
drag, startPoint x: 269, startPoint y: 184, endPoint x: 271, endPoint y: 177, distance: 7.4
click at [271, 179] on button "4 . jobb" at bounding box center [299, 177] width 119 height 40
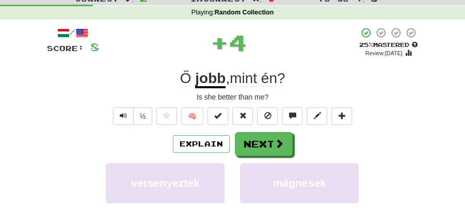
click at [268, 147] on button "Next" at bounding box center [264, 144] width 58 height 24
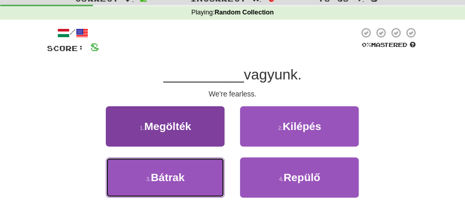
drag, startPoint x: 193, startPoint y: 176, endPoint x: 214, endPoint y: 162, distance: 25.1
click at [200, 171] on button "3 . Bátrak" at bounding box center [165, 177] width 119 height 40
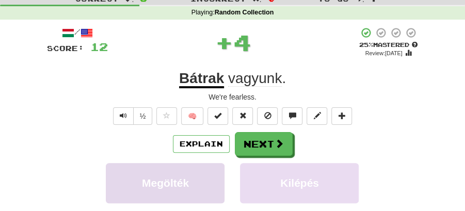
click at [256, 137] on button "Next" at bounding box center [264, 144] width 58 height 24
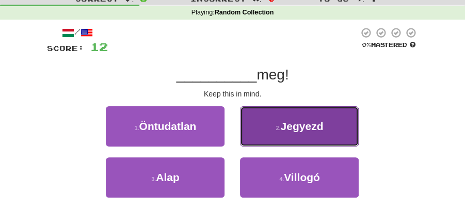
click at [291, 139] on button "2 . [GEOGRAPHIC_DATA]" at bounding box center [299, 126] width 119 height 40
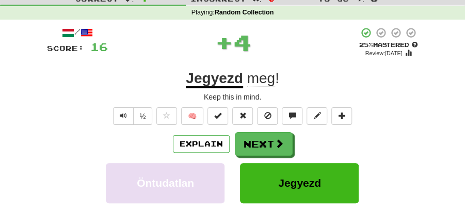
click at [272, 143] on button "Next" at bounding box center [264, 144] width 58 height 24
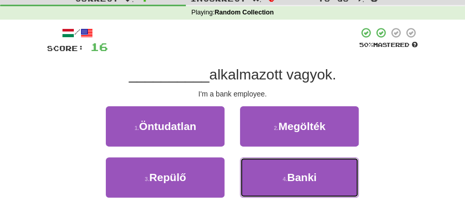
drag, startPoint x: 290, startPoint y: 180, endPoint x: 280, endPoint y: 157, distance: 24.9
click at [290, 177] on span "Banki" at bounding box center [301, 177] width 29 height 12
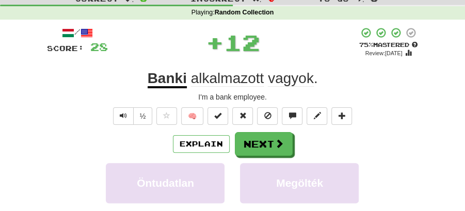
click at [260, 136] on button "Next" at bounding box center [264, 144] width 58 height 24
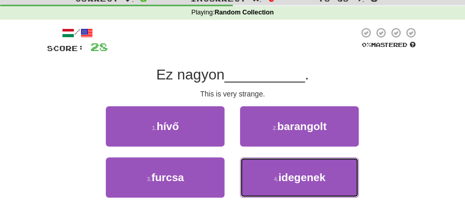
drag, startPoint x: 270, startPoint y: 176, endPoint x: 262, endPoint y: 156, distance: 20.6
click at [270, 174] on button "4 . idegenek" at bounding box center [299, 177] width 119 height 40
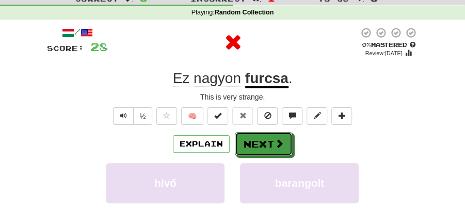
click at [254, 145] on button "Next" at bounding box center [264, 144] width 58 height 24
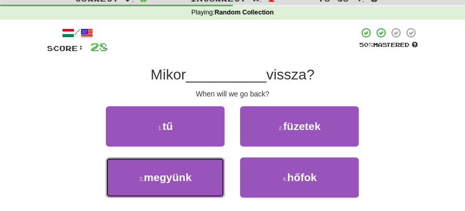
drag, startPoint x: 210, startPoint y: 175, endPoint x: 226, endPoint y: 161, distance: 21.6
click at [215, 169] on button "3 . megyünk" at bounding box center [165, 177] width 119 height 40
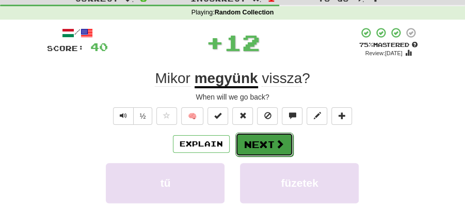
click at [263, 142] on button "Next" at bounding box center [264, 145] width 58 height 24
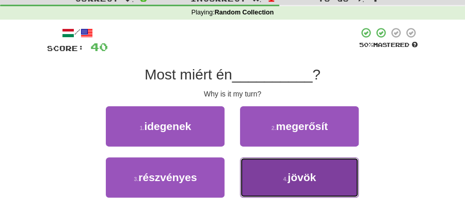
click at [275, 183] on button "4 . jövök" at bounding box center [299, 177] width 119 height 40
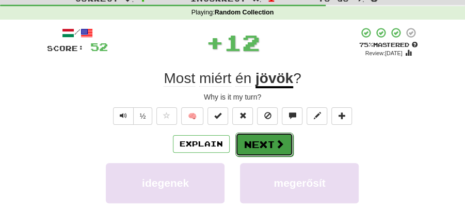
click at [263, 146] on button "Next" at bounding box center [264, 145] width 58 height 24
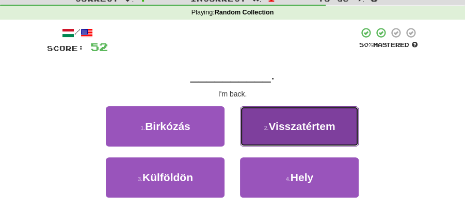
click at [300, 138] on button "2 . Visszatértem" at bounding box center [299, 126] width 119 height 40
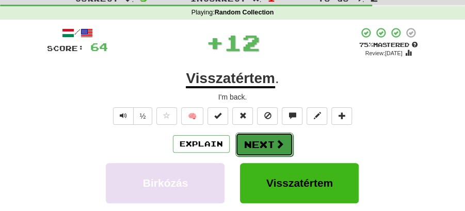
click at [267, 137] on button "Next" at bounding box center [264, 145] width 58 height 24
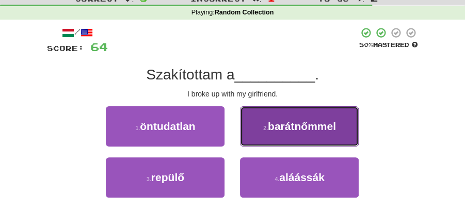
click at [291, 134] on button "2 . barátnőmmel" at bounding box center [299, 126] width 119 height 40
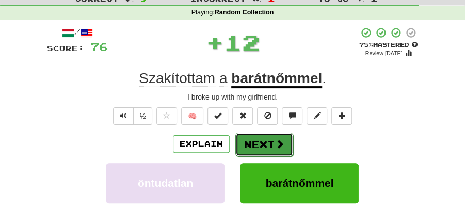
click at [255, 140] on button "Next" at bounding box center [264, 145] width 58 height 24
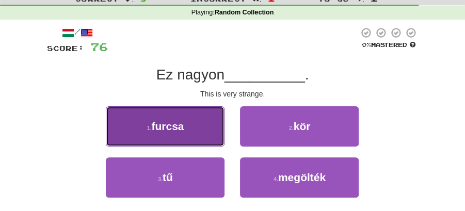
drag, startPoint x: 188, startPoint y: 122, endPoint x: 210, endPoint y: 126, distance: 22.2
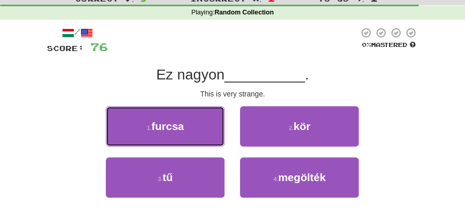
click at [192, 122] on button "1 . furcsa" at bounding box center [165, 126] width 119 height 40
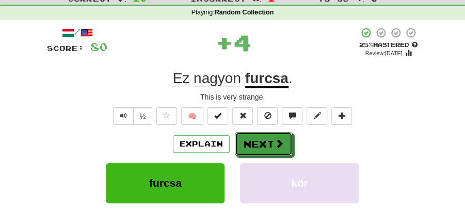
click at [256, 143] on button "Next" at bounding box center [264, 144] width 58 height 24
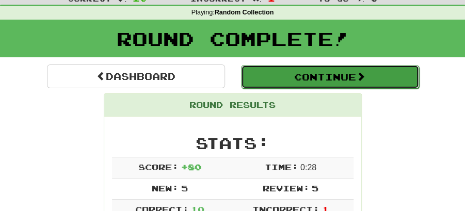
click at [256, 75] on button "Continue" at bounding box center [330, 77] width 178 height 24
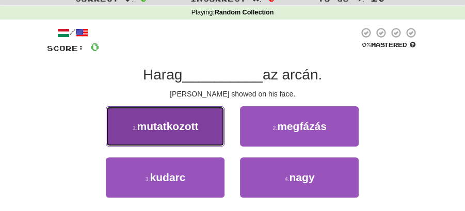
click at [185, 128] on span "mutatkozott" at bounding box center [167, 126] width 61 height 12
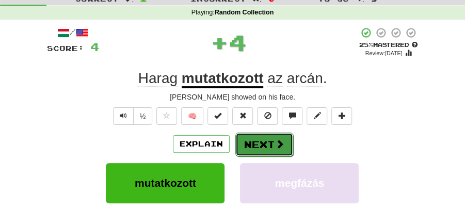
click at [266, 139] on button "Next" at bounding box center [264, 145] width 58 height 24
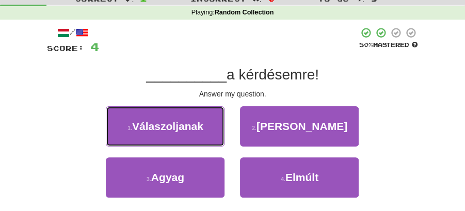
drag, startPoint x: 177, startPoint y: 121, endPoint x: 205, endPoint y: 129, distance: 30.1
click at [188, 125] on span "Válaszoljanak" at bounding box center [167, 126] width 71 height 12
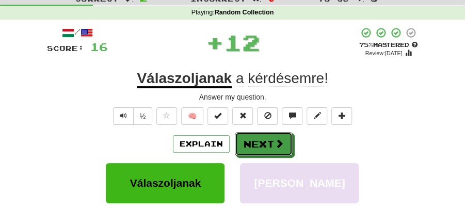
click at [263, 139] on button "Next" at bounding box center [264, 144] width 58 height 24
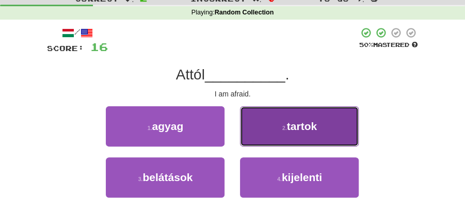
click at [291, 134] on button "2 . tartok" at bounding box center [299, 126] width 119 height 40
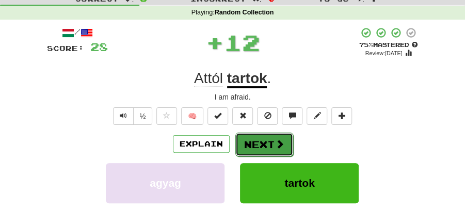
click at [265, 140] on button "Next" at bounding box center [264, 145] width 58 height 24
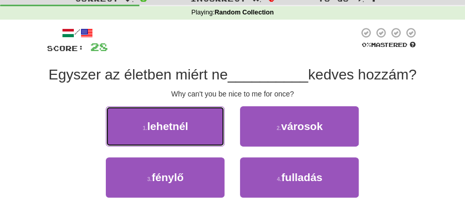
drag, startPoint x: 203, startPoint y: 158, endPoint x: 218, endPoint y: 157, distance: 14.5
click at [209, 147] on button "1 . lehetnél" at bounding box center [165, 126] width 119 height 40
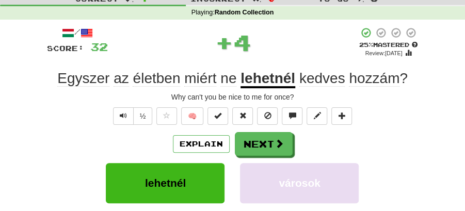
click at [260, 160] on div "Explain Next lehetnél városok fénylő fulladás Learn more: lehetnél városok fény…" at bounding box center [233, 206] width 372 height 149
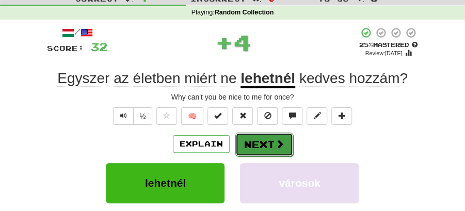
click at [258, 149] on button "Next" at bounding box center [264, 145] width 58 height 24
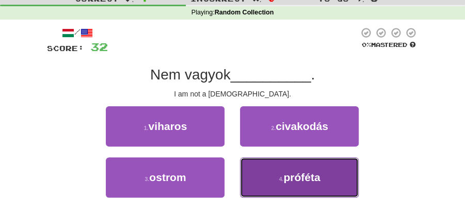
click at [289, 166] on button "4 . próféta" at bounding box center [299, 177] width 119 height 40
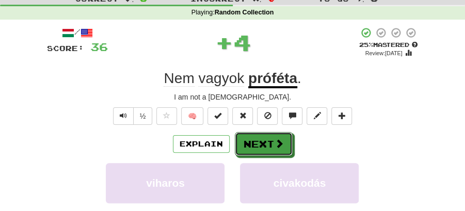
click at [266, 142] on button "Next" at bounding box center [264, 144] width 58 height 24
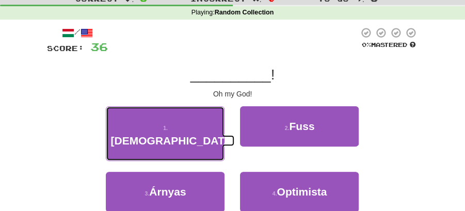
drag, startPoint x: 177, startPoint y: 124, endPoint x: 211, endPoint y: 129, distance: 33.8
click at [186, 135] on span "Istenem" at bounding box center [172, 141] width 124 height 12
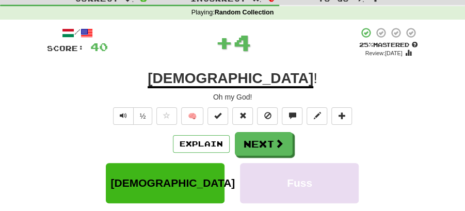
click at [246, 140] on button "Next" at bounding box center [264, 144] width 58 height 24
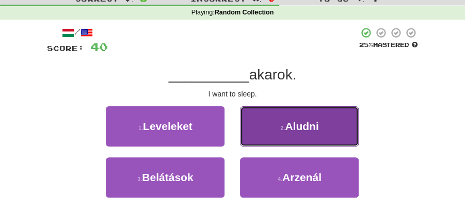
click at [305, 130] on span "Aludni" at bounding box center [302, 126] width 34 height 12
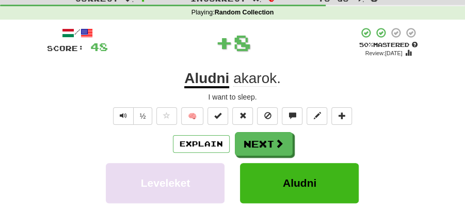
click at [260, 138] on button "Next" at bounding box center [264, 144] width 58 height 24
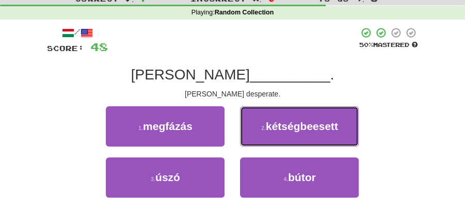
drag, startPoint x: 297, startPoint y: 129, endPoint x: 264, endPoint y: 129, distance: 33.0
click at [295, 129] on span "kétségbeesett" at bounding box center [302, 126] width 72 height 12
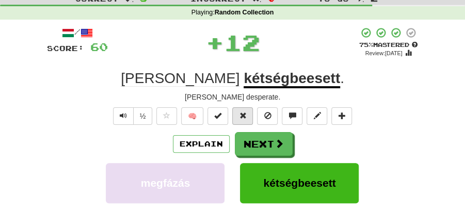
drag, startPoint x: 251, startPoint y: 130, endPoint x: 237, endPoint y: 110, distance: 24.5
click at [251, 130] on div "/ Score: 60 + 12 75 % Mastered Review: 2025-10-20 Tom kétségbeesett . Tom's des…" at bounding box center [233, 174] width 372 height 294
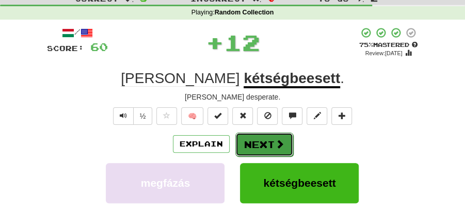
click at [272, 141] on button "Next" at bounding box center [264, 145] width 58 height 24
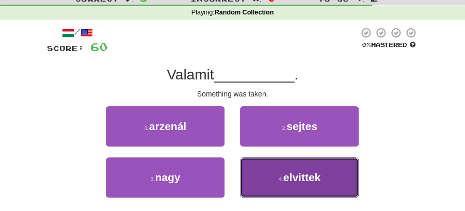
click at [283, 173] on button "4 . elvittek" at bounding box center [299, 177] width 119 height 40
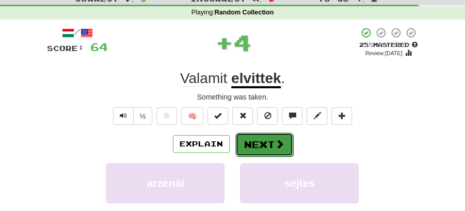
click at [273, 141] on button "Next" at bounding box center [264, 145] width 58 height 24
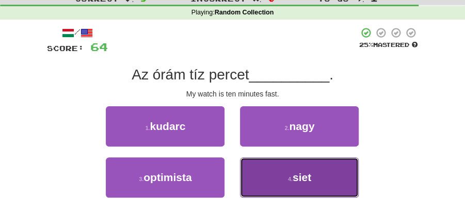
click at [292, 171] on button "4 . siet" at bounding box center [299, 177] width 119 height 40
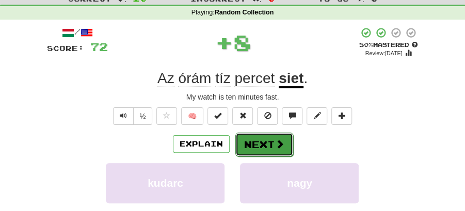
click at [283, 141] on button "Next" at bounding box center [264, 145] width 58 height 24
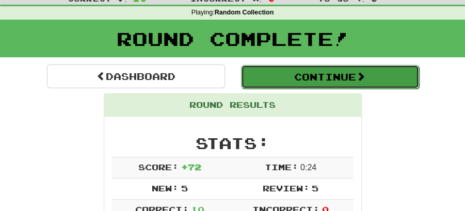
click at [262, 81] on button "Continue" at bounding box center [330, 77] width 178 height 24
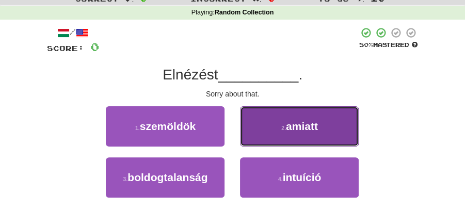
click at [288, 129] on span "amiatt" at bounding box center [302, 126] width 32 height 12
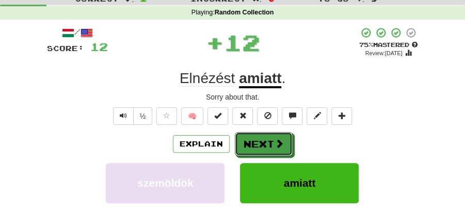
drag, startPoint x: 283, startPoint y: 130, endPoint x: 214, endPoint y: 86, distance: 82.2
click at [274, 133] on button "Next" at bounding box center [264, 144] width 58 height 24
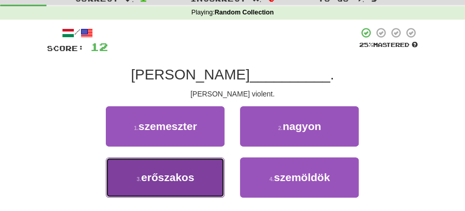
drag, startPoint x: 178, startPoint y: 178, endPoint x: 218, endPoint y: 159, distance: 44.3
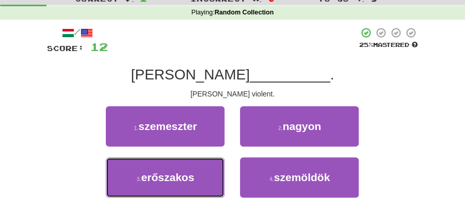
click at [179, 177] on span "erőszakos" at bounding box center [167, 177] width 53 height 12
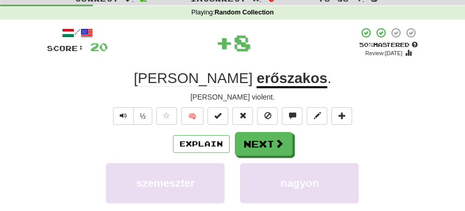
click at [278, 131] on div "/ Score: 20 + 8 50 % Mastered Review: 2025-09-30 Tom erőszakos . Tom's violent.…" at bounding box center [233, 174] width 372 height 294
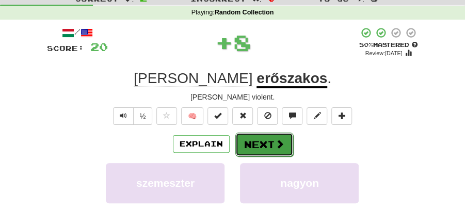
click at [244, 136] on button "Next" at bounding box center [264, 145] width 58 height 24
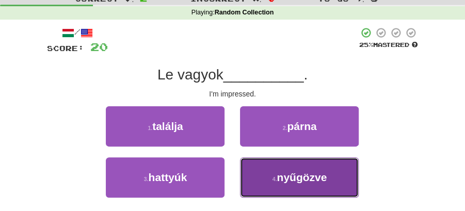
drag, startPoint x: 261, startPoint y: 173, endPoint x: 265, endPoint y: 156, distance: 18.0
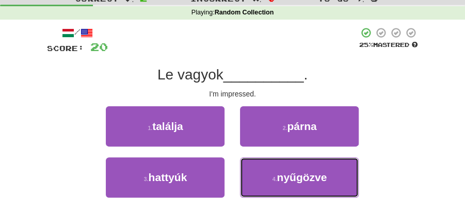
click at [261, 172] on button "4 . nyűgözve" at bounding box center [299, 177] width 119 height 40
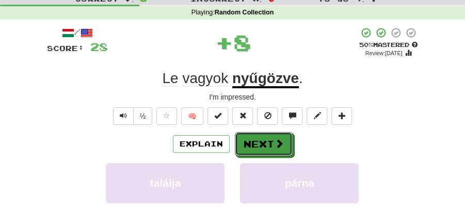
click at [265, 148] on button "Next" at bounding box center [264, 144] width 58 height 24
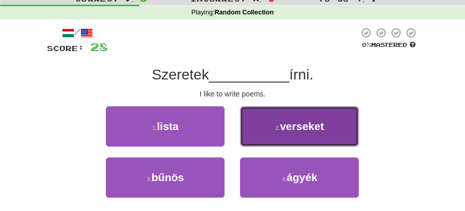
click at [281, 126] on span "verseket" at bounding box center [302, 126] width 44 height 12
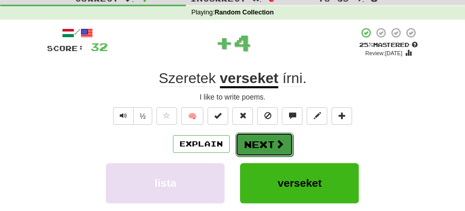
click at [275, 133] on button "Next" at bounding box center [264, 145] width 58 height 24
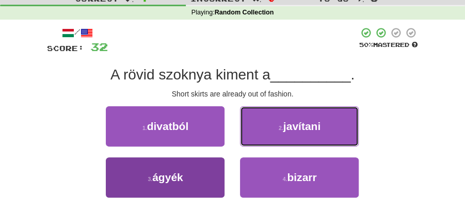
drag, startPoint x: 274, startPoint y: 133, endPoint x: 212, endPoint y: 168, distance: 70.7
click at [217, 169] on div "1 . divatból 2 . javítani 3 . ágyék 4 . bizarr" at bounding box center [232, 157] width 387 height 102
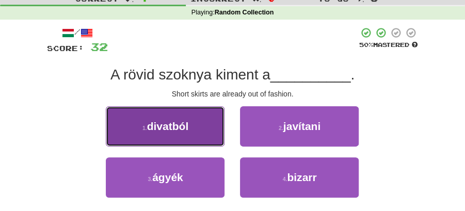
drag, startPoint x: 177, startPoint y: 121, endPoint x: 202, endPoint y: 125, distance: 25.6
click at [202, 125] on button "1 . divatból" at bounding box center [165, 126] width 119 height 40
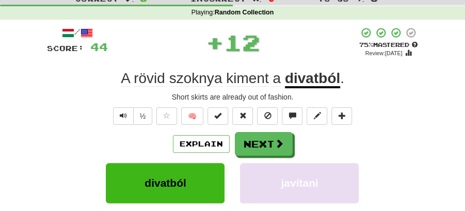
click at [279, 139] on span at bounding box center [279, 143] width 9 height 9
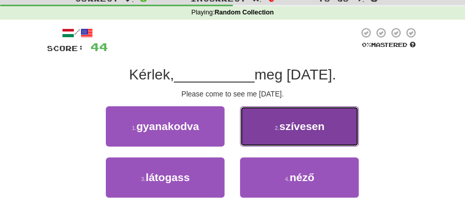
click at [281, 138] on button "2 . szívesen" at bounding box center [299, 126] width 119 height 40
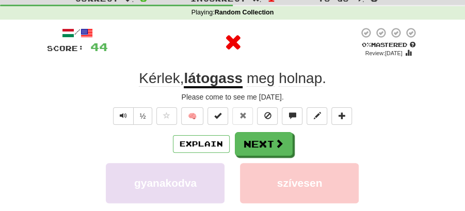
click at [263, 138] on button "Next" at bounding box center [264, 144] width 58 height 24
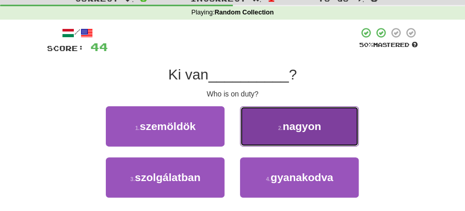
click at [309, 129] on span "nagyon" at bounding box center [302, 126] width 39 height 12
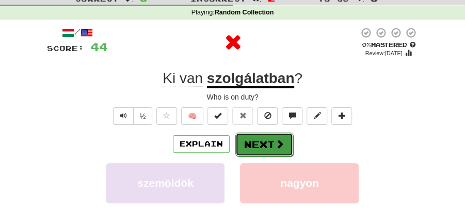
click at [277, 134] on button "Next" at bounding box center [264, 145] width 58 height 24
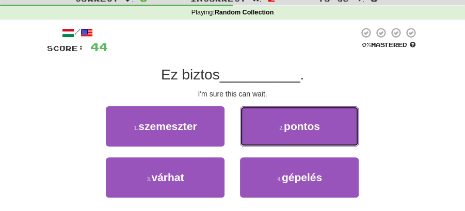
click at [291, 127] on span "pontos" at bounding box center [302, 126] width 36 height 12
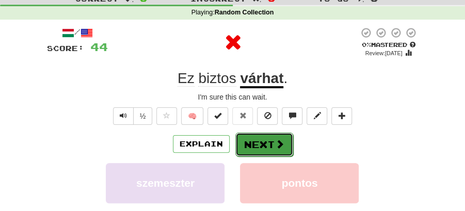
click at [276, 139] on span at bounding box center [279, 143] width 9 height 9
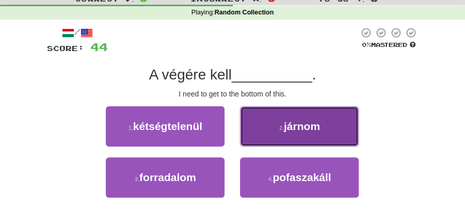
click at [275, 120] on button "2 . járnom" at bounding box center [299, 126] width 119 height 40
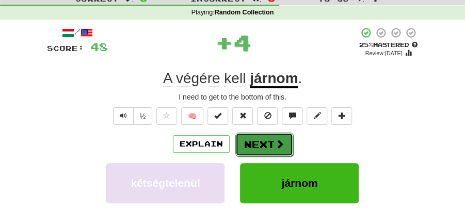
click at [269, 133] on button "Next" at bounding box center [264, 145] width 58 height 24
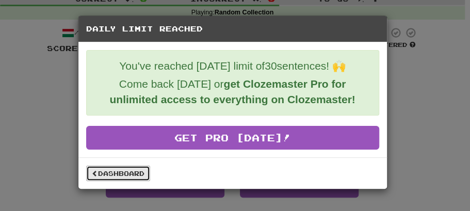
click at [135, 173] on link "Dashboard" at bounding box center [118, 173] width 64 height 15
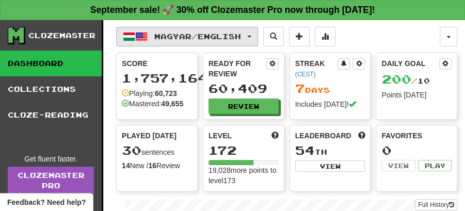
click at [258, 34] on button "Magyar / English" at bounding box center [187, 37] width 142 height 20
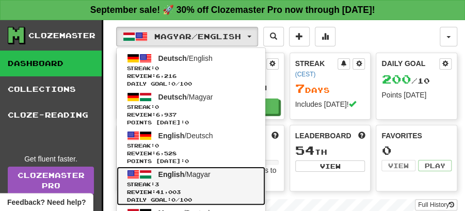
click at [196, 170] on span "English / Magyar" at bounding box center [184, 174] width 52 height 8
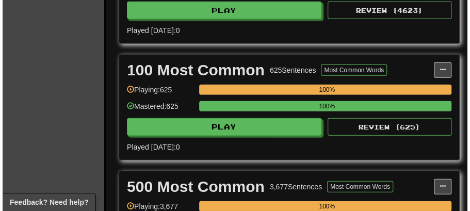
scroll to position [860, 0]
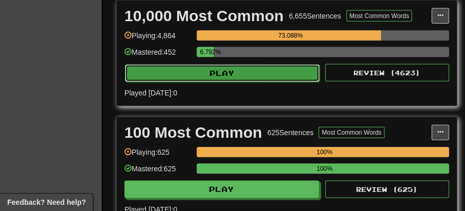
click at [247, 70] on button "Play" at bounding box center [222, 74] width 195 height 18
select select "**"
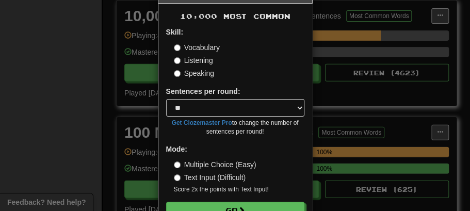
scroll to position [70, 0]
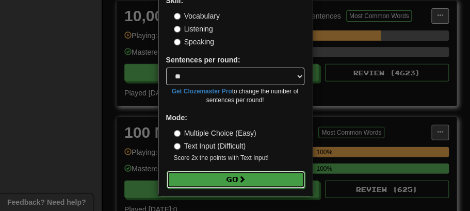
click at [221, 176] on button "Go" at bounding box center [236, 180] width 138 height 18
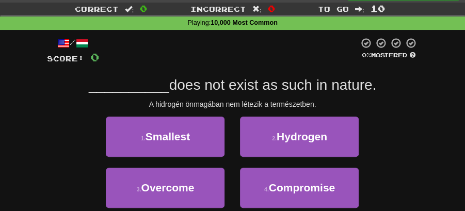
scroll to position [34, 0]
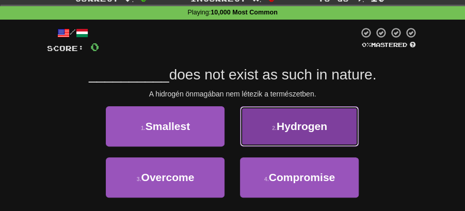
click at [293, 127] on span "Hydrogen" at bounding box center [302, 126] width 51 height 12
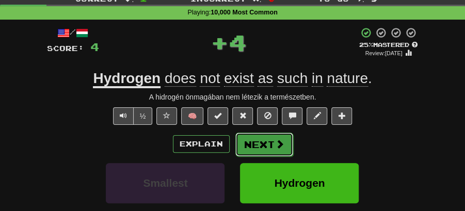
click at [279, 145] on span at bounding box center [279, 143] width 9 height 9
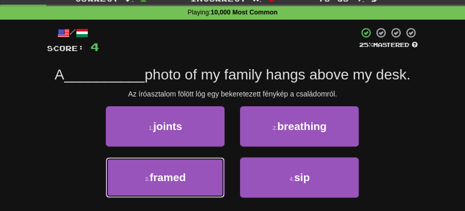
drag, startPoint x: 183, startPoint y: 177, endPoint x: 209, endPoint y: 159, distance: 30.8
click at [188, 175] on button "3 . framed" at bounding box center [165, 177] width 119 height 40
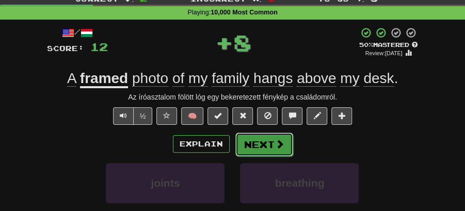
click at [260, 137] on button "Next" at bounding box center [264, 145] width 58 height 24
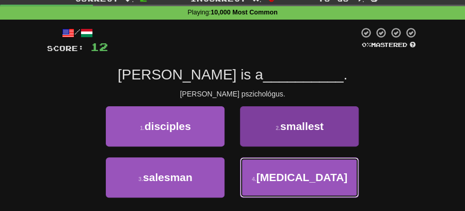
drag, startPoint x: 285, startPoint y: 189, endPoint x: 283, endPoint y: 179, distance: 10.6
click at [285, 188] on button "4 . [MEDICAL_DATA]" at bounding box center [299, 177] width 119 height 40
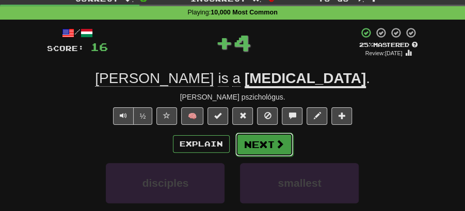
click at [259, 139] on button "Next" at bounding box center [264, 145] width 58 height 24
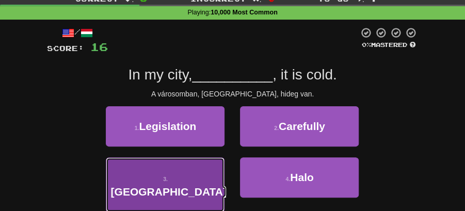
drag, startPoint x: 202, startPoint y: 171, endPoint x: 233, endPoint y: 156, distance: 34.4
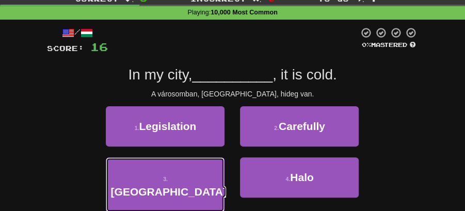
click at [208, 169] on button "3 . [GEOGRAPHIC_DATA]" at bounding box center [165, 184] width 119 height 55
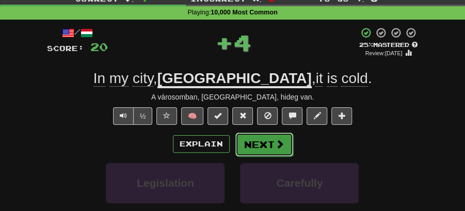
click at [262, 136] on button "Next" at bounding box center [264, 145] width 58 height 24
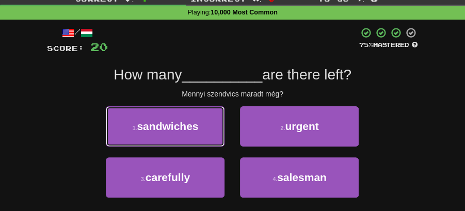
drag, startPoint x: 202, startPoint y: 126, endPoint x: 228, endPoint y: 129, distance: 25.4
click at [216, 127] on button "1 . sandwiches" at bounding box center [165, 126] width 119 height 40
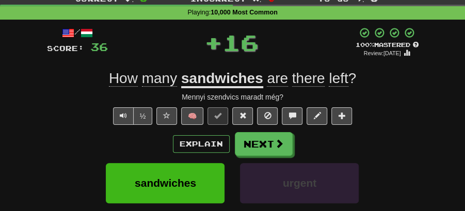
click at [264, 136] on button "Next" at bounding box center [264, 144] width 58 height 24
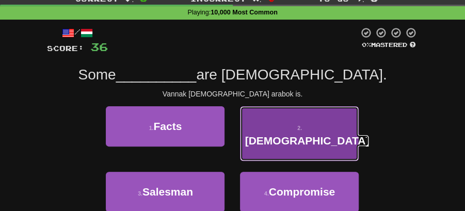
click at [297, 136] on button "2 . [DEMOGRAPHIC_DATA]" at bounding box center [299, 133] width 119 height 55
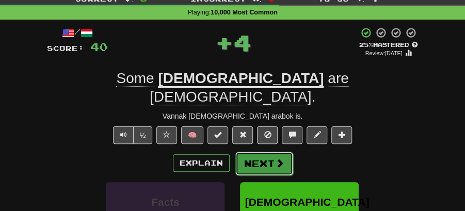
drag, startPoint x: 253, startPoint y: 145, endPoint x: 186, endPoint y: 73, distance: 98.2
click at [252, 152] on button "Next" at bounding box center [264, 164] width 58 height 24
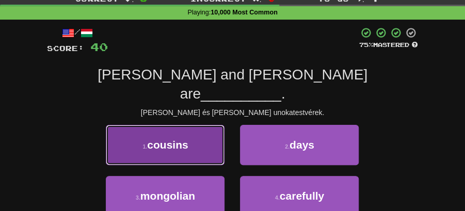
drag, startPoint x: 186, startPoint y: 131, endPoint x: 192, endPoint y: 132, distance: 6.3
click at [192, 132] on button "1 . cousins" at bounding box center [165, 145] width 119 height 40
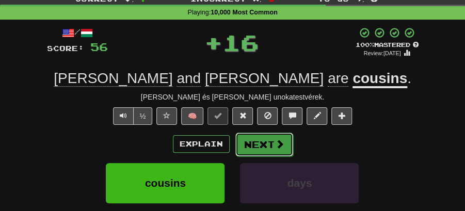
click at [254, 141] on button "Next" at bounding box center [264, 145] width 58 height 24
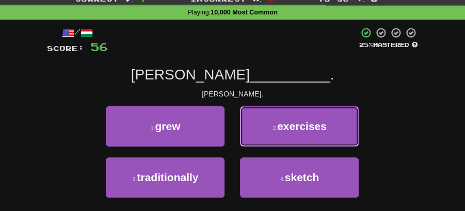
drag, startPoint x: 295, startPoint y: 120, endPoint x: 291, endPoint y: 126, distance: 7.2
click at [294, 124] on span "exercises" at bounding box center [302, 126] width 50 height 12
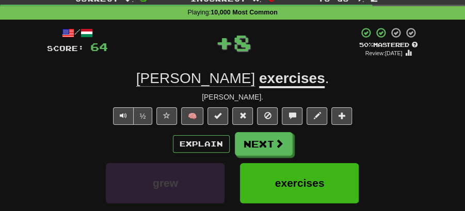
click at [258, 139] on button "Next" at bounding box center [264, 144] width 58 height 24
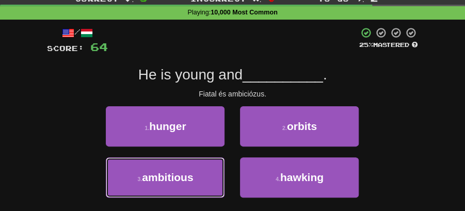
drag, startPoint x: 197, startPoint y: 169, endPoint x: 223, endPoint y: 159, distance: 28.3
click at [204, 167] on button "3 . ambitious" at bounding box center [165, 177] width 119 height 40
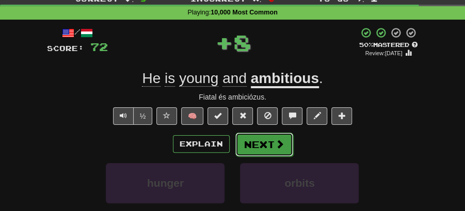
click at [245, 139] on button "Next" at bounding box center [264, 145] width 58 height 24
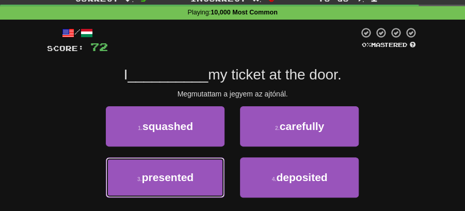
drag, startPoint x: 190, startPoint y: 174, endPoint x: 238, endPoint y: 157, distance: 51.1
click at [190, 174] on span "presented" at bounding box center [168, 177] width 52 height 12
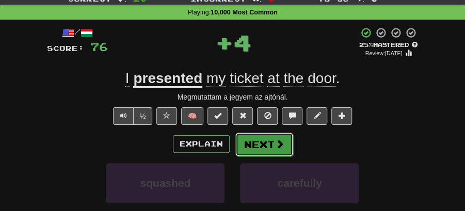
click at [261, 142] on button "Next" at bounding box center [264, 145] width 58 height 24
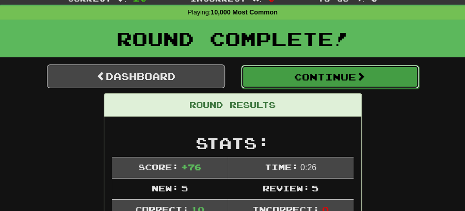
click at [342, 74] on button "Continue" at bounding box center [330, 77] width 178 height 24
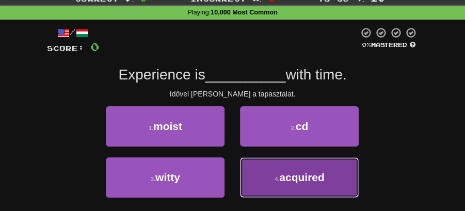
click at [293, 177] on span "acquired" at bounding box center [301, 177] width 45 height 12
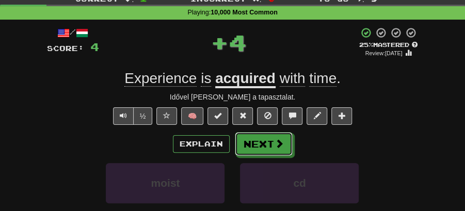
click at [272, 146] on button "Next" at bounding box center [264, 144] width 58 height 24
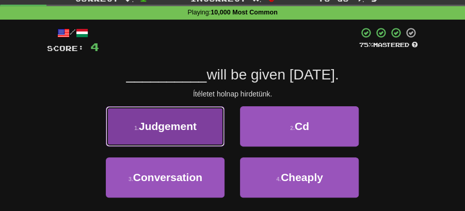
drag, startPoint x: 183, startPoint y: 126, endPoint x: 206, endPoint y: 127, distance: 23.3
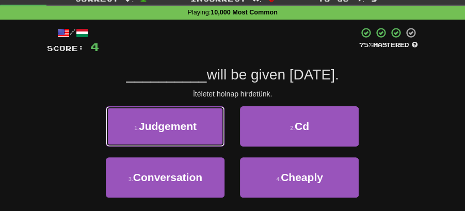
click at [186, 126] on span "Judgement" at bounding box center [168, 126] width 58 height 12
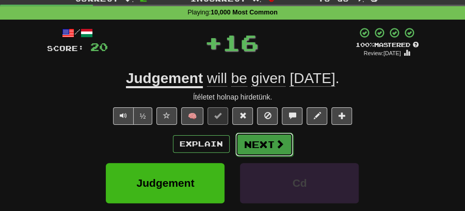
click at [268, 145] on button "Next" at bounding box center [264, 145] width 58 height 24
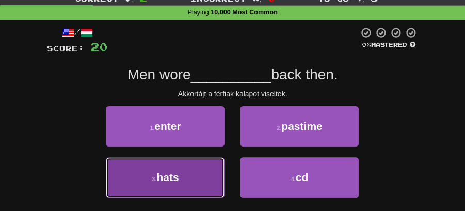
click at [212, 164] on button "3 . hats" at bounding box center [165, 177] width 119 height 40
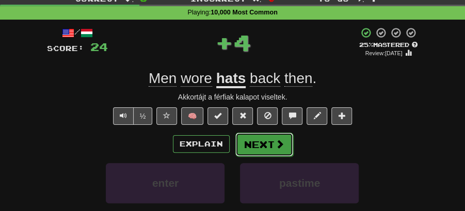
click at [263, 147] on button "Next" at bounding box center [264, 145] width 58 height 24
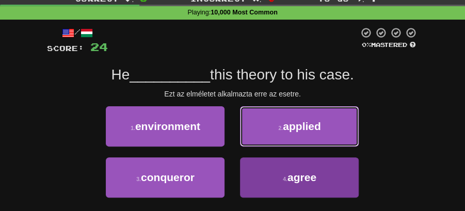
drag, startPoint x: 291, startPoint y: 125, endPoint x: 296, endPoint y: 180, distance: 54.5
click at [296, 180] on div "1 . environment 2 . applied 3 . conqueror 4 . agree" at bounding box center [232, 157] width 387 height 102
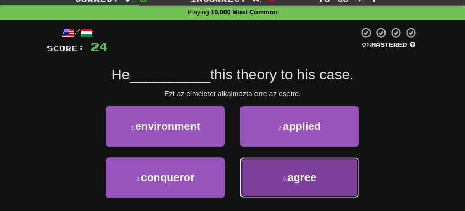
click at [296, 180] on span "agree" at bounding box center [302, 177] width 29 height 12
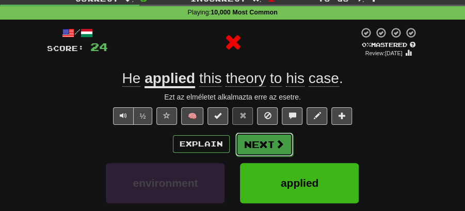
click at [272, 139] on button "Next" at bounding box center [264, 145] width 58 height 24
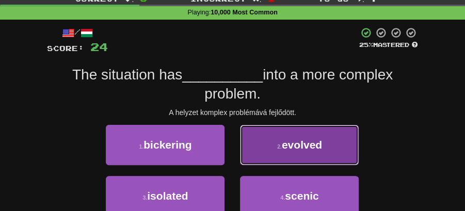
click at [291, 150] on span "evolved" at bounding box center [302, 145] width 40 height 12
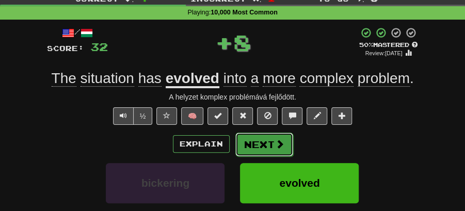
click at [267, 139] on button "Next" at bounding box center [264, 145] width 58 height 24
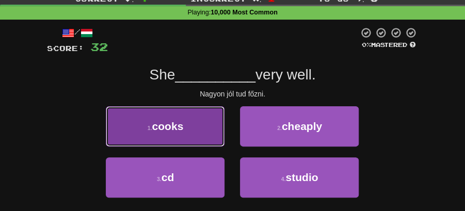
click at [209, 136] on button "1 . cooks" at bounding box center [165, 126] width 119 height 40
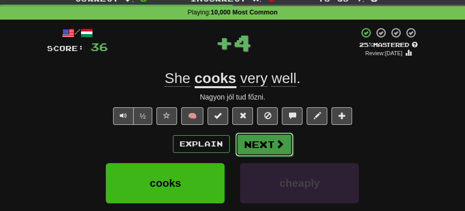
click at [249, 136] on button "Next" at bounding box center [264, 145] width 58 height 24
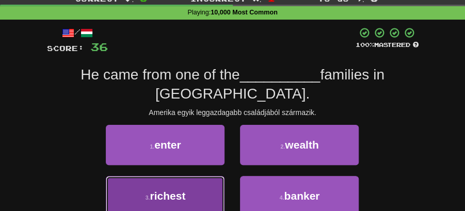
drag, startPoint x: 197, startPoint y: 195, endPoint x: 214, endPoint y: 184, distance: 20.2
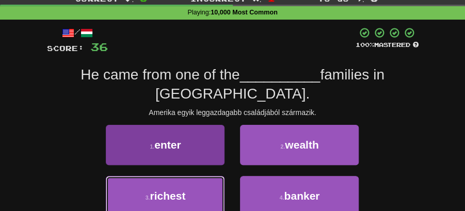
click at [197, 195] on button "3 . richest" at bounding box center [165, 196] width 119 height 40
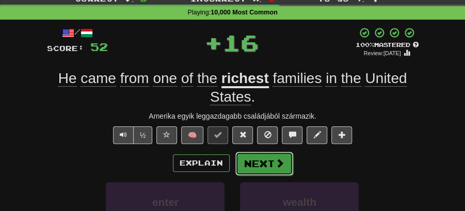
click at [260, 164] on button "Next" at bounding box center [264, 164] width 58 height 24
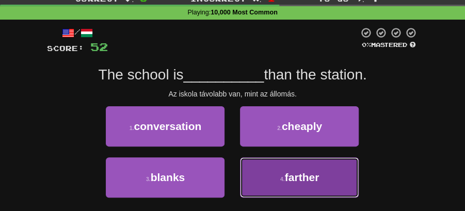
click at [283, 180] on small "4 ." at bounding box center [282, 179] width 5 height 6
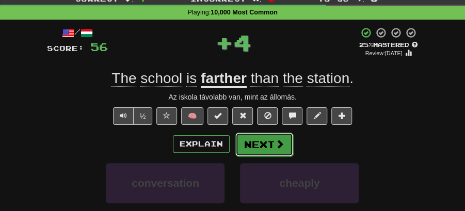
click at [269, 143] on button "Next" at bounding box center [264, 145] width 58 height 24
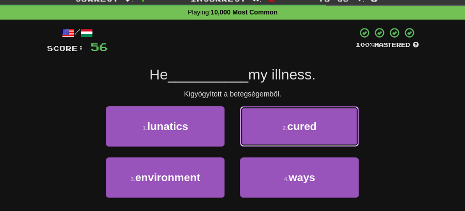
click at [284, 124] on button "2 . cured" at bounding box center [299, 126] width 119 height 40
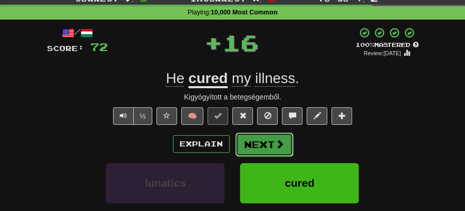
click at [258, 140] on button "Next" at bounding box center [264, 145] width 58 height 24
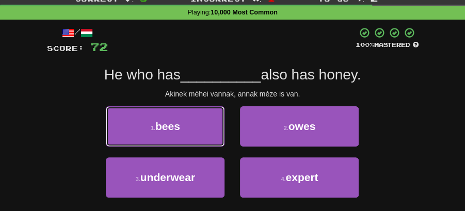
drag, startPoint x: 201, startPoint y: 125, endPoint x: 218, endPoint y: 126, distance: 16.5
click at [207, 125] on button "1 . bees" at bounding box center [165, 126] width 119 height 40
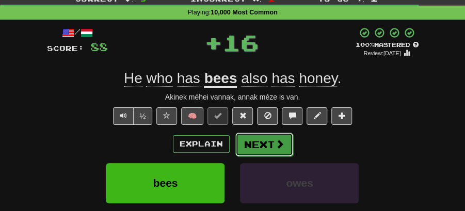
click at [258, 138] on button "Next" at bounding box center [264, 145] width 58 height 24
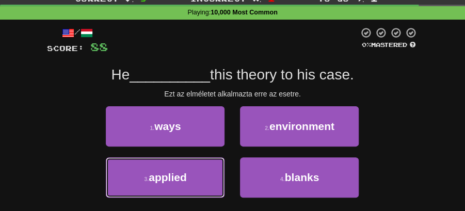
drag, startPoint x: 202, startPoint y: 173, endPoint x: 225, endPoint y: 159, distance: 26.5
click at [208, 171] on button "3 . applied" at bounding box center [165, 177] width 119 height 40
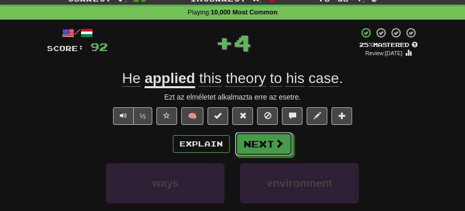
drag, startPoint x: 253, startPoint y: 141, endPoint x: 244, endPoint y: 132, distance: 12.8
click at [253, 141] on button "Next" at bounding box center [264, 144] width 58 height 24
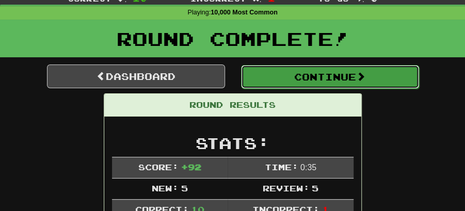
click at [291, 73] on button "Continue" at bounding box center [330, 77] width 178 height 24
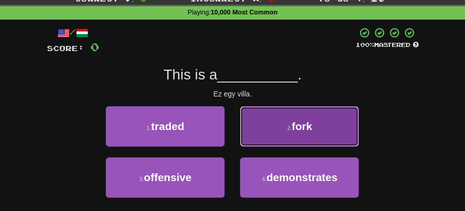
drag, startPoint x: 307, startPoint y: 126, endPoint x: 291, endPoint y: 130, distance: 16.0
click at [305, 127] on span "fork" at bounding box center [302, 126] width 21 height 12
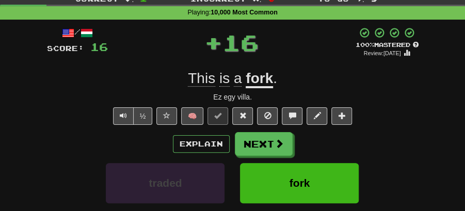
click at [263, 140] on button "Next" at bounding box center [264, 144] width 58 height 24
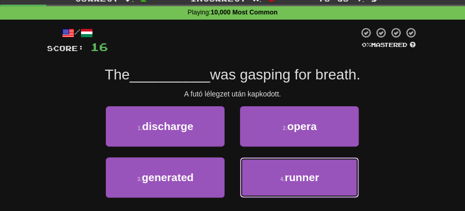
drag, startPoint x: 291, startPoint y: 176, endPoint x: 277, endPoint y: 157, distance: 23.6
click at [292, 176] on span "runner" at bounding box center [302, 177] width 35 height 12
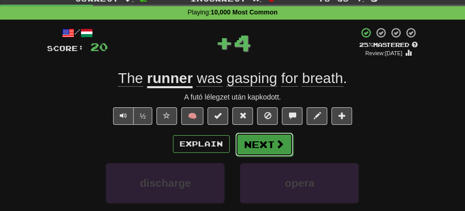
click at [267, 139] on button "Next" at bounding box center [264, 145] width 58 height 24
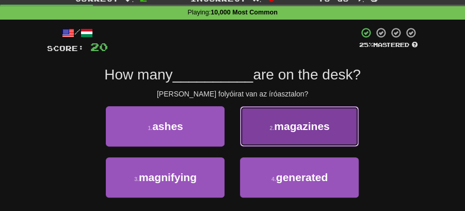
click at [296, 125] on span "magazines" at bounding box center [301, 126] width 55 height 12
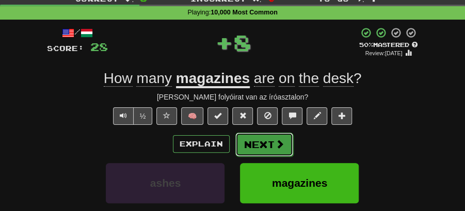
click at [249, 135] on button "Next" at bounding box center [264, 145] width 58 height 24
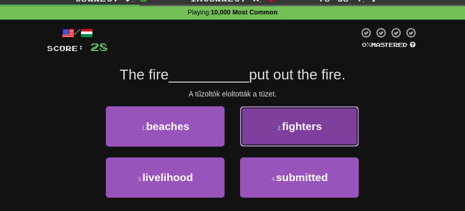
click at [289, 126] on span "fighters" at bounding box center [302, 126] width 40 height 12
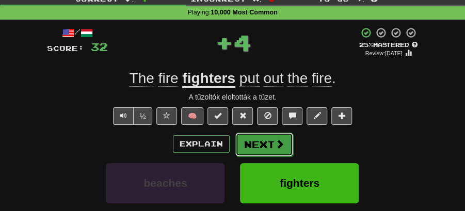
drag, startPoint x: 288, startPoint y: 128, endPoint x: 269, endPoint y: 135, distance: 19.5
click at [269, 135] on button "Next" at bounding box center [264, 145] width 58 height 24
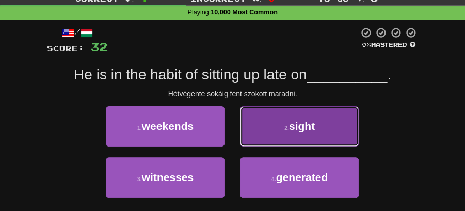
click at [284, 129] on small "2 ." at bounding box center [286, 128] width 5 height 6
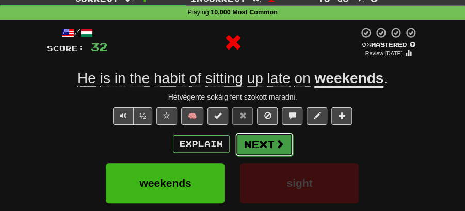
click at [264, 140] on button "Next" at bounding box center [264, 145] width 58 height 24
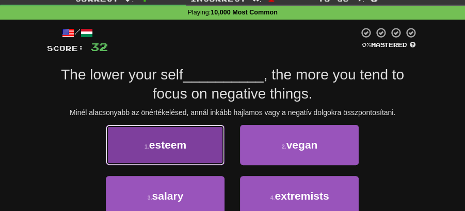
click at [194, 145] on button "1 . esteem" at bounding box center [165, 145] width 119 height 40
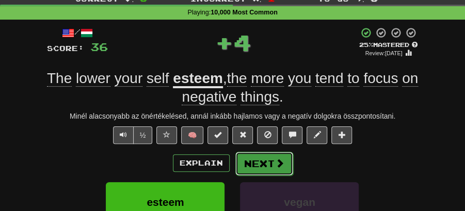
click at [235, 154] on button "Next" at bounding box center [264, 164] width 58 height 24
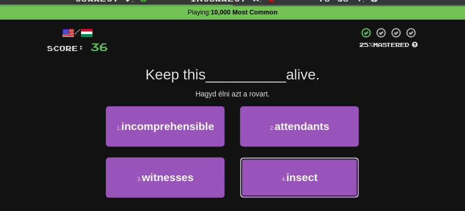
drag, startPoint x: 302, startPoint y: 176, endPoint x: 283, endPoint y: 156, distance: 27.4
click at [301, 175] on span "insect" at bounding box center [301, 177] width 31 height 12
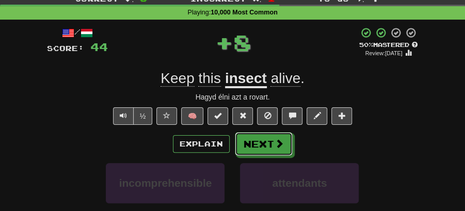
click at [265, 138] on button "Next" at bounding box center [264, 144] width 58 height 24
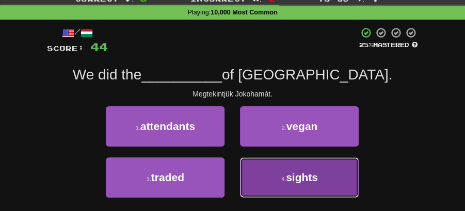
drag, startPoint x: 282, startPoint y: 170, endPoint x: 278, endPoint y: 156, distance: 14.5
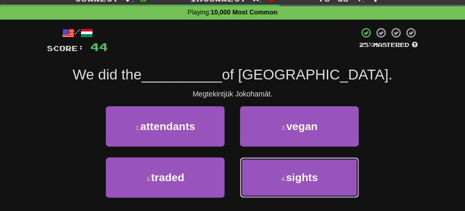
click at [282, 169] on button "4 . sights" at bounding box center [299, 177] width 119 height 40
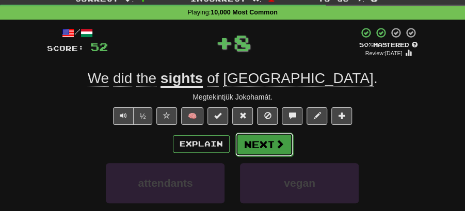
click at [273, 143] on button "Next" at bounding box center [264, 145] width 58 height 24
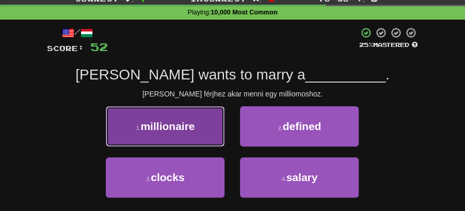
click at [202, 132] on button "1 . millionaire" at bounding box center [165, 126] width 119 height 40
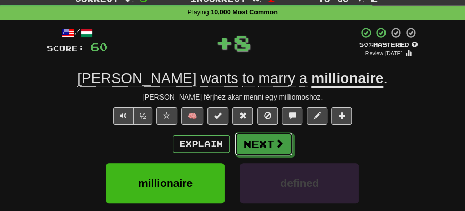
click at [246, 138] on button "Next" at bounding box center [264, 144] width 58 height 24
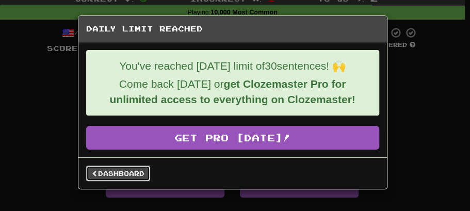
click at [138, 173] on link "Dashboard" at bounding box center [118, 173] width 64 height 15
